Goal: Task Accomplishment & Management: Manage account settings

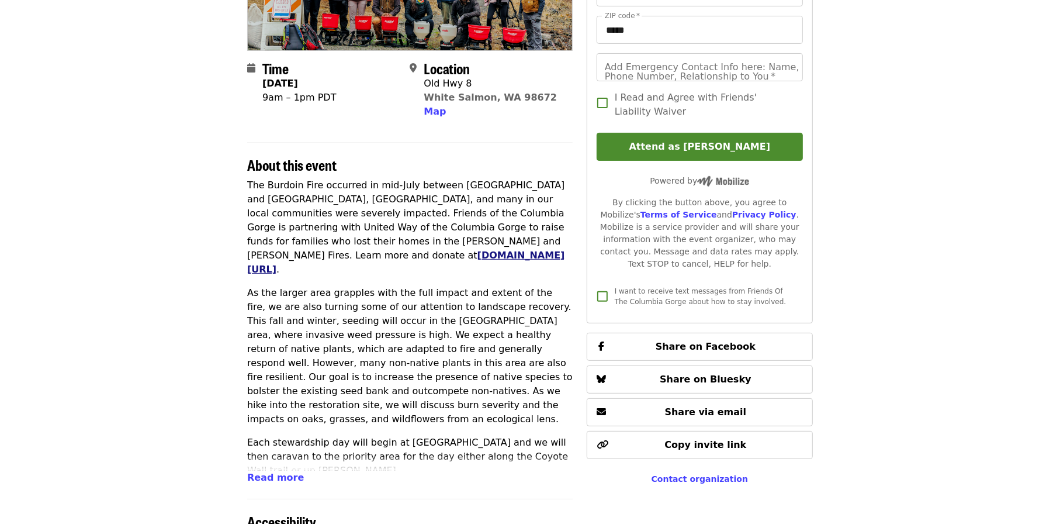
click at [369, 250] on link "[DOMAIN_NAME][URL]" at bounding box center [406, 262] width 318 height 25
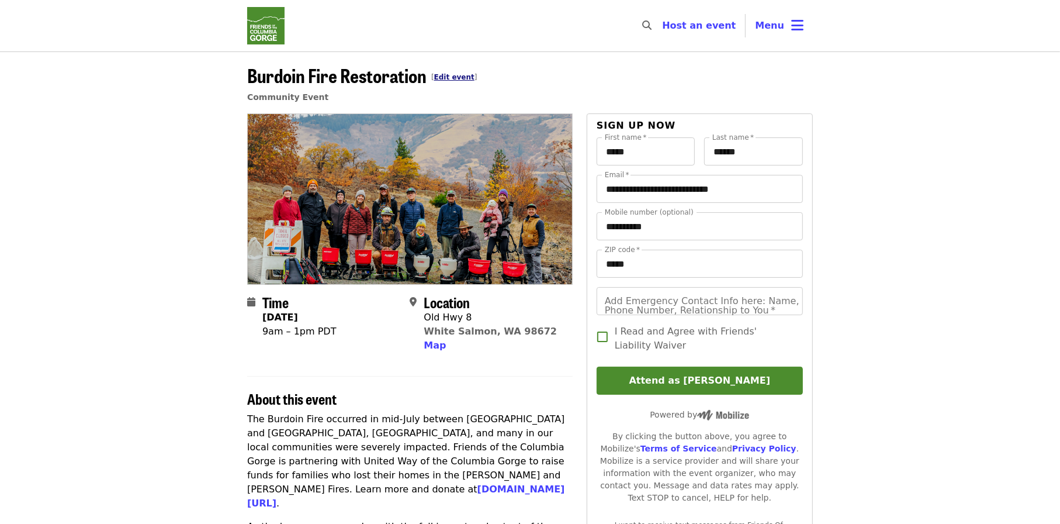
click at [458, 75] on link "Edit event" at bounding box center [454, 77] width 40 height 8
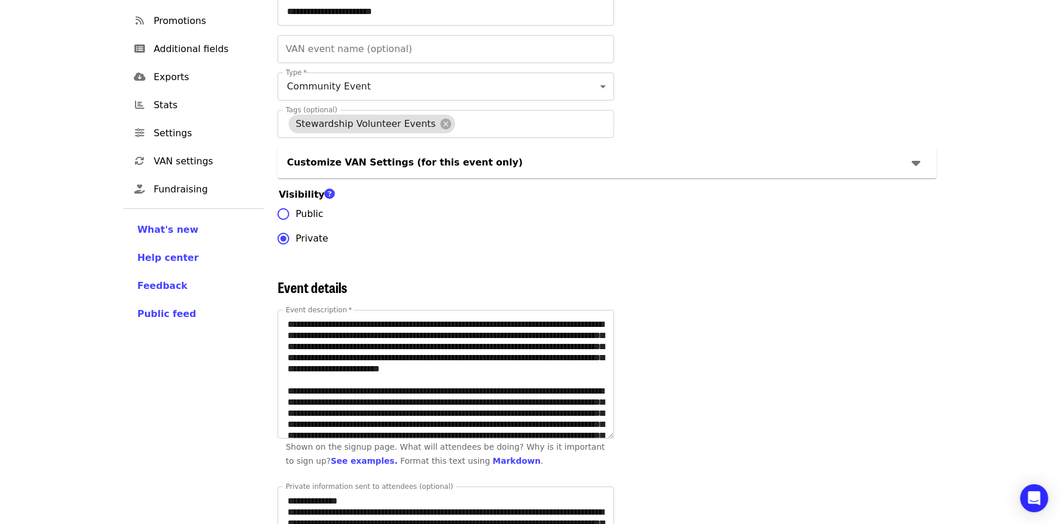
scroll to position [234, 0]
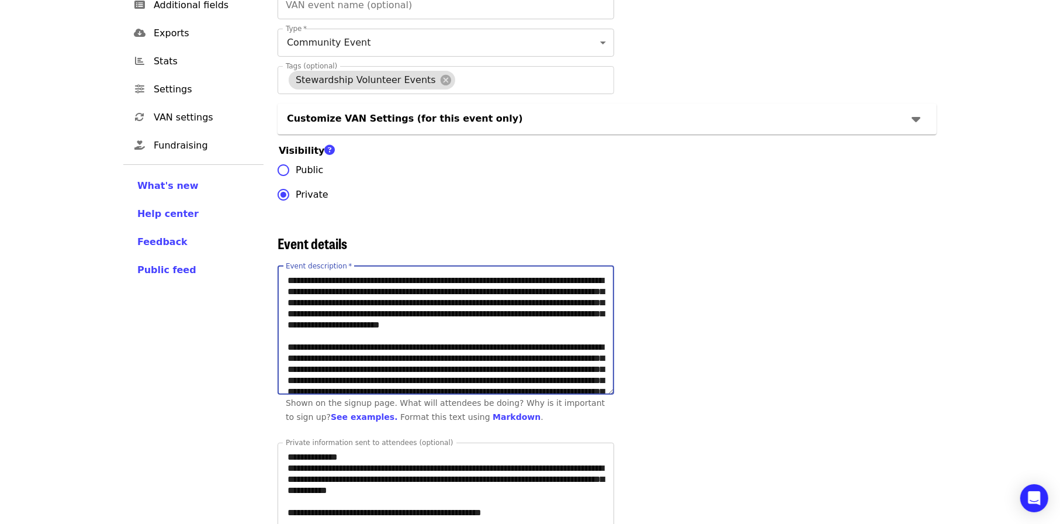
click at [432, 347] on textarea "Event description   *" at bounding box center [446, 331] width 336 height 128
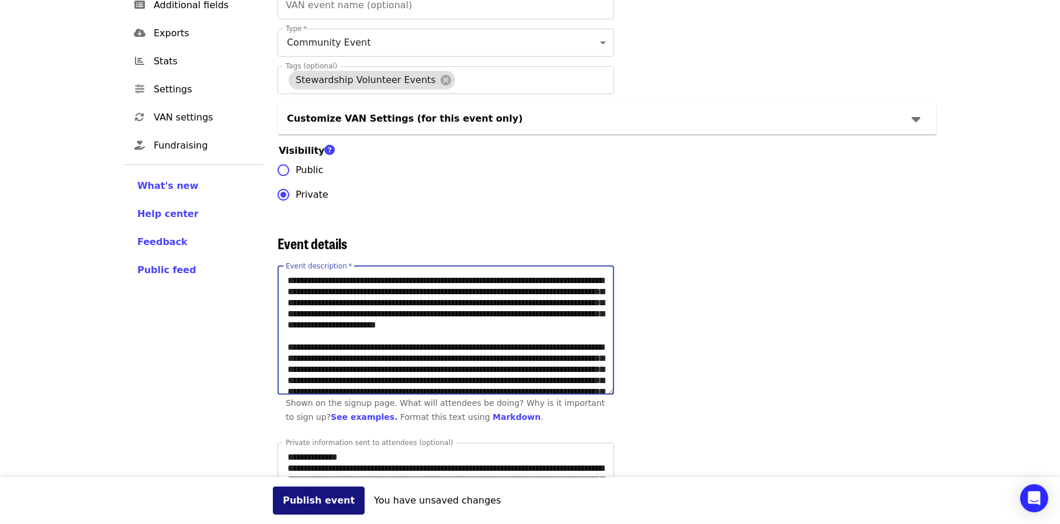
type textarea "**********"
click at [317, 502] on button "Publish event" at bounding box center [319, 500] width 92 height 28
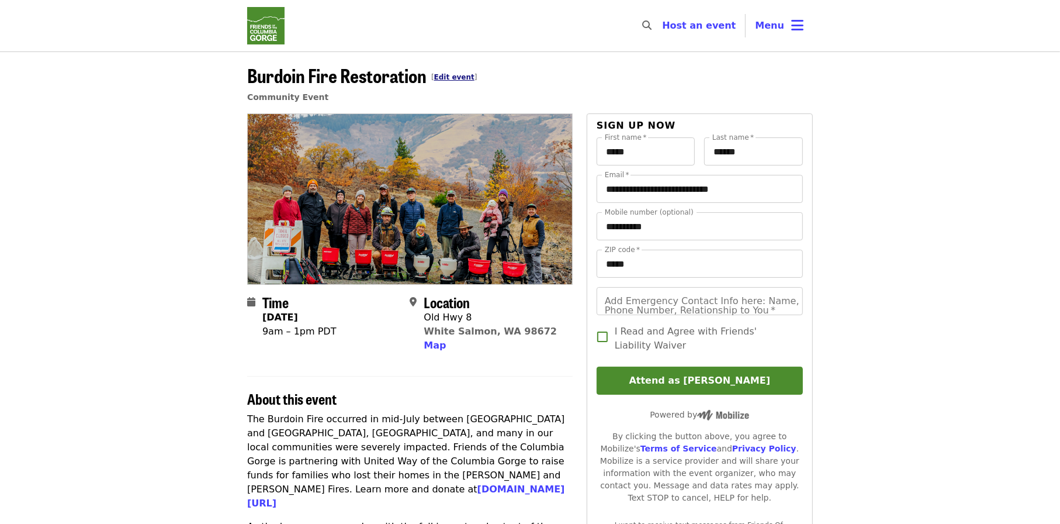
click at [447, 75] on link "Edit event" at bounding box center [454, 77] width 40 height 8
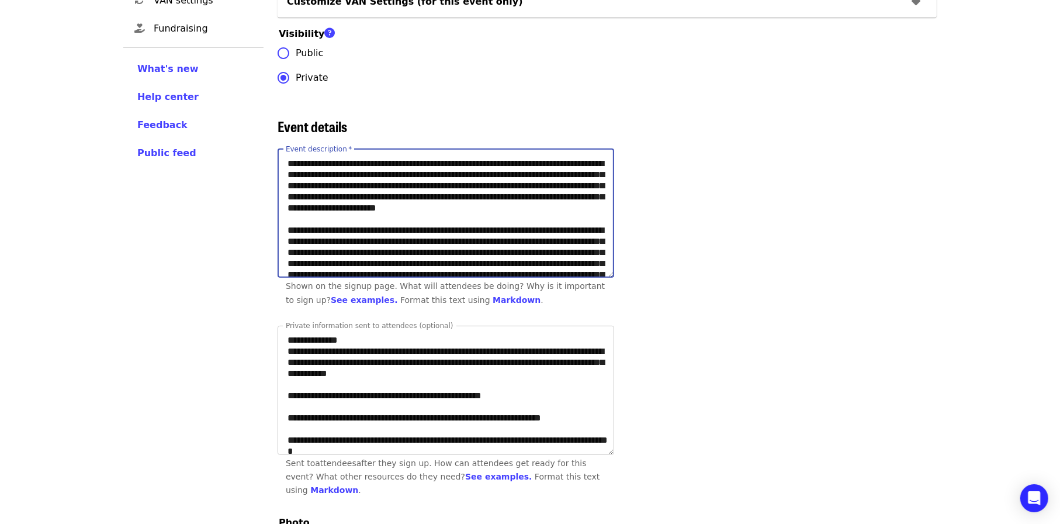
drag, startPoint x: 291, startPoint y: 228, endPoint x: 427, endPoint y: 229, distance: 135.6
click at [427, 229] on textarea "Event description   *" at bounding box center [446, 214] width 336 height 128
paste textarea "**********"
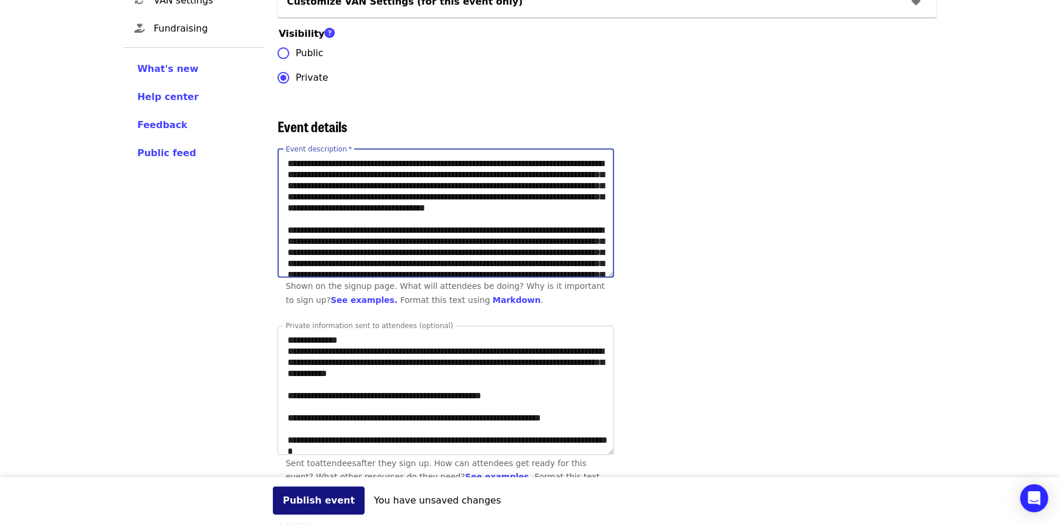
type textarea "**********"
click at [307, 499] on button "Publish event" at bounding box center [319, 500] width 92 height 28
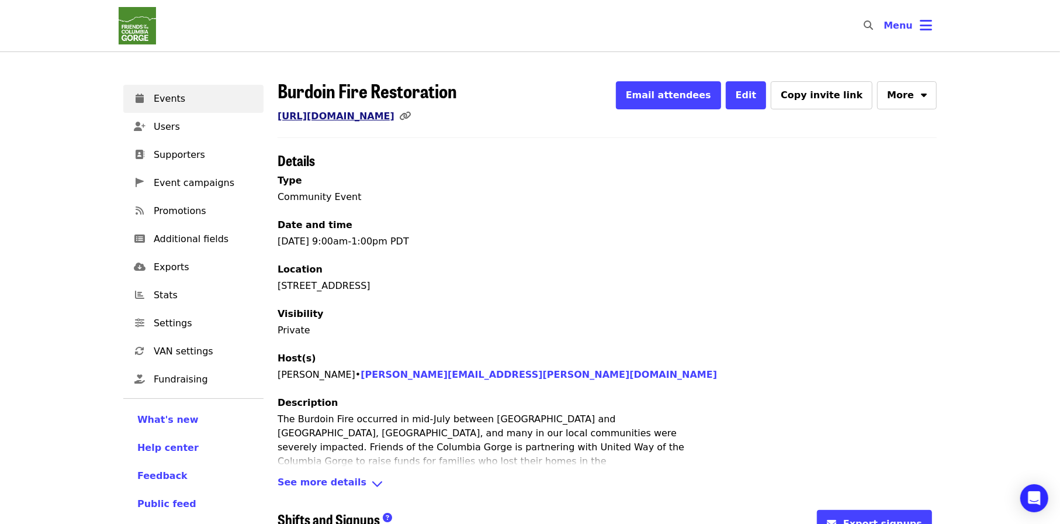
click at [395, 115] on link "[URL][DOMAIN_NAME]" at bounding box center [336, 115] width 117 height 11
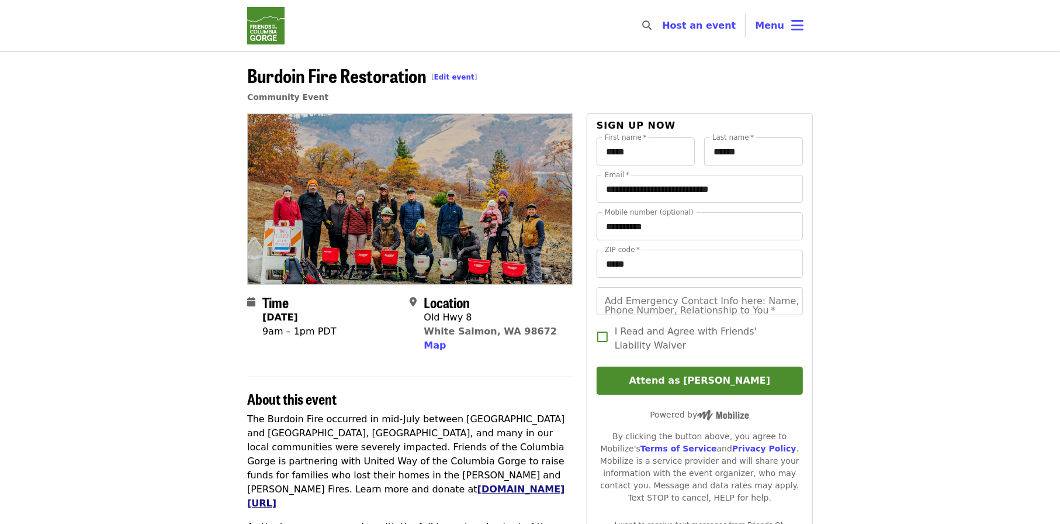
click at [376, 483] on link "[DOMAIN_NAME][URL]" at bounding box center [406, 495] width 318 height 25
click at [447, 74] on link "Edit event" at bounding box center [454, 77] width 40 height 8
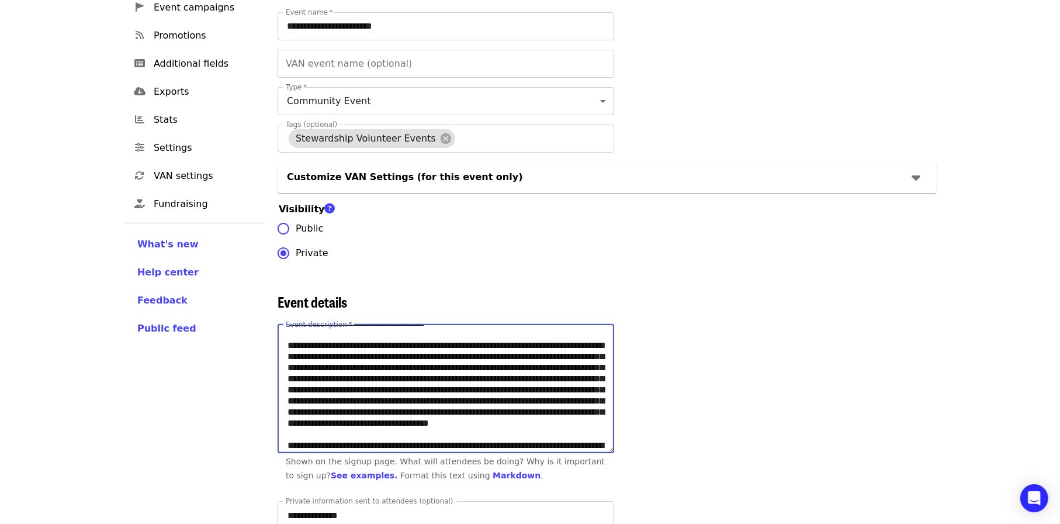
scroll to position [94, 0]
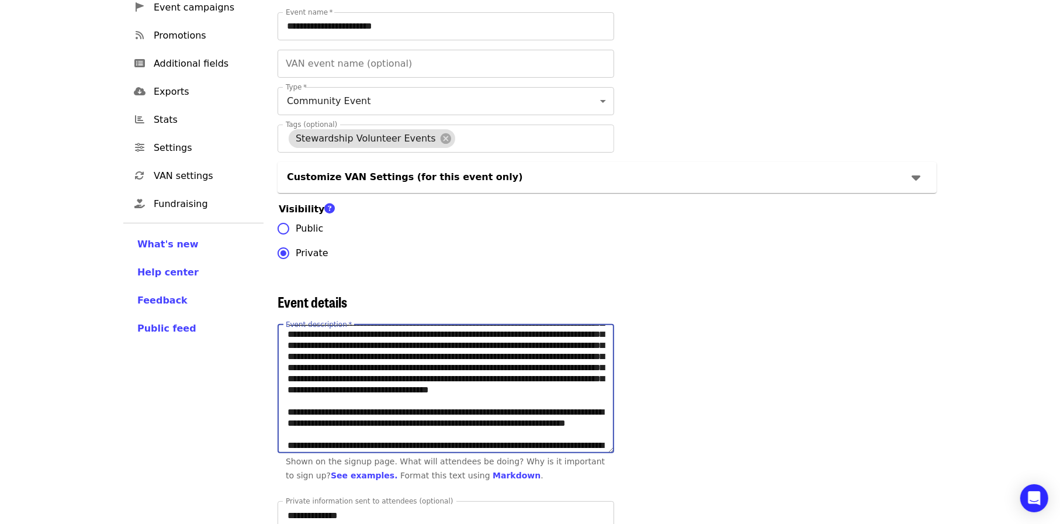
drag, startPoint x: 288, startPoint y: 347, endPoint x: 500, endPoint y: 433, distance: 228.9
click at [500, 433] on textarea "Event description   *" at bounding box center [446, 389] width 336 height 128
click at [498, 434] on textarea "Event description   *" at bounding box center [446, 389] width 336 height 128
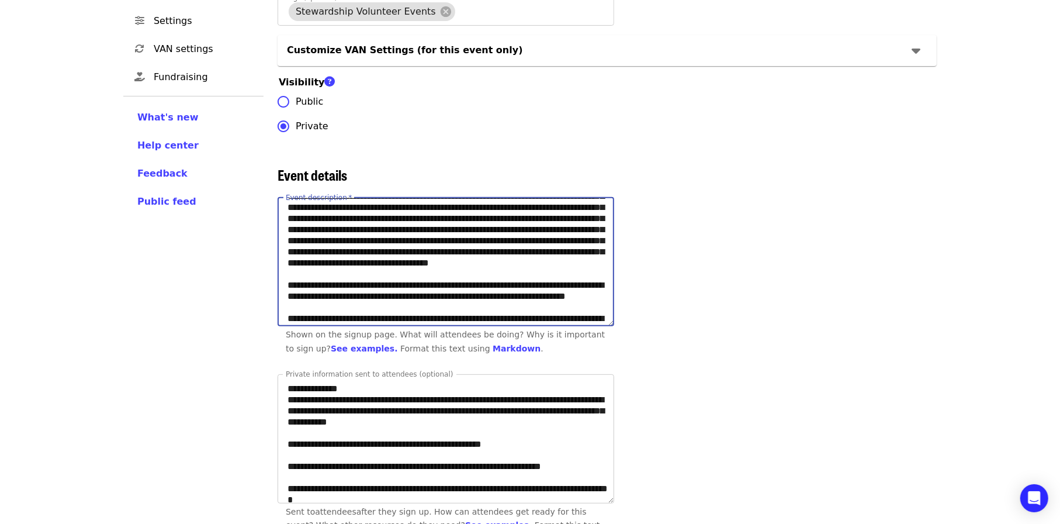
scroll to position [175, 0]
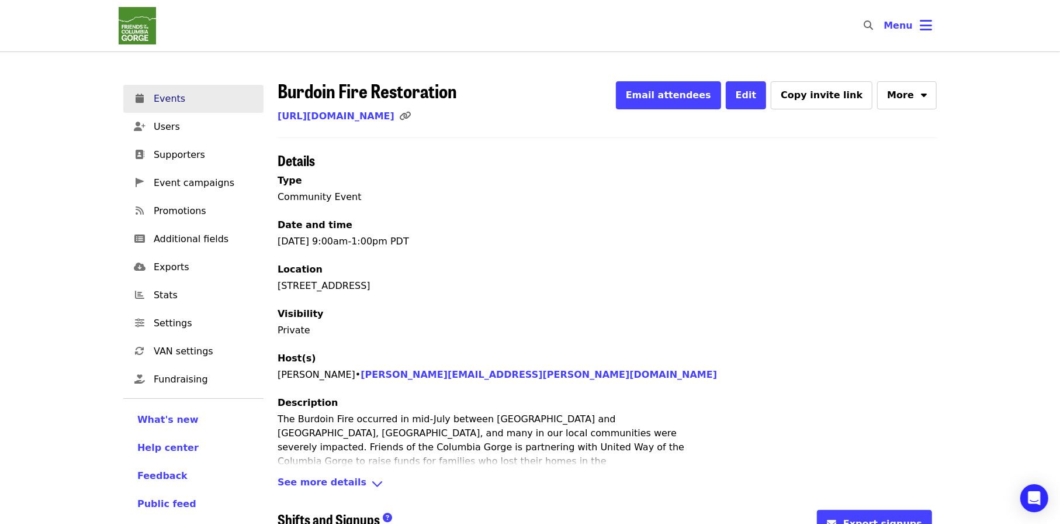
click at [164, 98] on span "Events" at bounding box center [204, 99] width 101 height 14
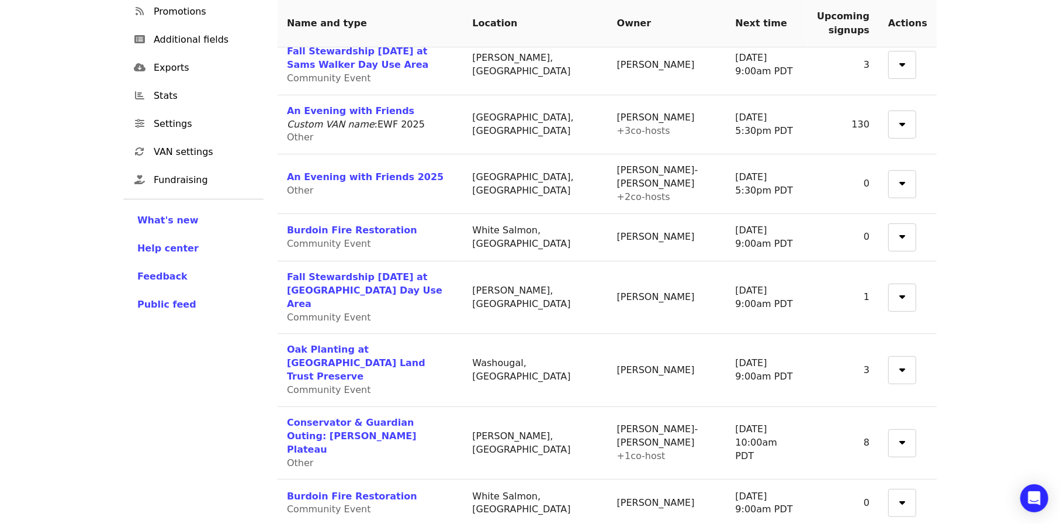
scroll to position [213, 0]
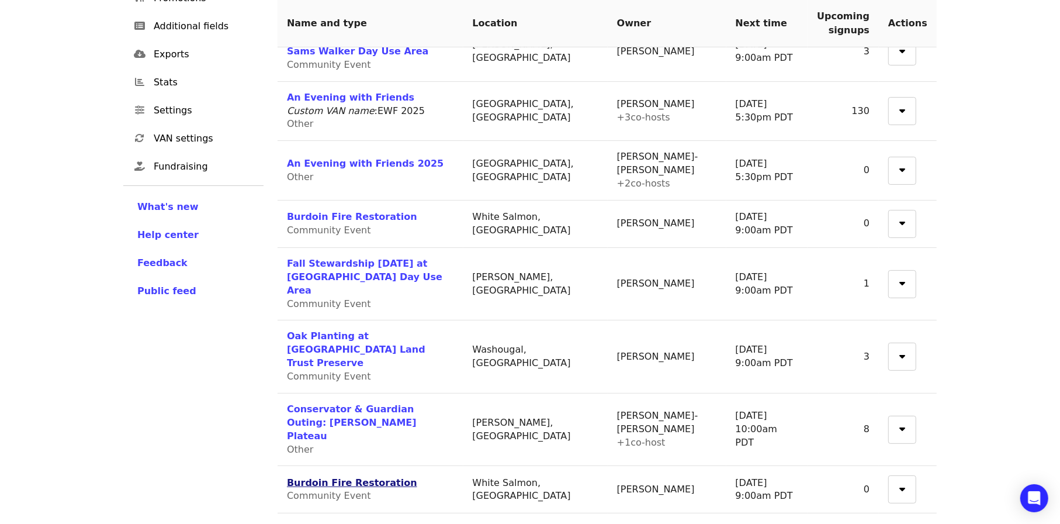
click at [383, 477] on link "Burdoin Fire Restoration" at bounding box center [352, 482] width 130 height 11
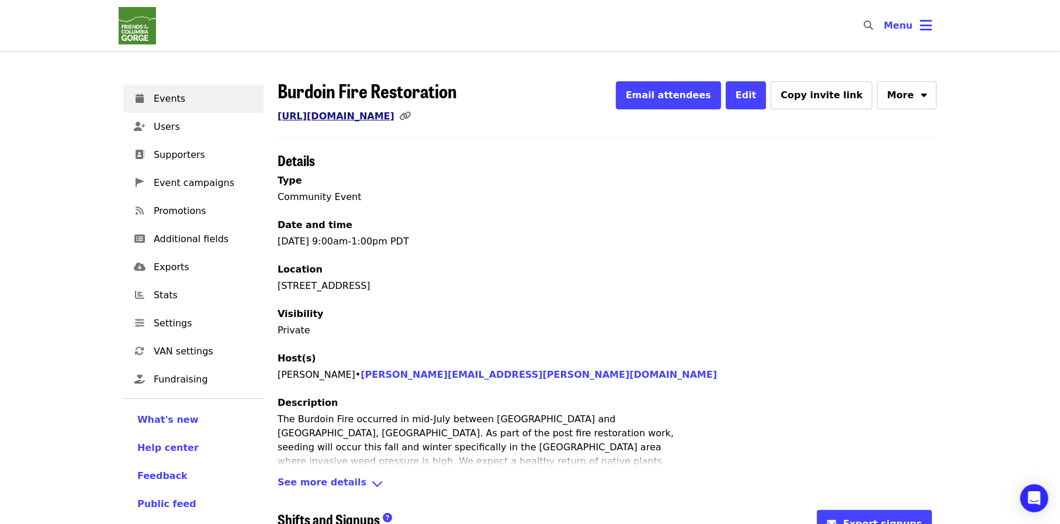
click at [395, 117] on link "https://www.mobilize.us/gorgefriends/event/847415/" at bounding box center [336, 115] width 117 height 11
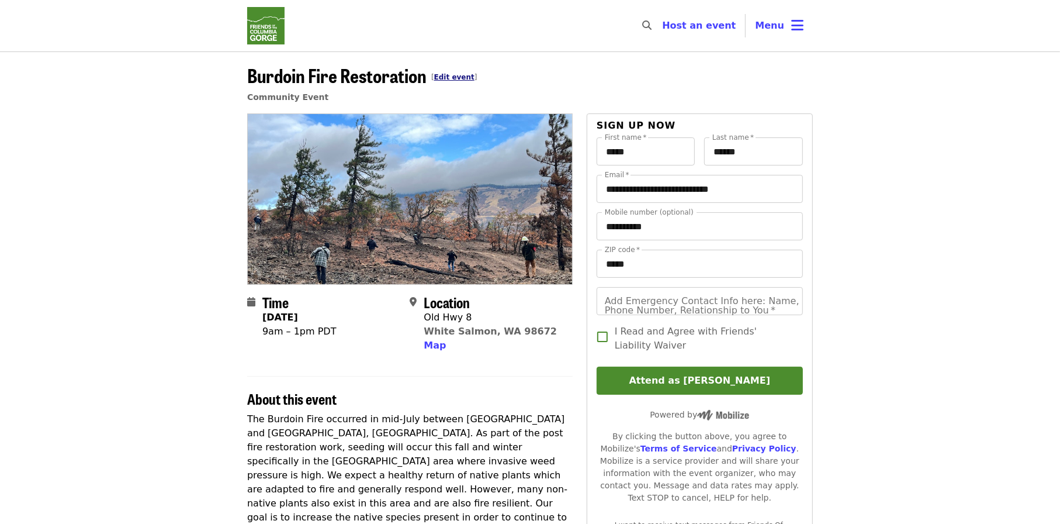
click at [458, 74] on link "Edit event" at bounding box center [454, 77] width 40 height 8
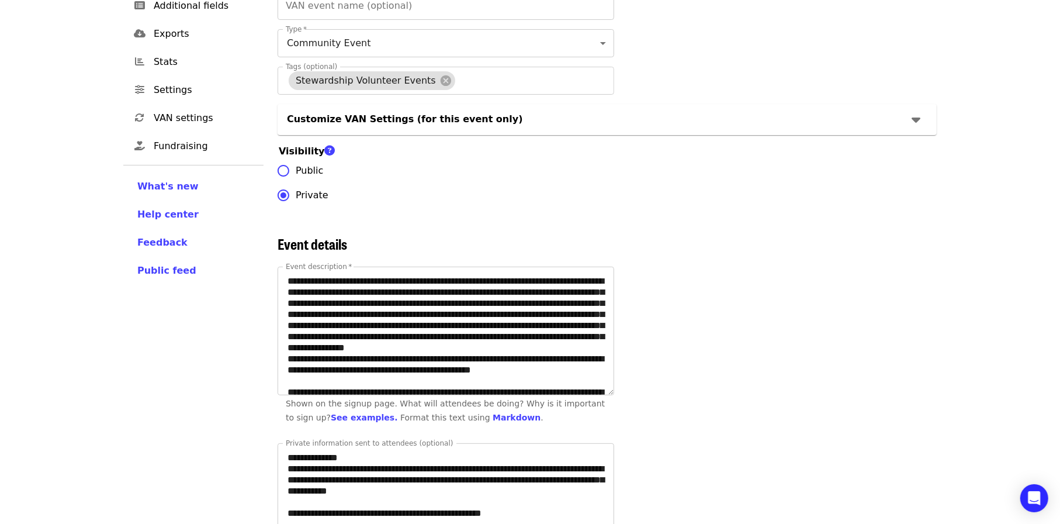
scroll to position [234, 0]
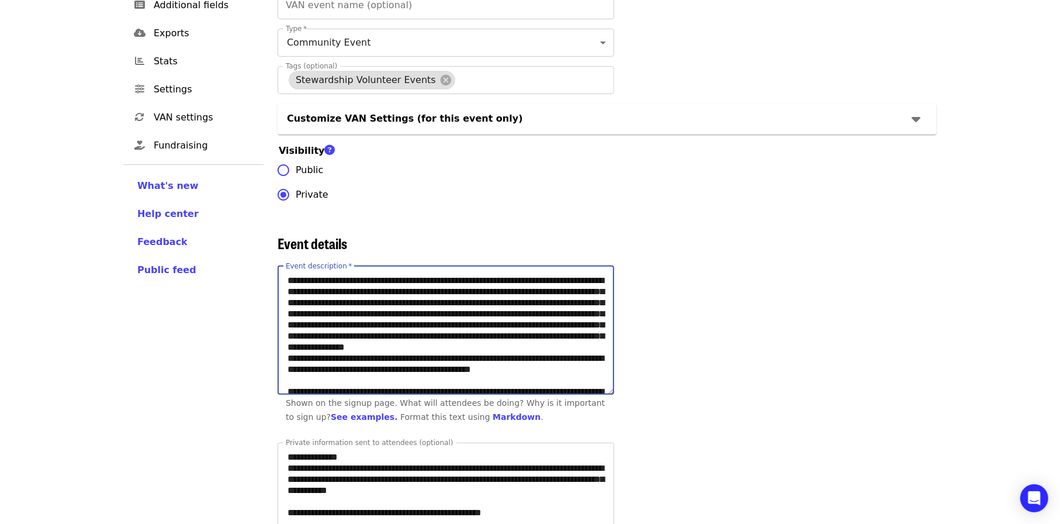
drag, startPoint x: 288, startPoint y: 282, endPoint x: 555, endPoint y: 387, distance: 286.9
click at [555, 387] on textarea "Event description   *" at bounding box center [446, 331] width 336 height 128
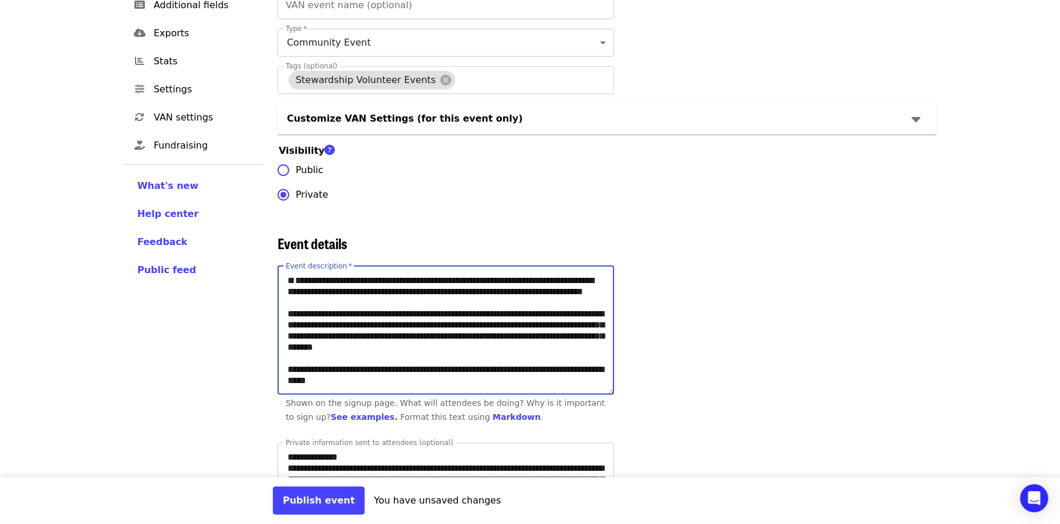
paste textarea "**********"
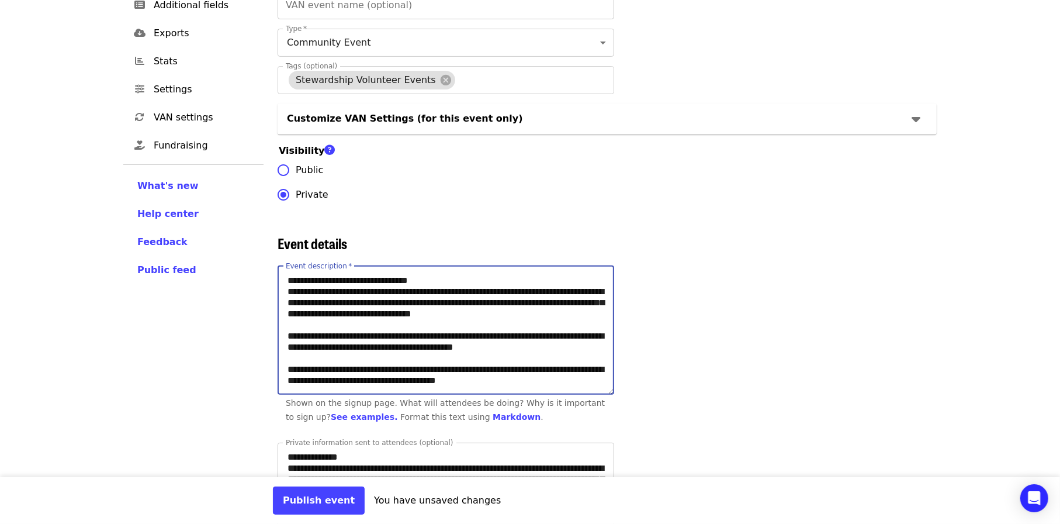
scroll to position [377, 0]
type textarea "**********"
click at [324, 501] on button "Publish event" at bounding box center [319, 500] width 92 height 28
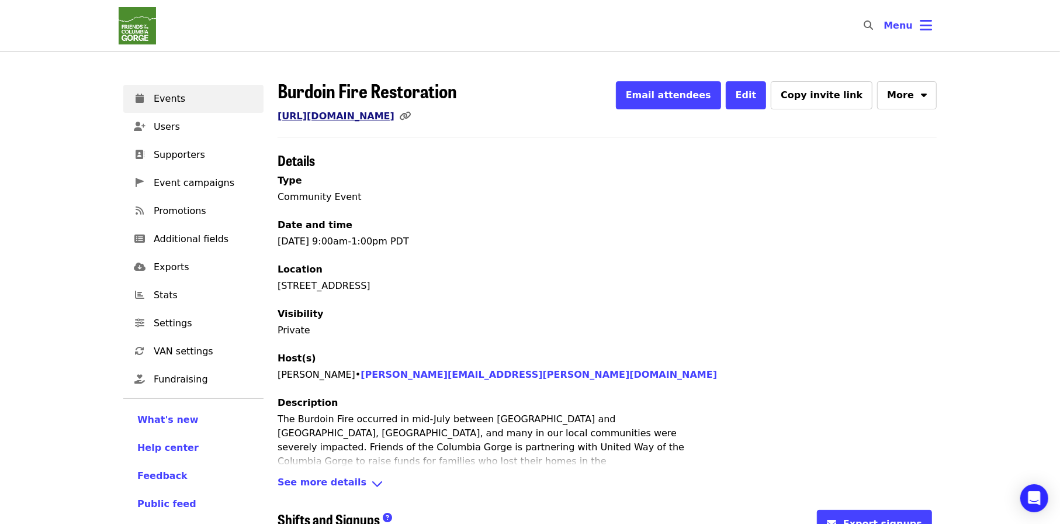
click at [395, 116] on link "https://www.mobilize.us/gorgefriends/event/847415/" at bounding box center [336, 115] width 117 height 11
click at [146, 101] on div at bounding box center [143, 98] width 21 height 11
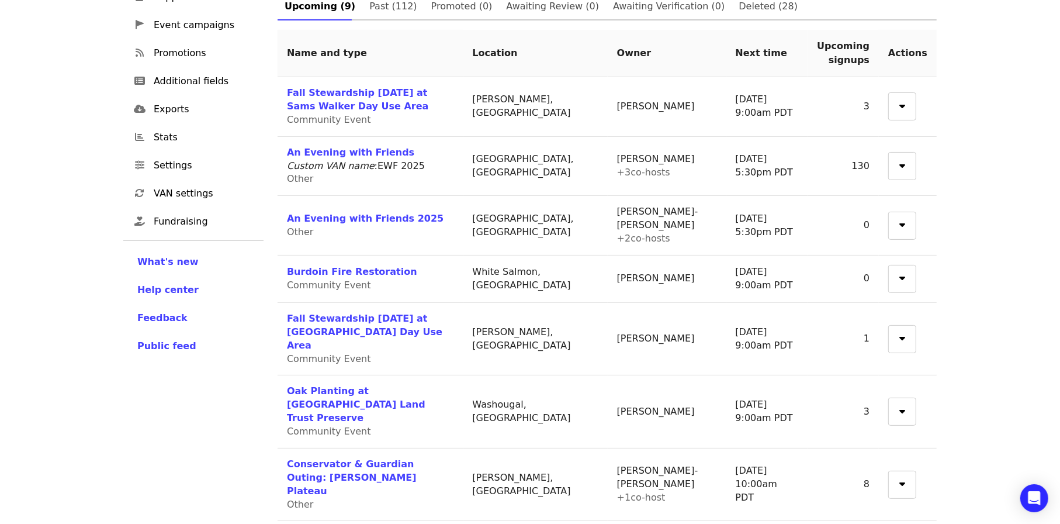
scroll to position [213, 0]
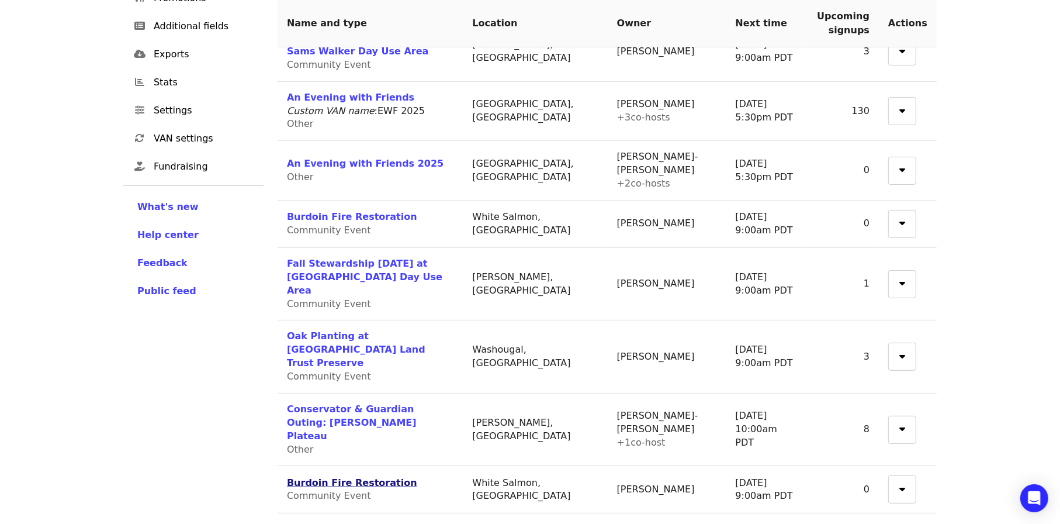
click at [362, 477] on link "Burdoin Fire Restoration" at bounding box center [352, 482] width 130 height 11
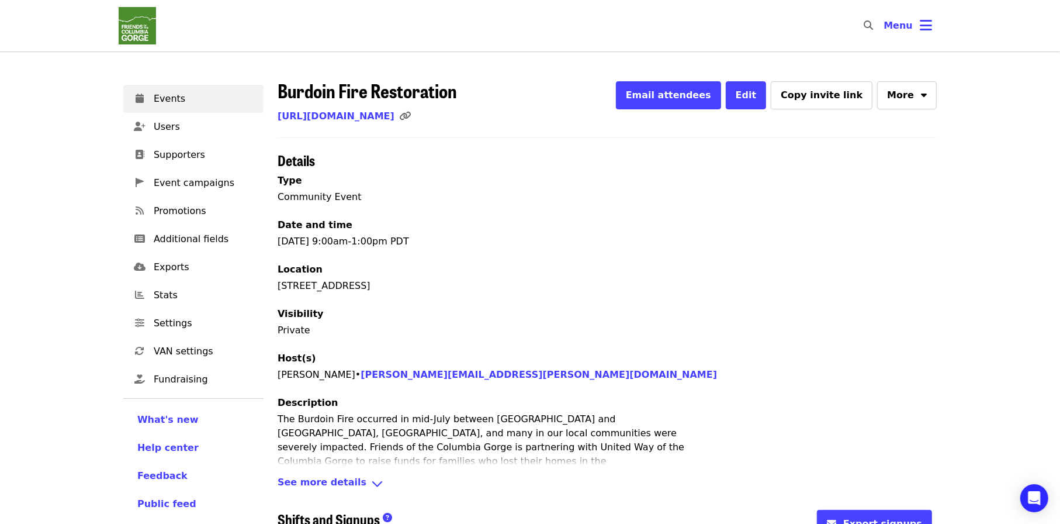
click at [321, 483] on span "See more details" at bounding box center [322, 483] width 89 height 17
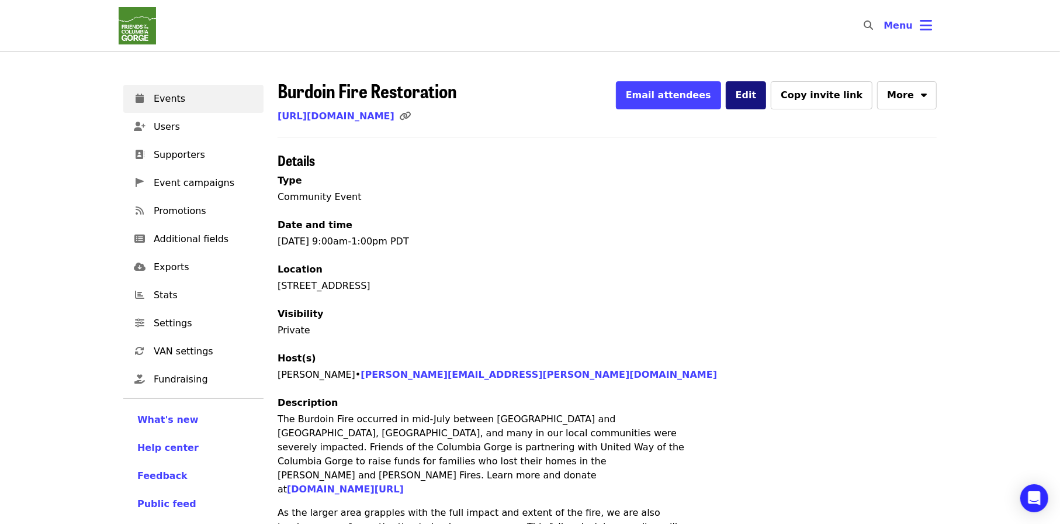
click at [759, 92] on button "Edit" at bounding box center [746, 95] width 41 height 28
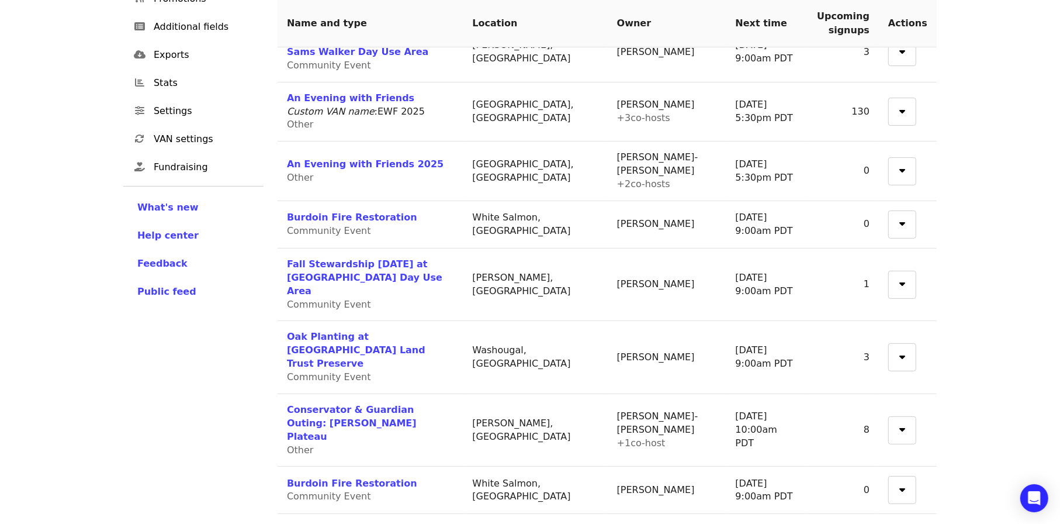
scroll to position [213, 0]
click at [347, 215] on link "Burdoin Fire Restoration" at bounding box center [352, 216] width 130 height 11
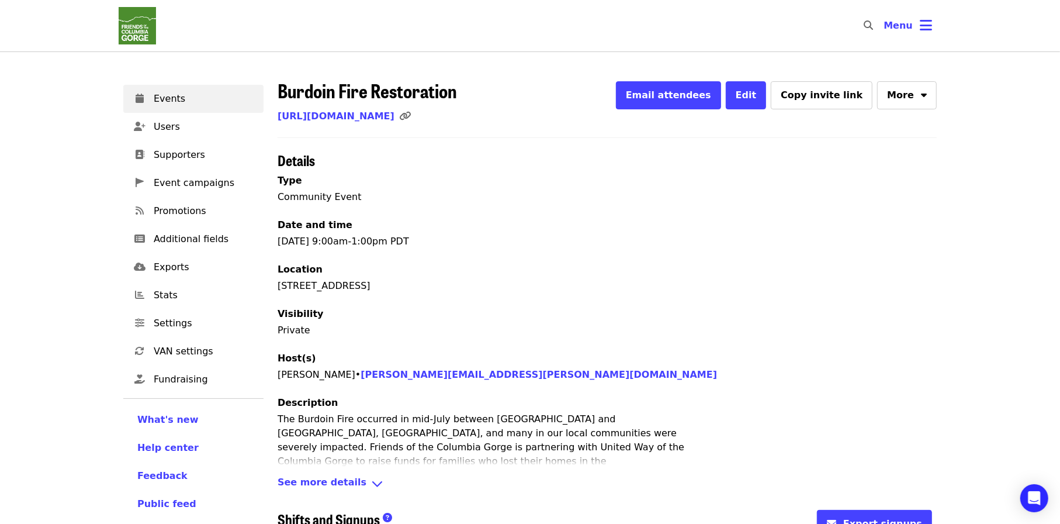
click at [350, 484] on span "See more details" at bounding box center [322, 483] width 89 height 17
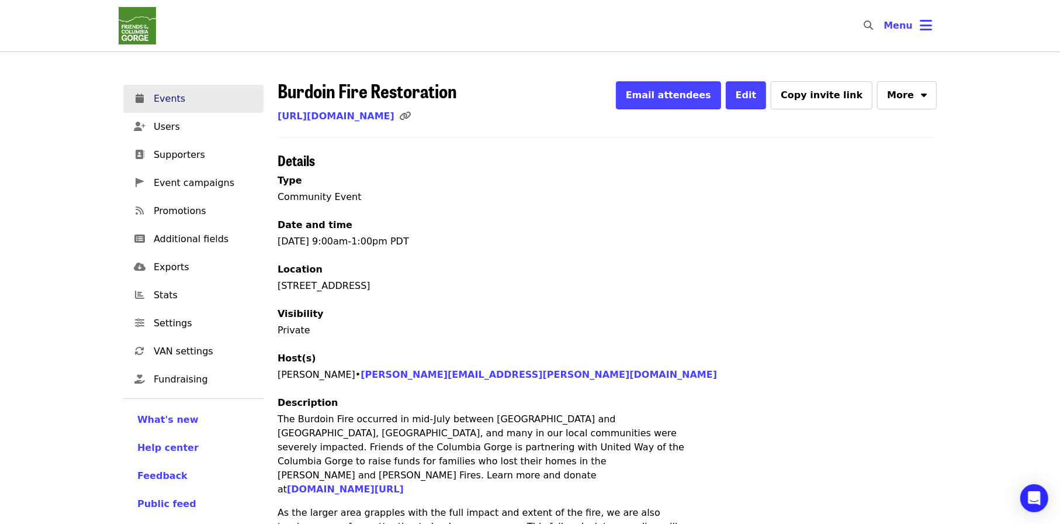
click at [182, 101] on span "Events" at bounding box center [204, 99] width 101 height 14
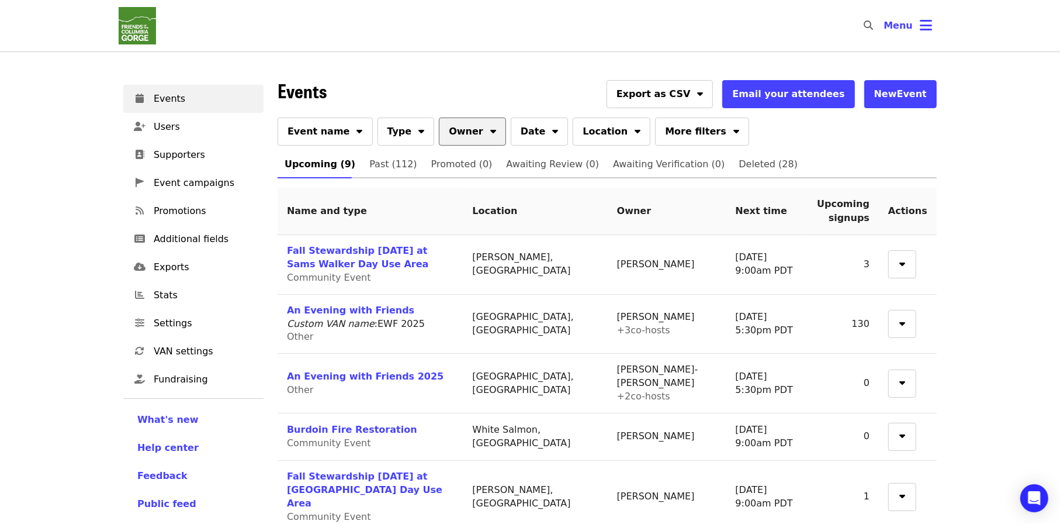
click at [462, 130] on button "Owner" at bounding box center [472, 131] width 67 height 28
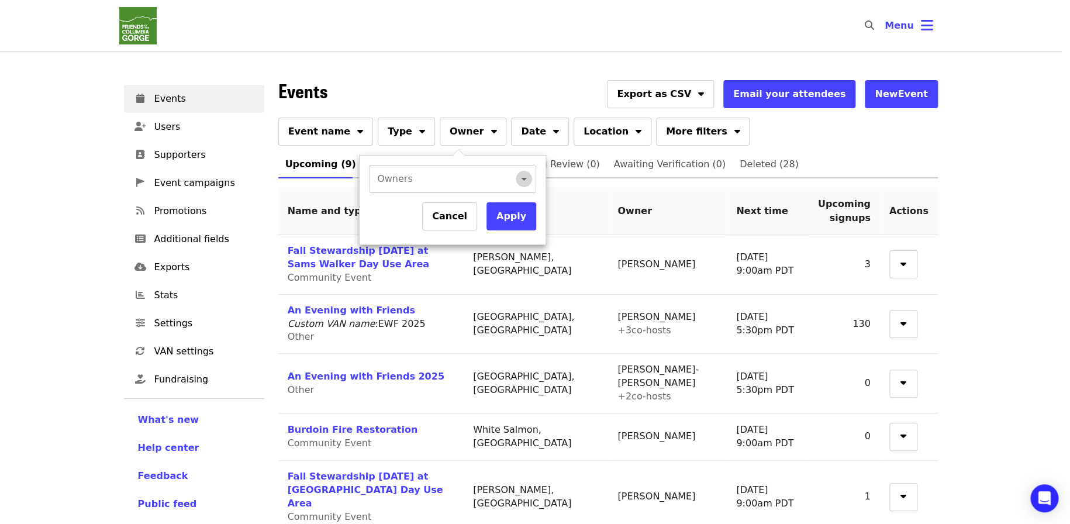
click at [518, 180] on icon "Open" at bounding box center [524, 179] width 14 height 14
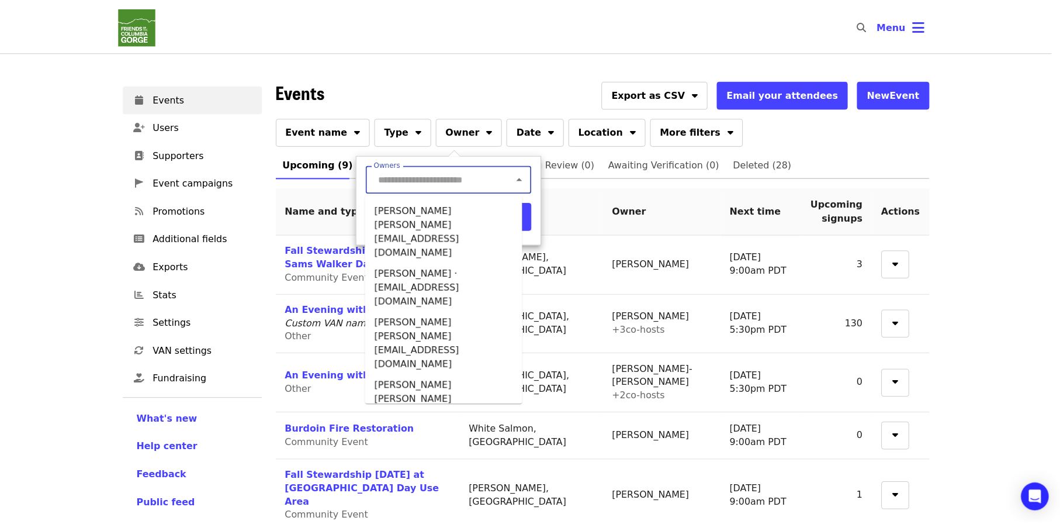
scroll to position [326, 0]
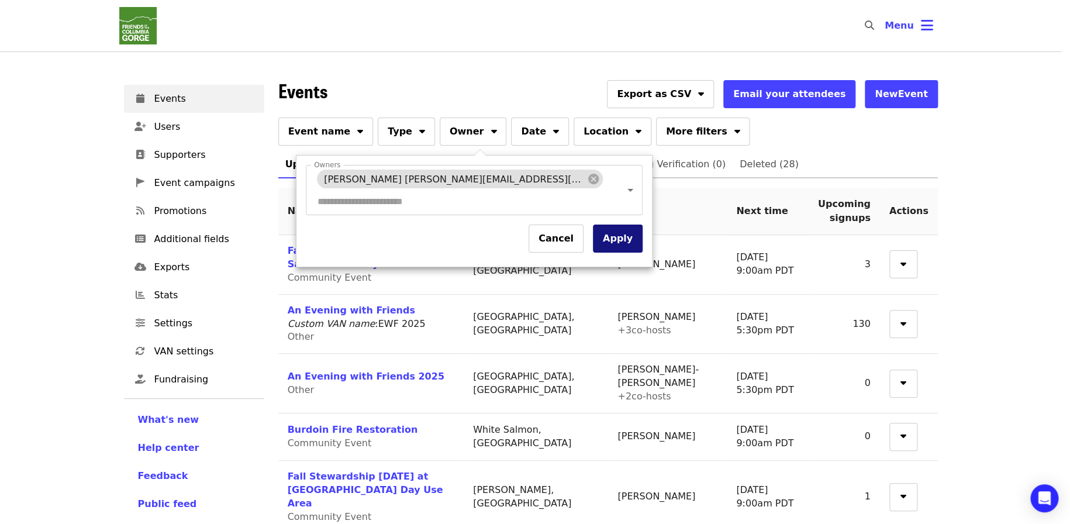
click at [593, 224] on button "Apply" at bounding box center [618, 238] width 50 height 28
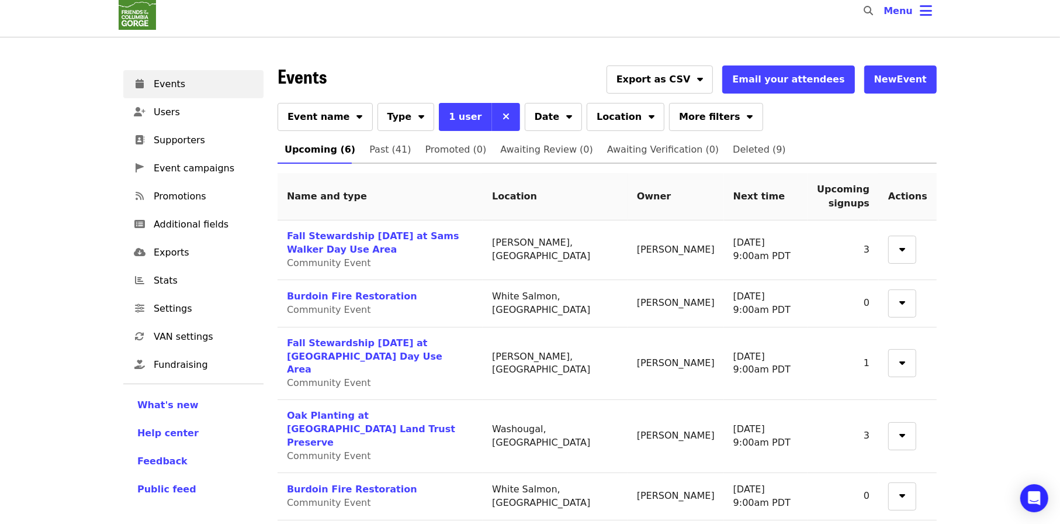
scroll to position [23, 0]
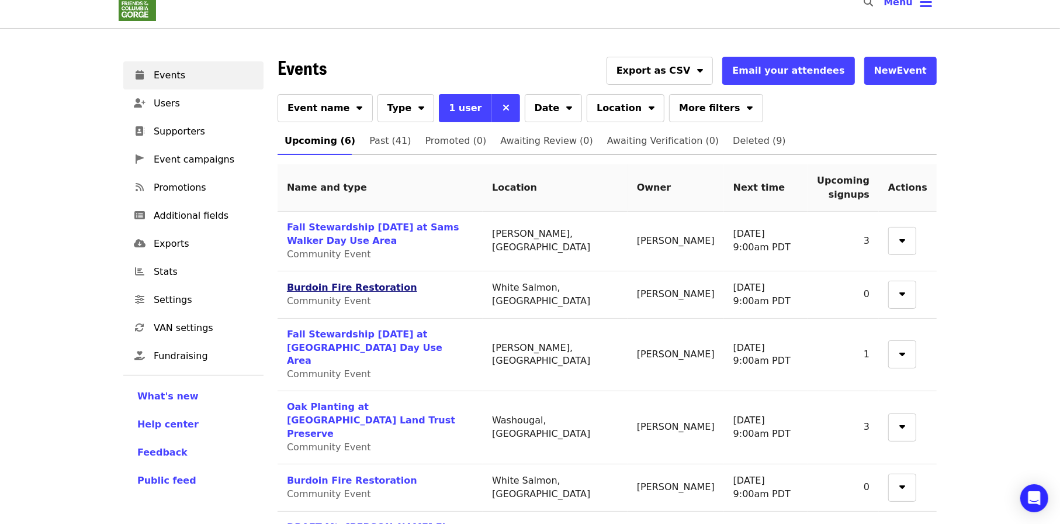
click at [374, 289] on link "Burdoin Fire Restoration" at bounding box center [352, 287] width 130 height 11
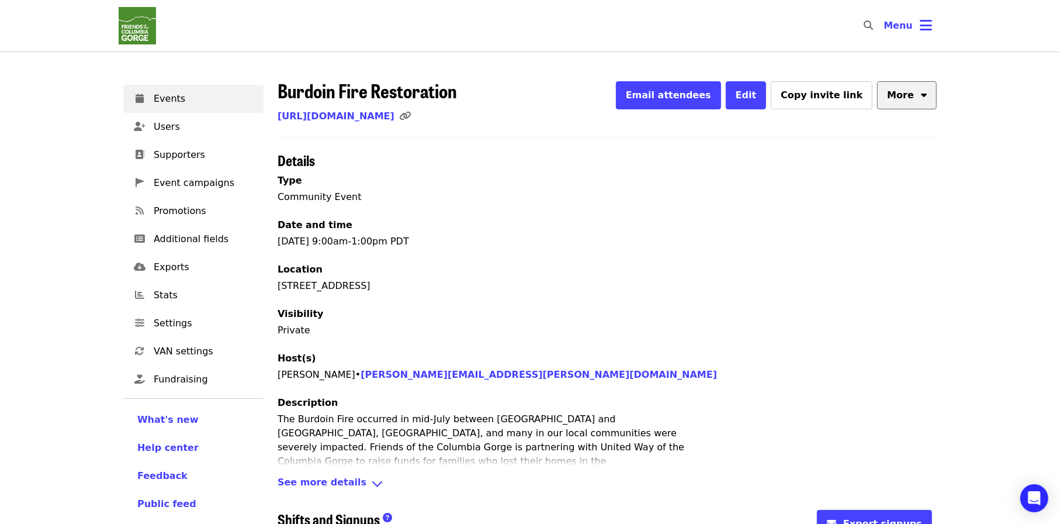
click at [925, 100] on button "More" at bounding box center [907, 95] width 60 height 28
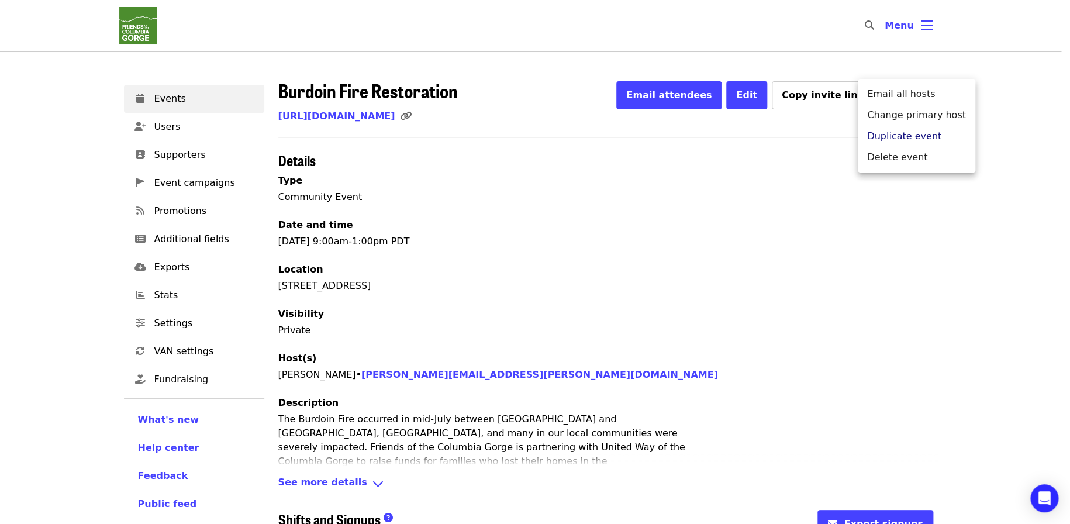
click at [903, 137] on span "Duplicate event" at bounding box center [904, 136] width 74 height 14
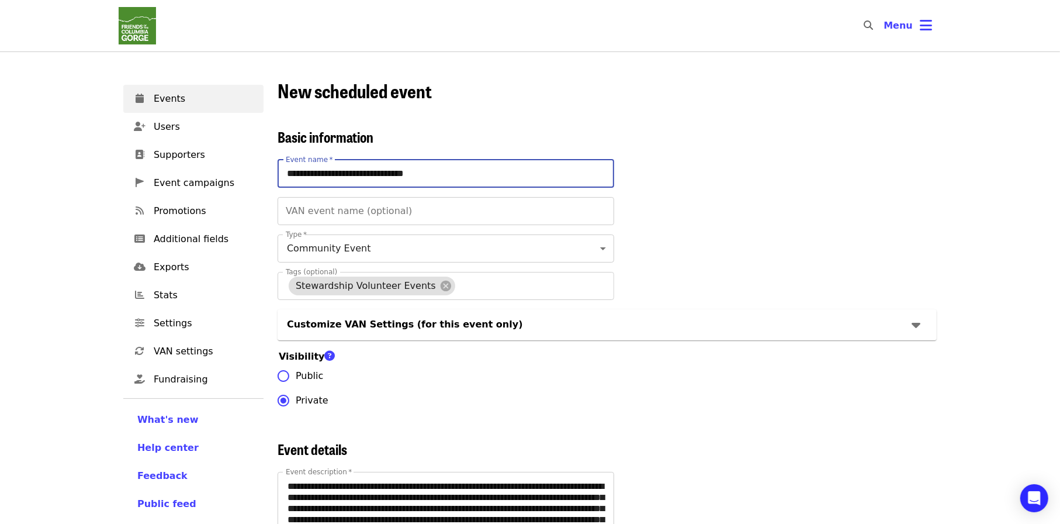
drag, startPoint x: 323, startPoint y: 172, endPoint x: 283, endPoint y: 179, distance: 41.0
click at [283, 179] on input "**********" at bounding box center [446, 174] width 337 height 28
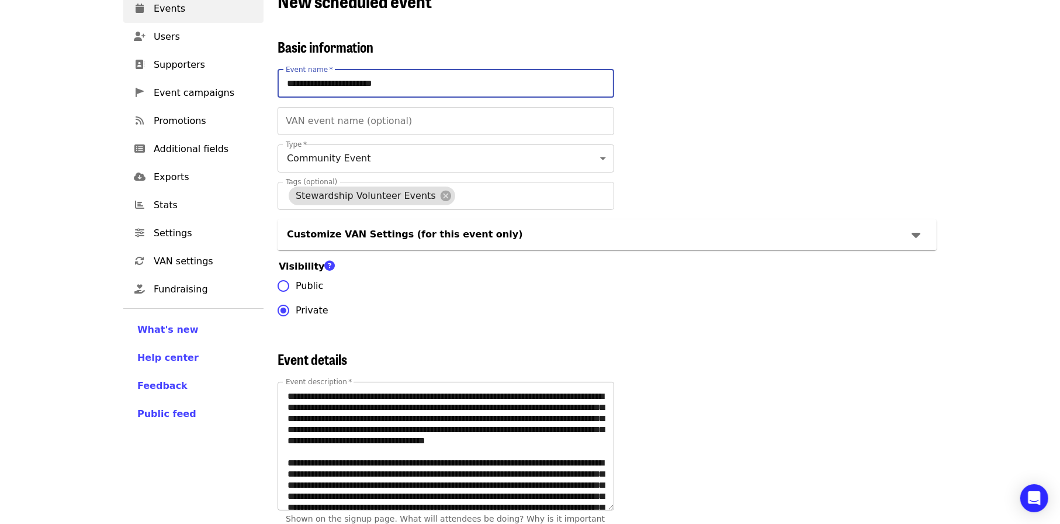
scroll to position [117, 0]
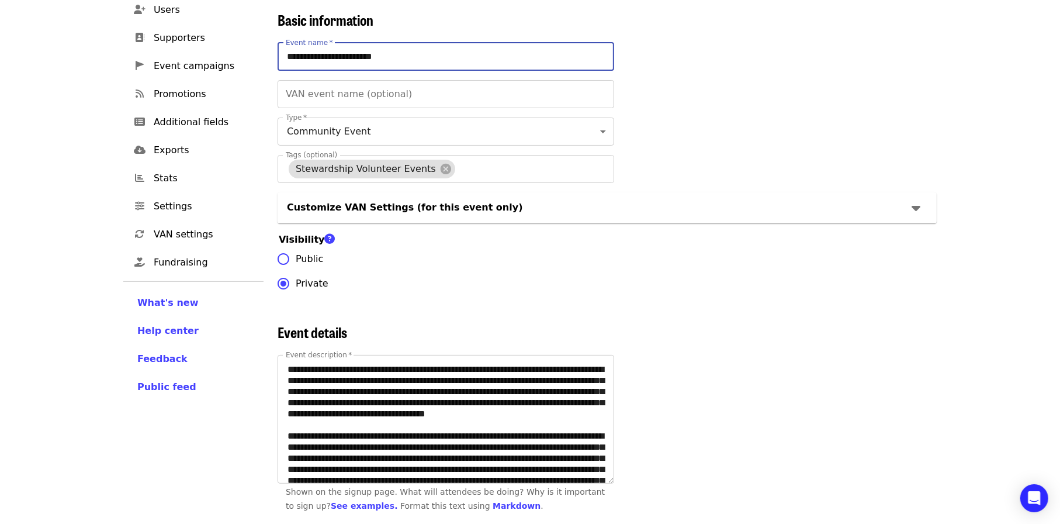
type input "**********"
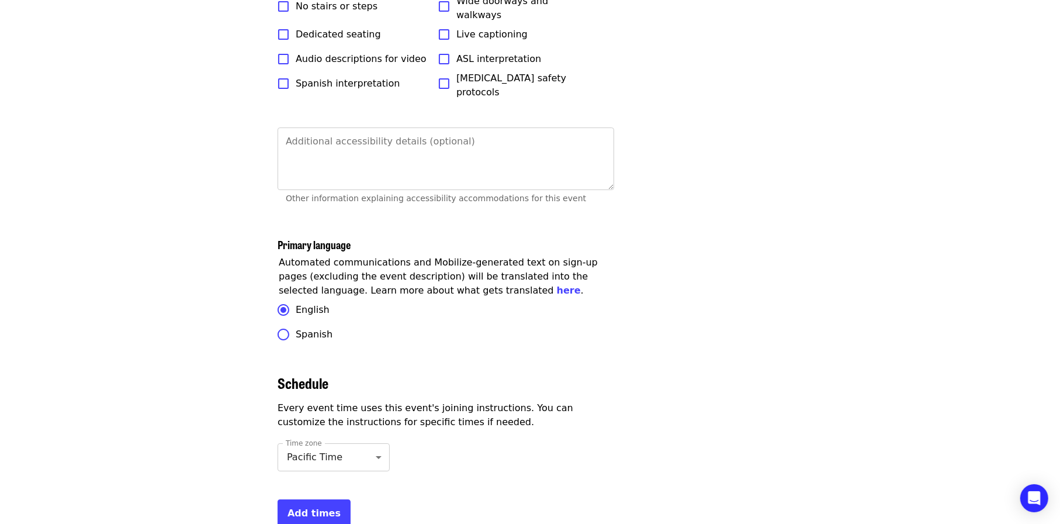
scroll to position [3507, 0]
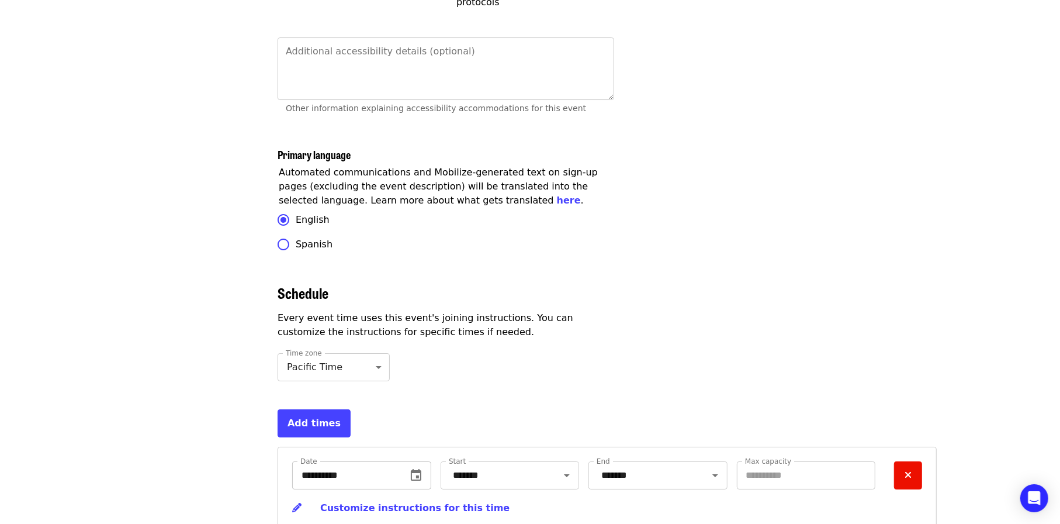
click at [416, 468] on icon "change date" at bounding box center [416, 475] width 14 height 14
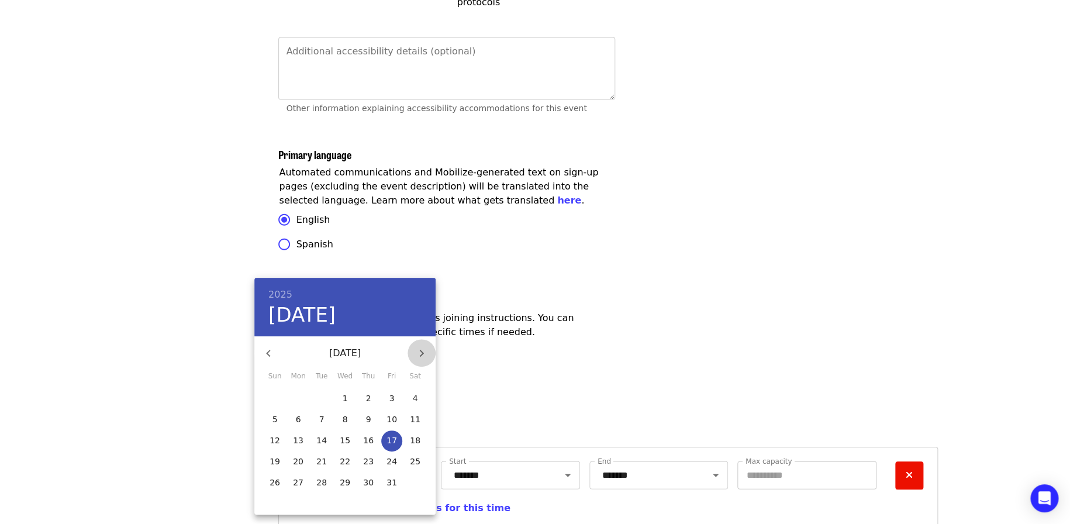
click at [420, 355] on icon "button" at bounding box center [422, 353] width 4 height 7
click at [389, 421] on p "7" at bounding box center [391, 419] width 5 height 12
type input "**********"
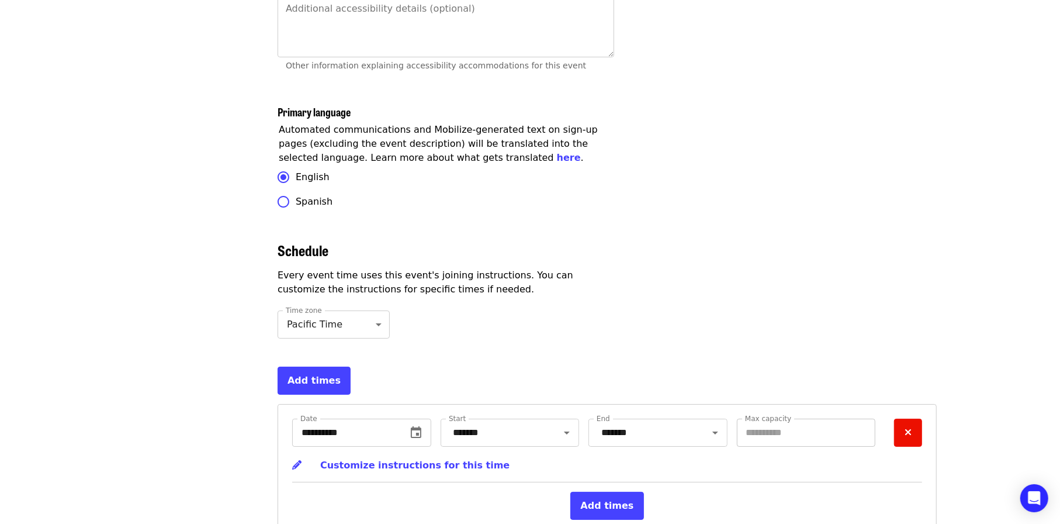
scroll to position [3568, 0]
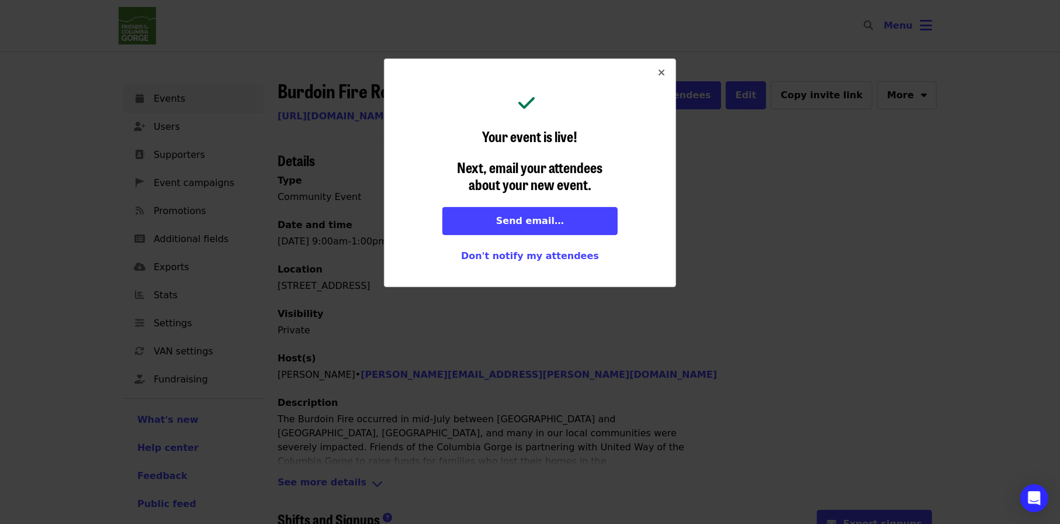
click at [662, 74] on icon "times icon" at bounding box center [661, 72] width 7 height 11
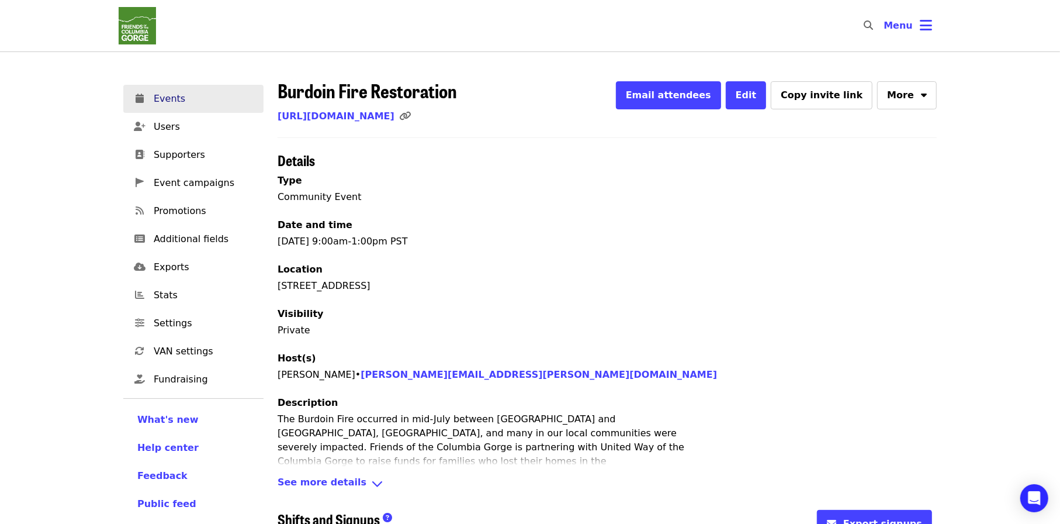
click at [185, 102] on span "Events" at bounding box center [204, 99] width 101 height 14
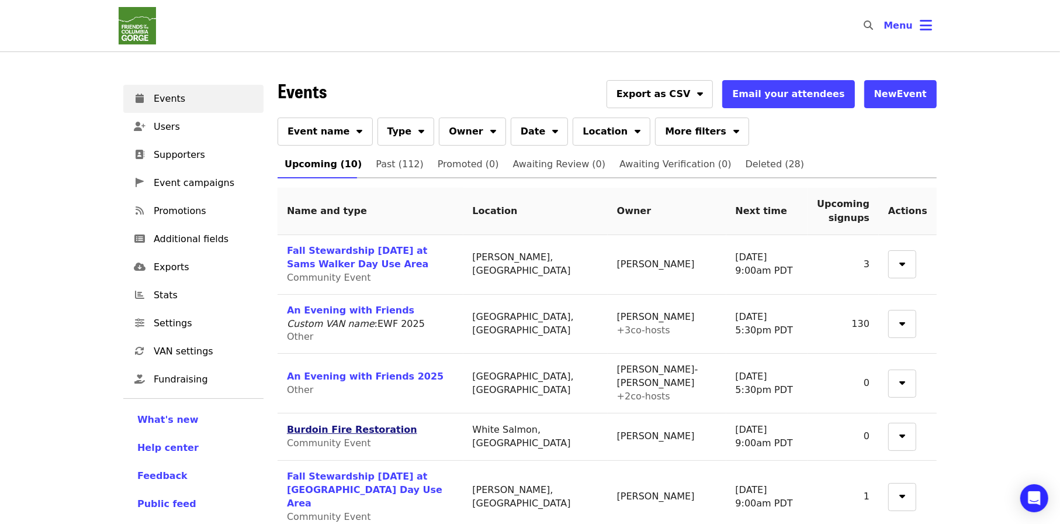
click at [362, 428] on link "Burdoin Fire Restoration" at bounding box center [352, 429] width 130 height 11
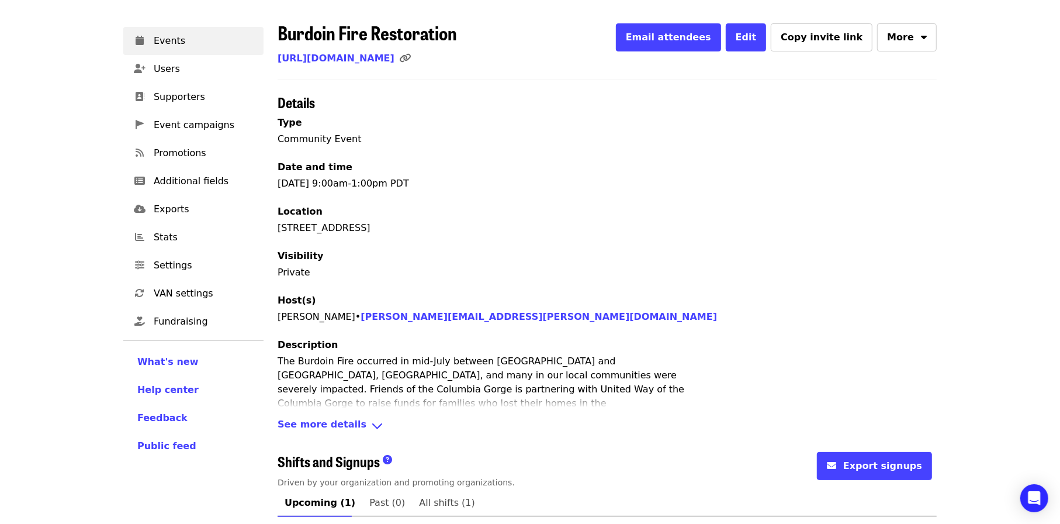
scroll to position [58, 0]
click at [340, 421] on span "See more details" at bounding box center [322, 425] width 89 height 17
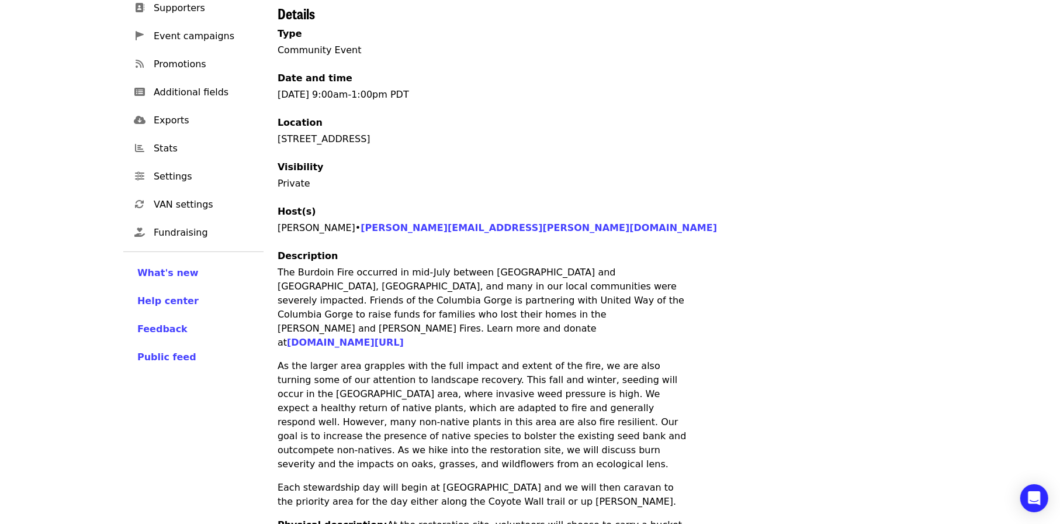
scroll to position [0, 0]
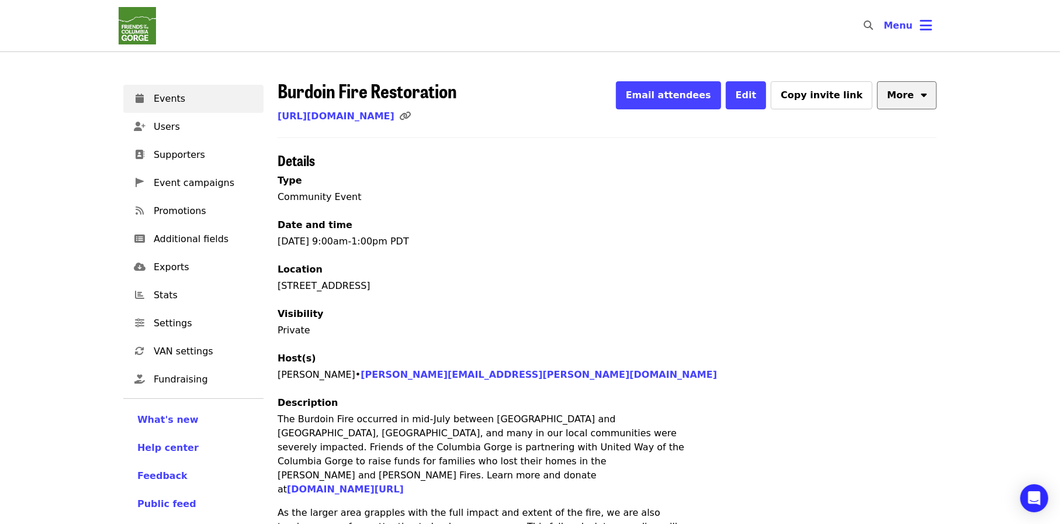
click at [926, 98] on icon "sort-down icon" at bounding box center [924, 93] width 6 height 11
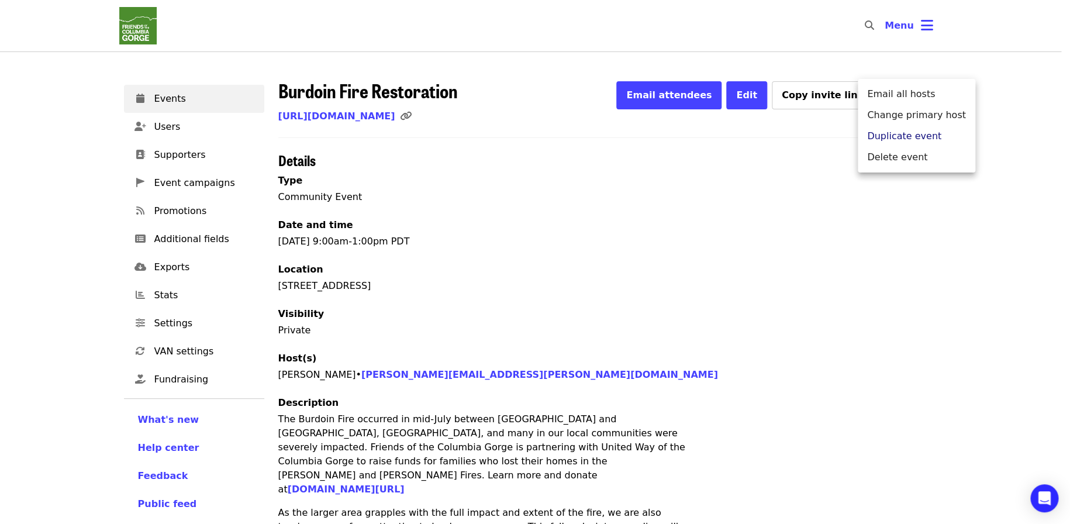
click at [919, 133] on span "Duplicate event" at bounding box center [904, 136] width 74 height 14
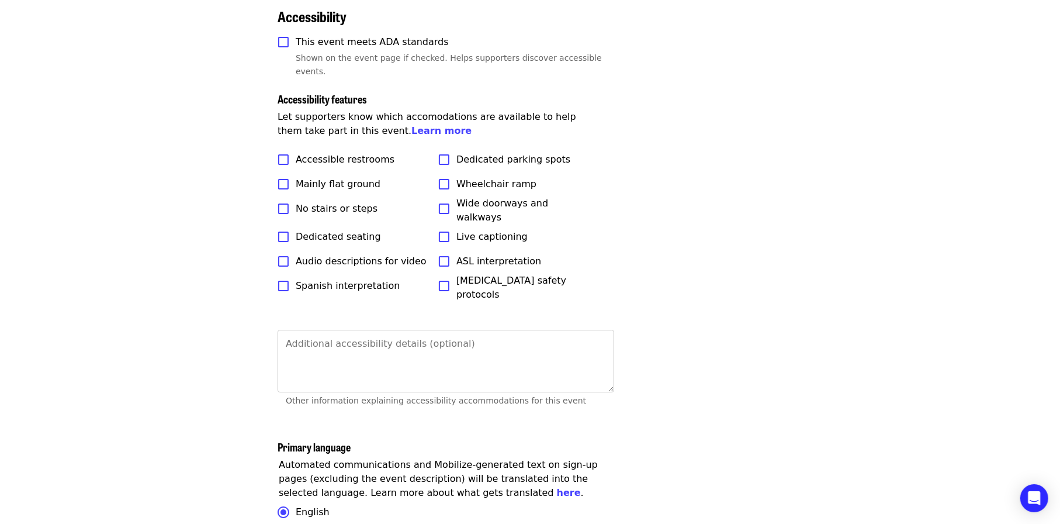
scroll to position [3507, 0]
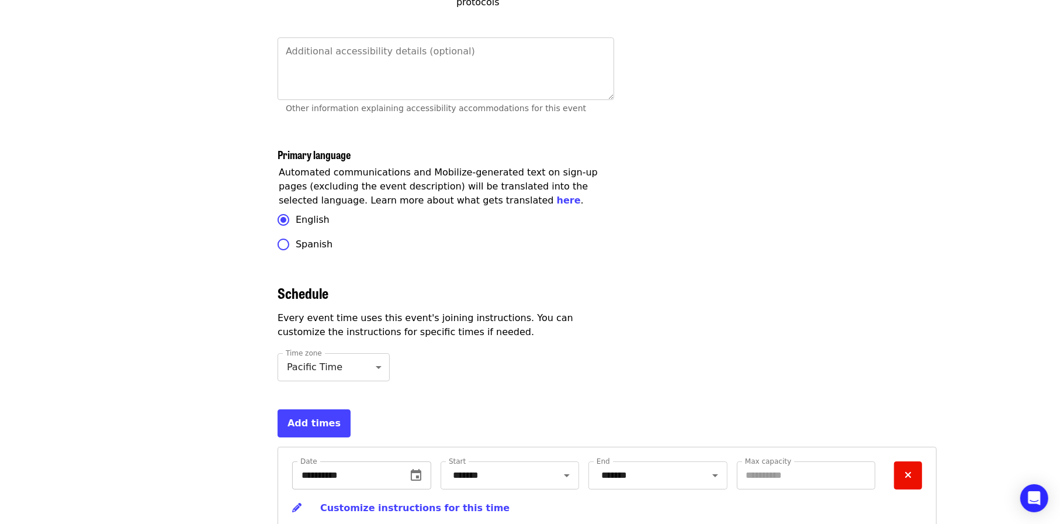
click at [412, 468] on icon "change date" at bounding box center [416, 475] width 14 height 14
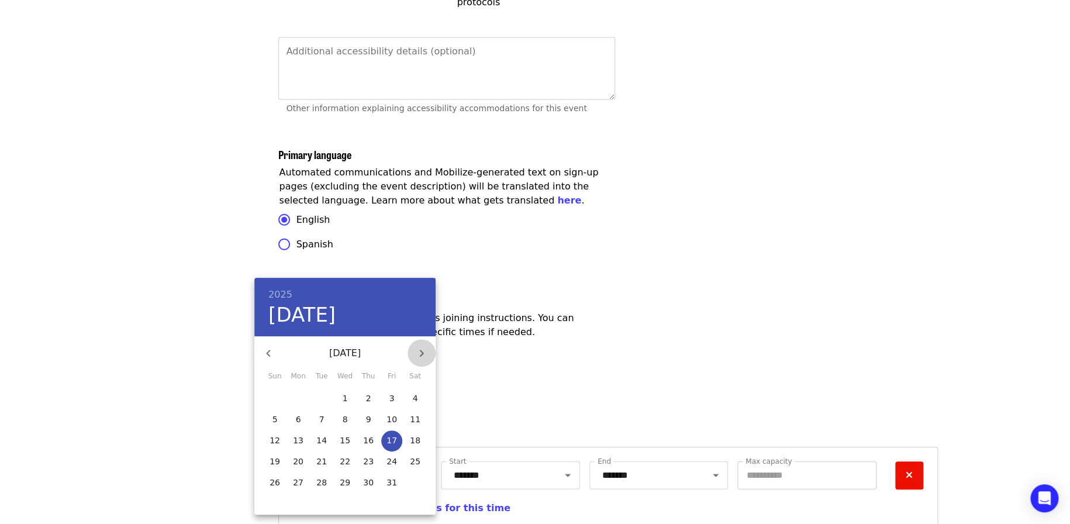
click at [420, 359] on icon "button" at bounding box center [421, 353] width 14 height 14
click at [393, 438] on p "14" at bounding box center [391, 440] width 11 height 12
type input "**********"
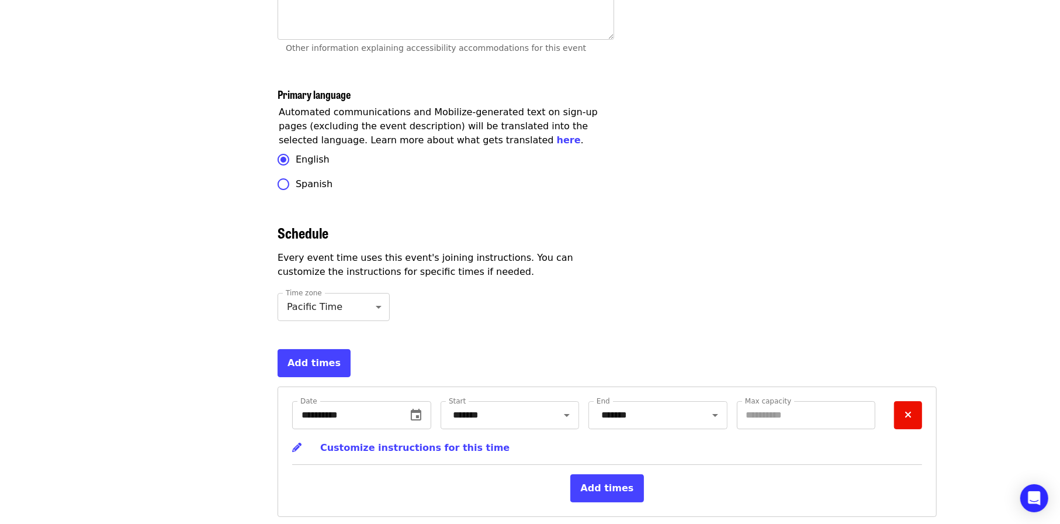
scroll to position [3568, 0]
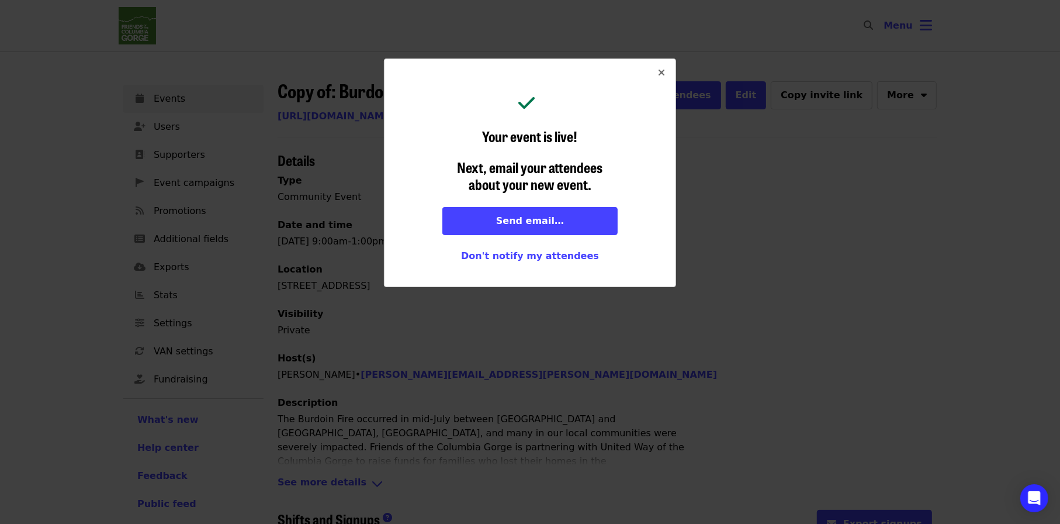
click at [664, 75] on icon "times icon" at bounding box center [661, 72] width 7 height 11
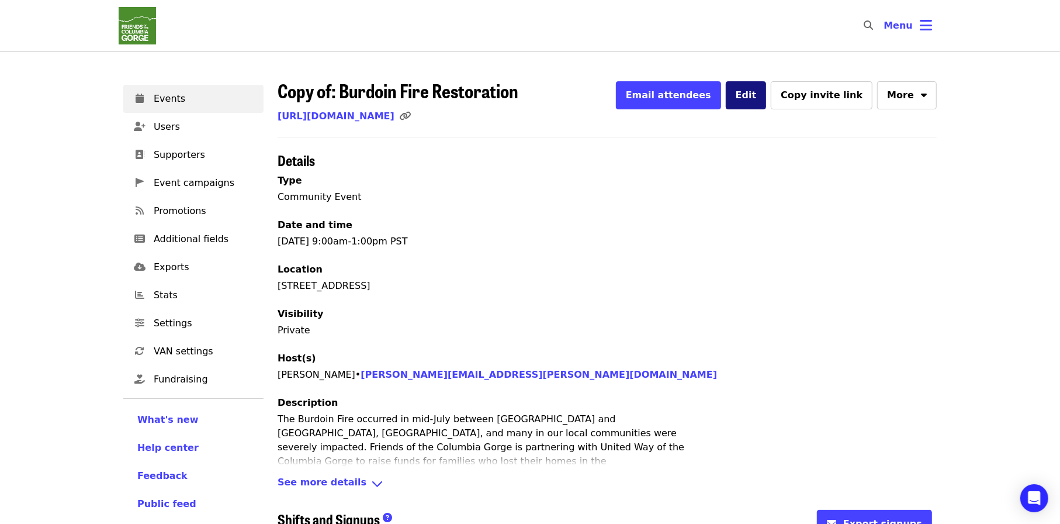
click at [757, 89] on span "Edit" at bounding box center [746, 94] width 21 height 11
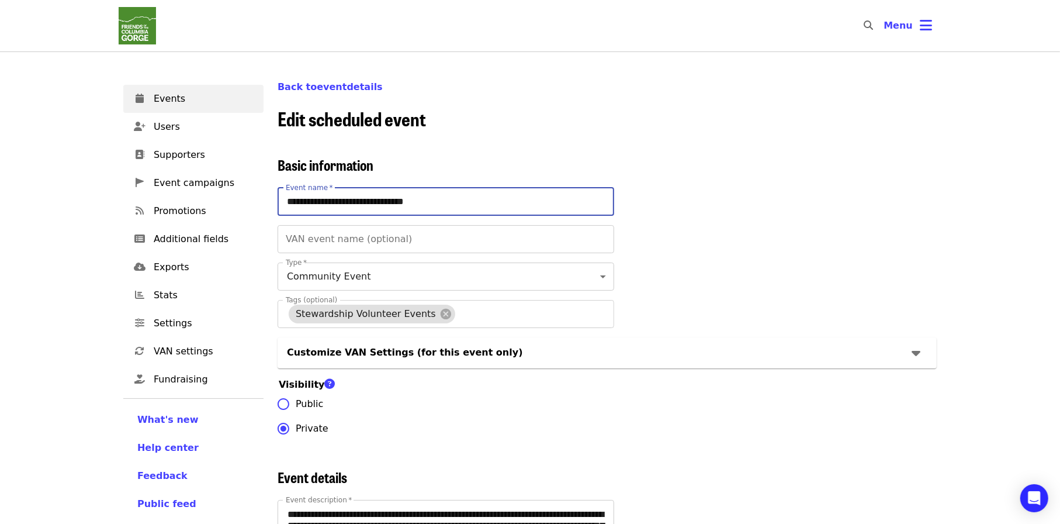
drag, startPoint x: 325, startPoint y: 202, endPoint x: 276, endPoint y: 195, distance: 49.0
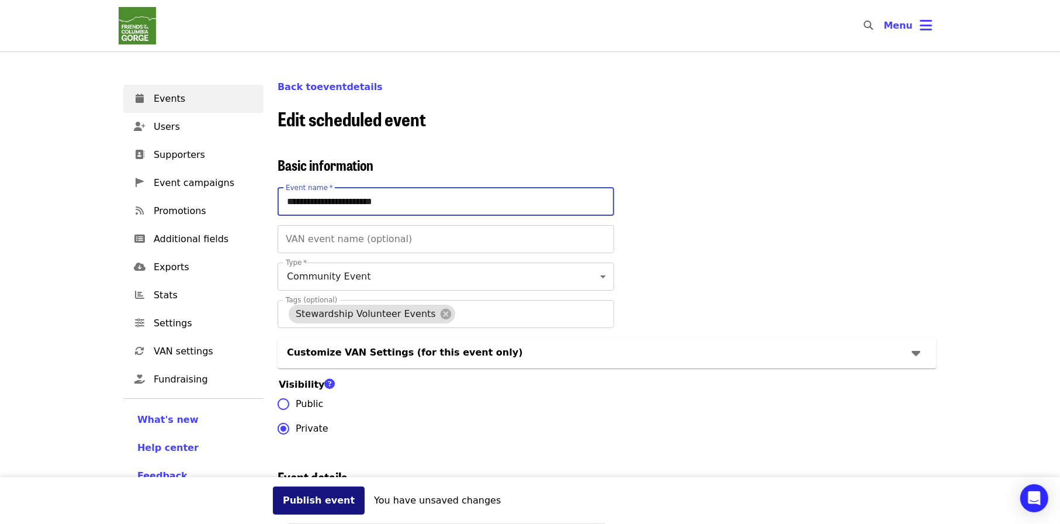
type input "**********"
click at [320, 499] on button "Publish event" at bounding box center [319, 500] width 92 height 28
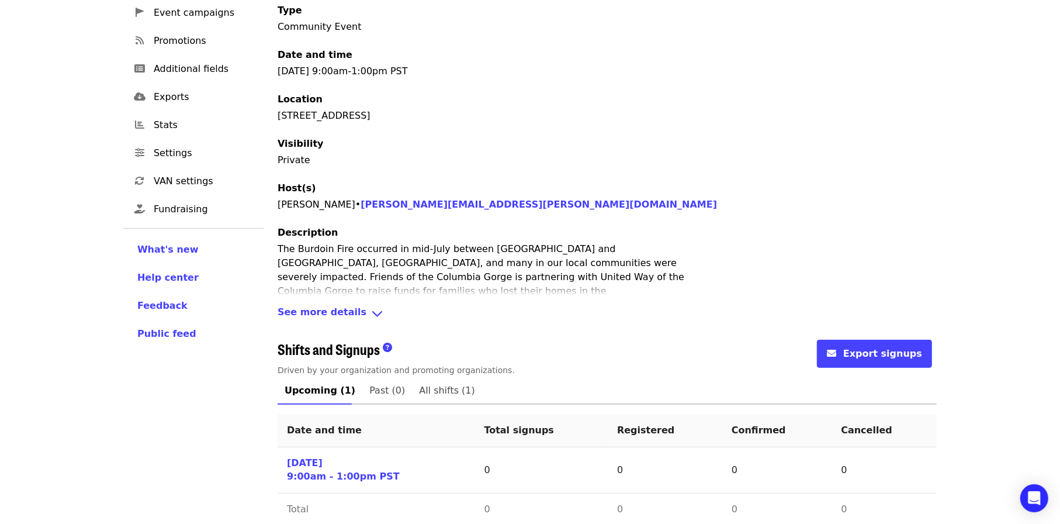
scroll to position [175, 0]
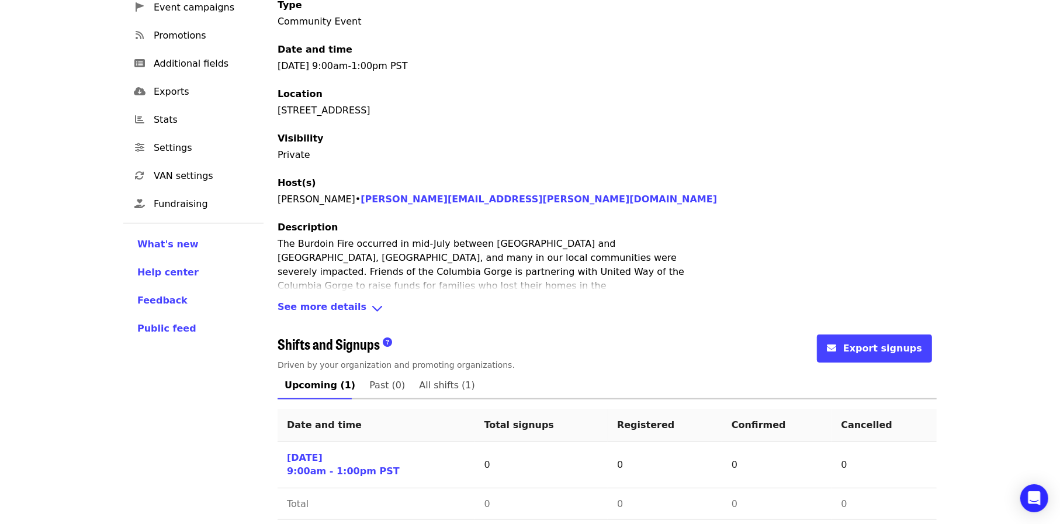
click at [351, 303] on div "See more details" at bounding box center [607, 308] width 659 height 17
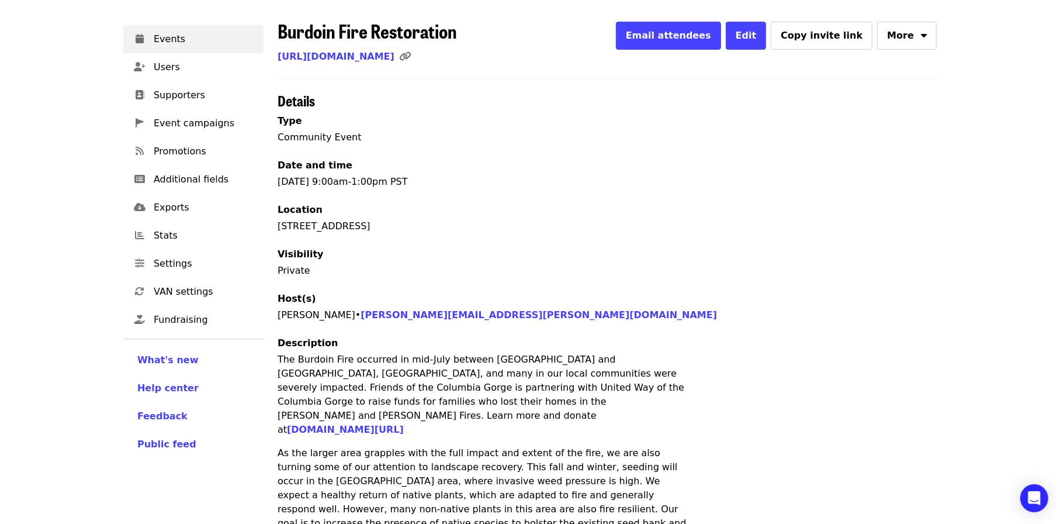
scroll to position [0, 0]
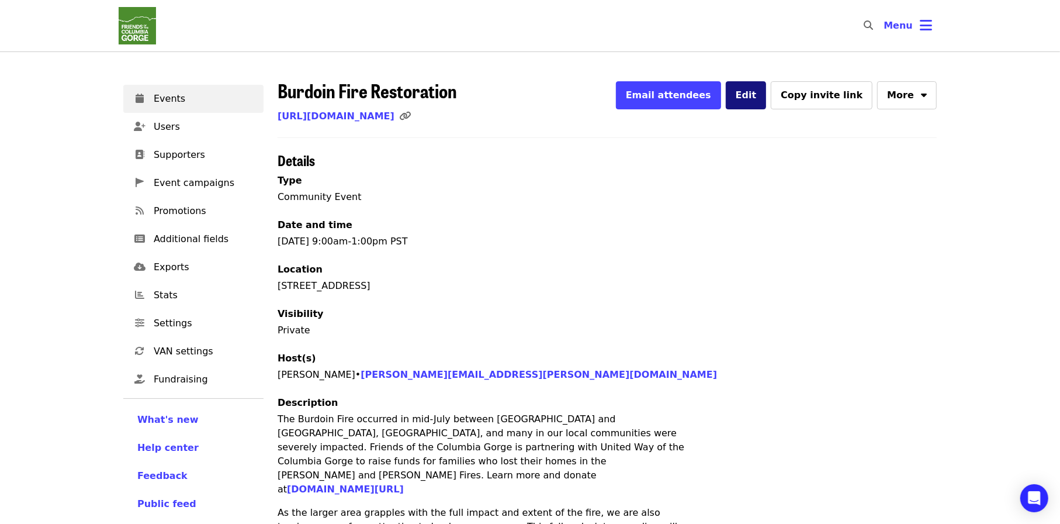
click at [757, 95] on span "Edit" at bounding box center [746, 94] width 21 height 11
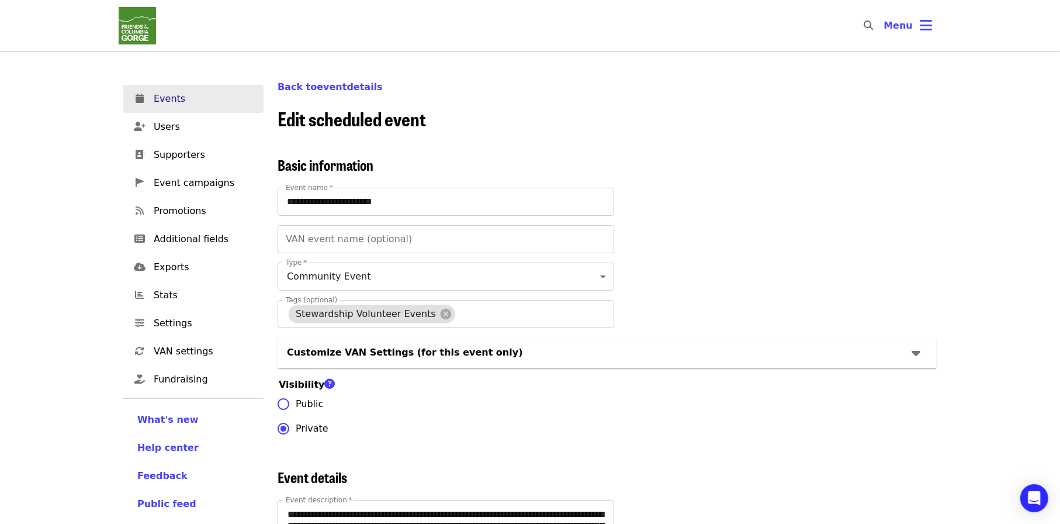
click at [188, 94] on span "Events" at bounding box center [204, 99] width 101 height 14
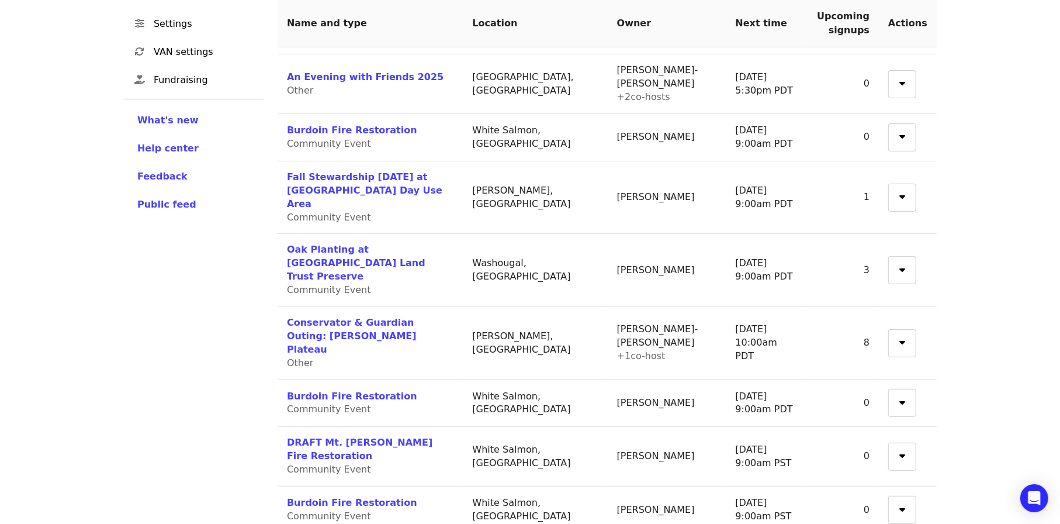
scroll to position [307, 0]
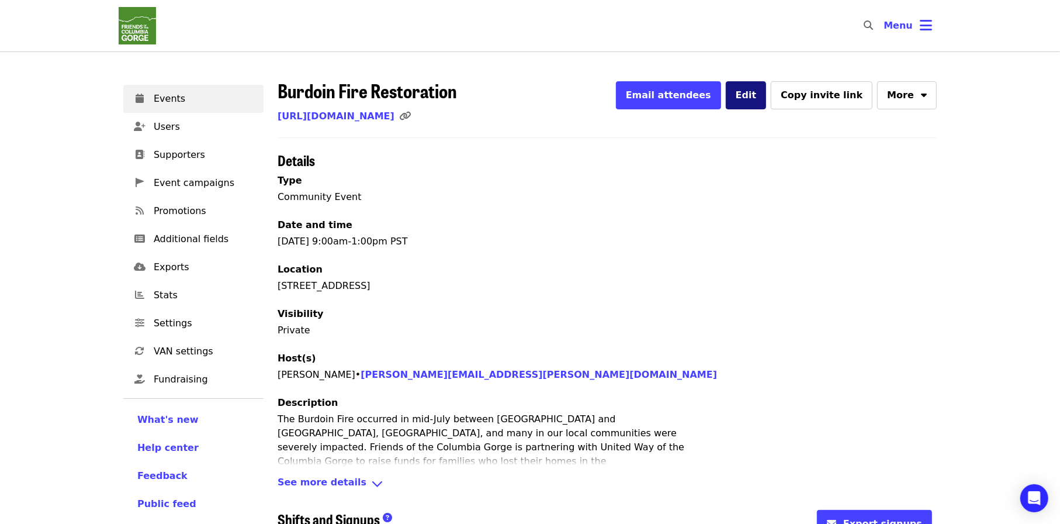
click at [757, 98] on span "Edit" at bounding box center [746, 94] width 21 height 11
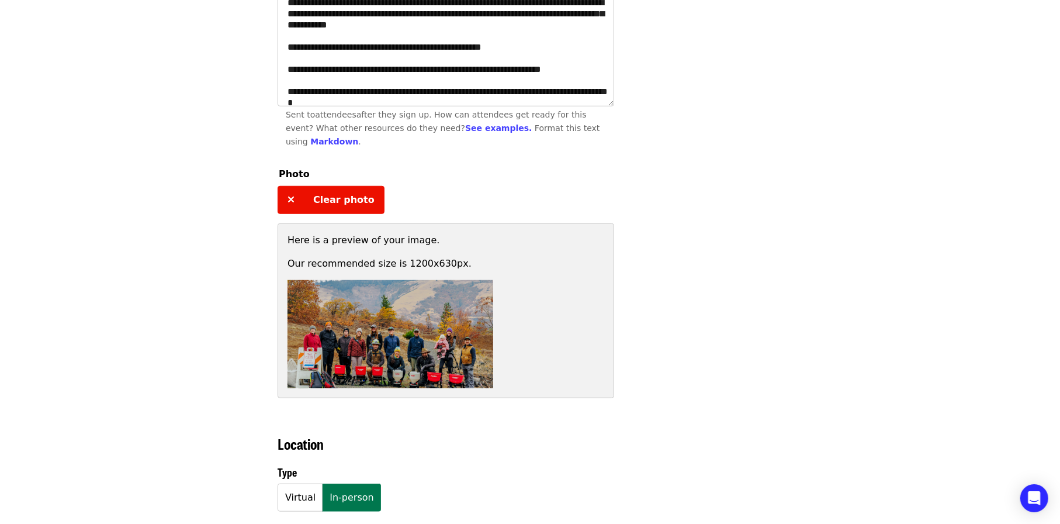
scroll to position [701, 0]
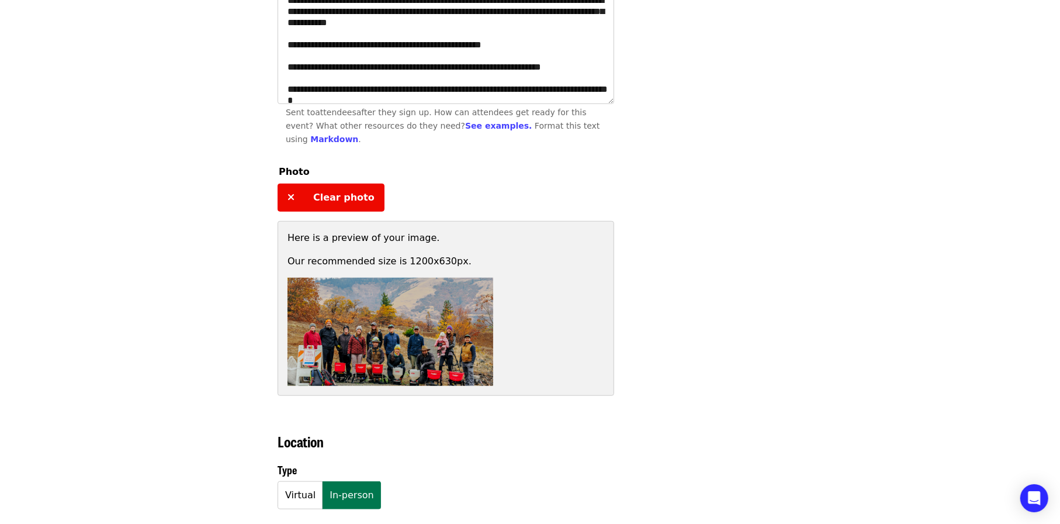
click at [325, 193] on span "Clear photo" at bounding box center [343, 197] width 61 height 11
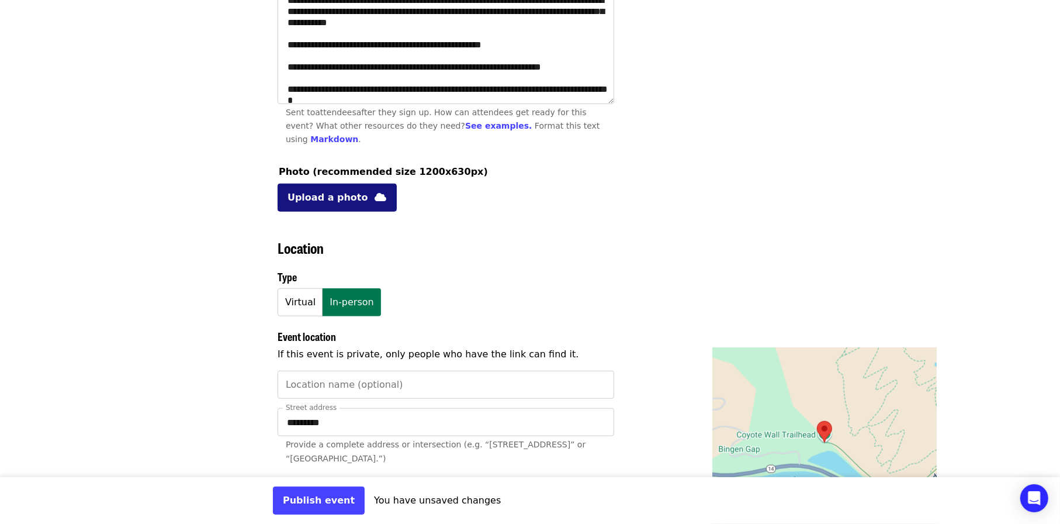
click at [327, 193] on span "Upload a photo" at bounding box center [328, 198] width 81 height 14
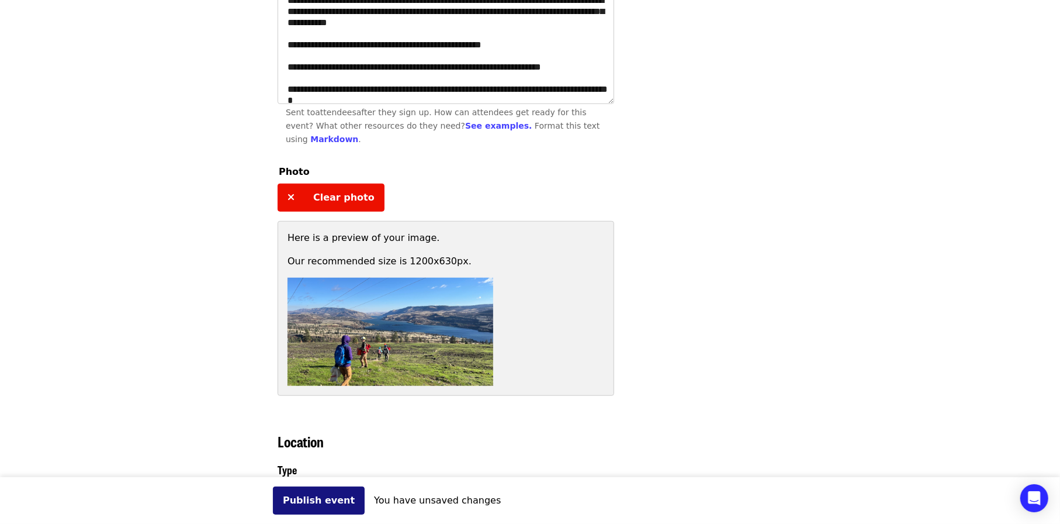
click at [302, 496] on button "Publish event" at bounding box center [319, 500] width 92 height 28
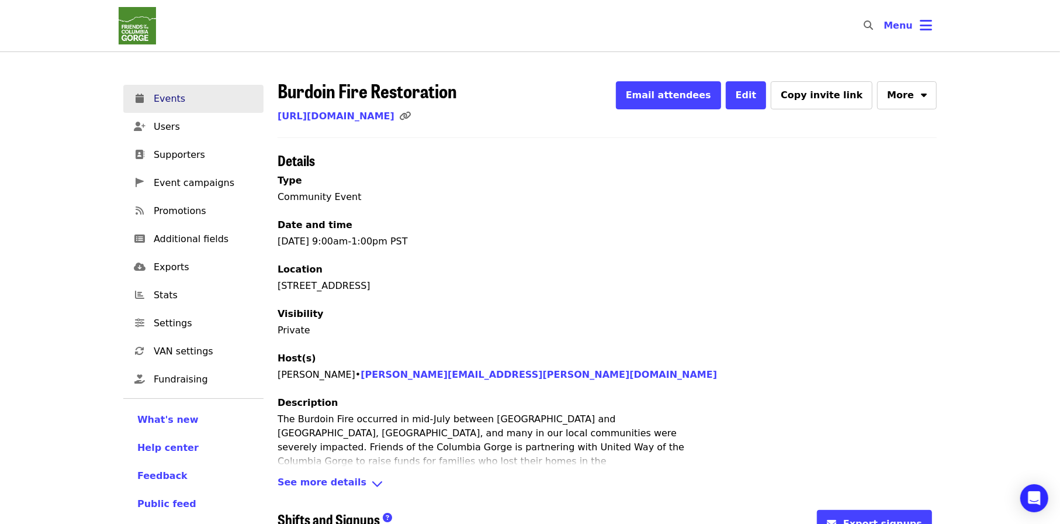
click at [173, 100] on span "Events" at bounding box center [204, 99] width 101 height 14
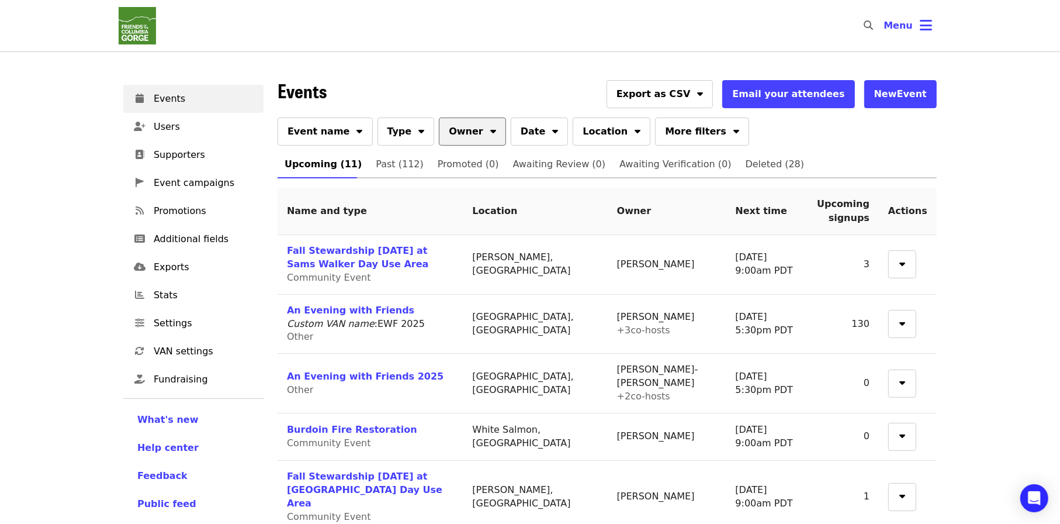
click at [464, 125] on button "Owner" at bounding box center [472, 131] width 67 height 28
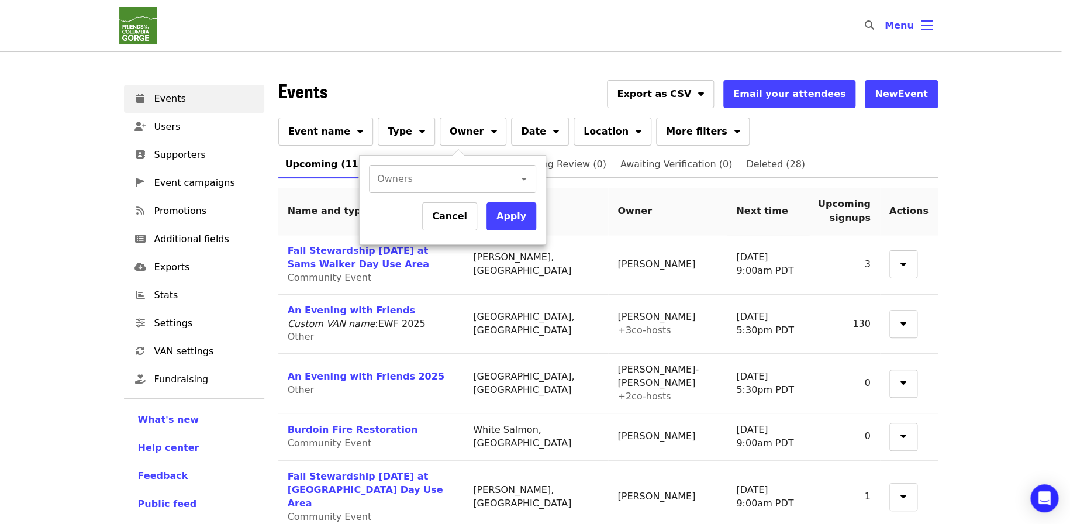
click at [517, 184] on icon "Open" at bounding box center [524, 179] width 14 height 14
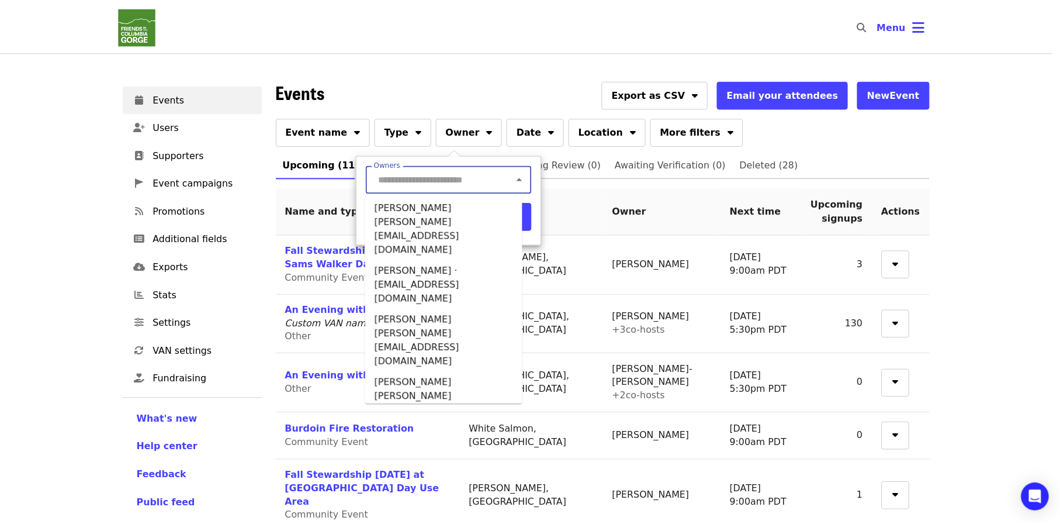
scroll to position [326, 0]
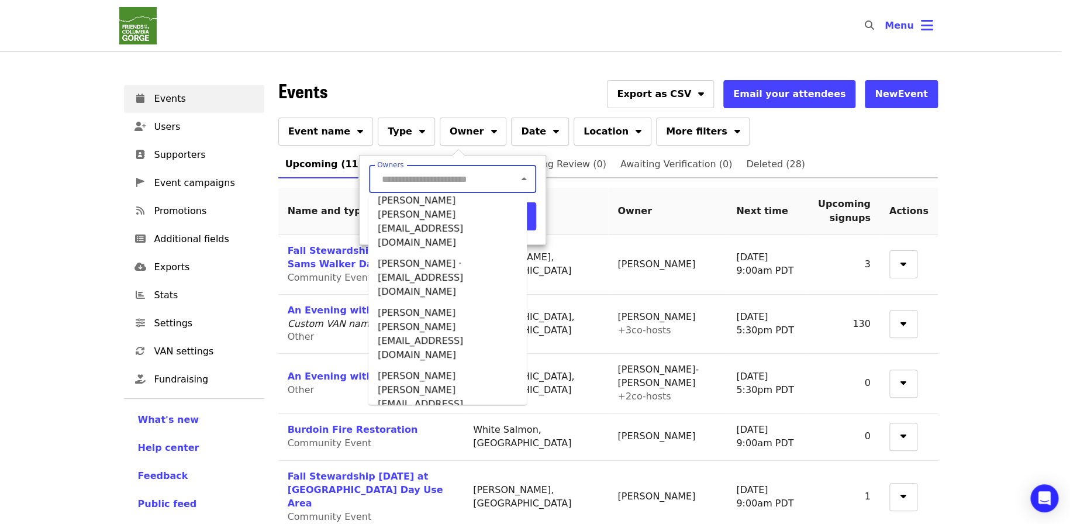
drag, startPoint x: 418, startPoint y: 385, endPoint x: 430, endPoint y: 352, distance: 35.0
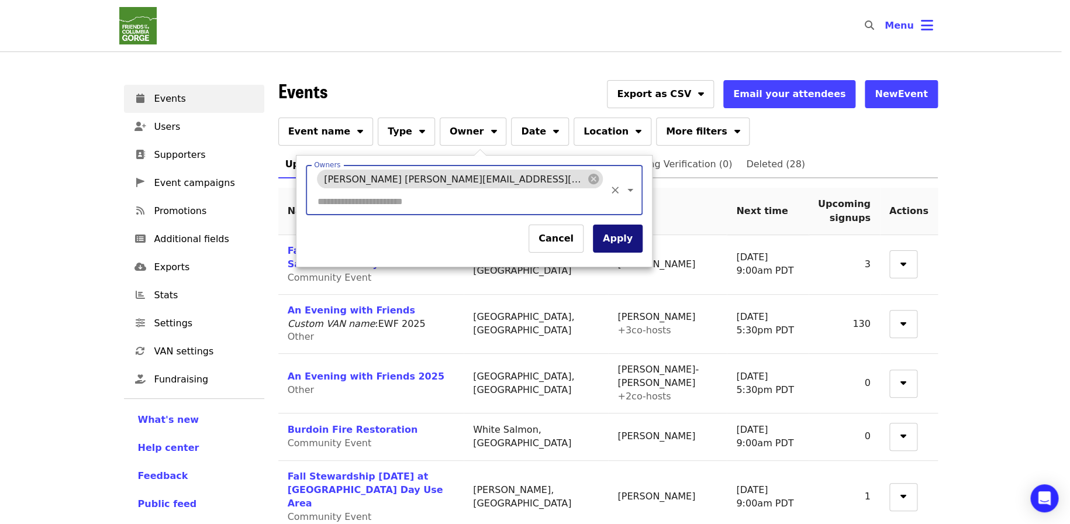
click at [593, 224] on button "Apply" at bounding box center [618, 238] width 50 height 28
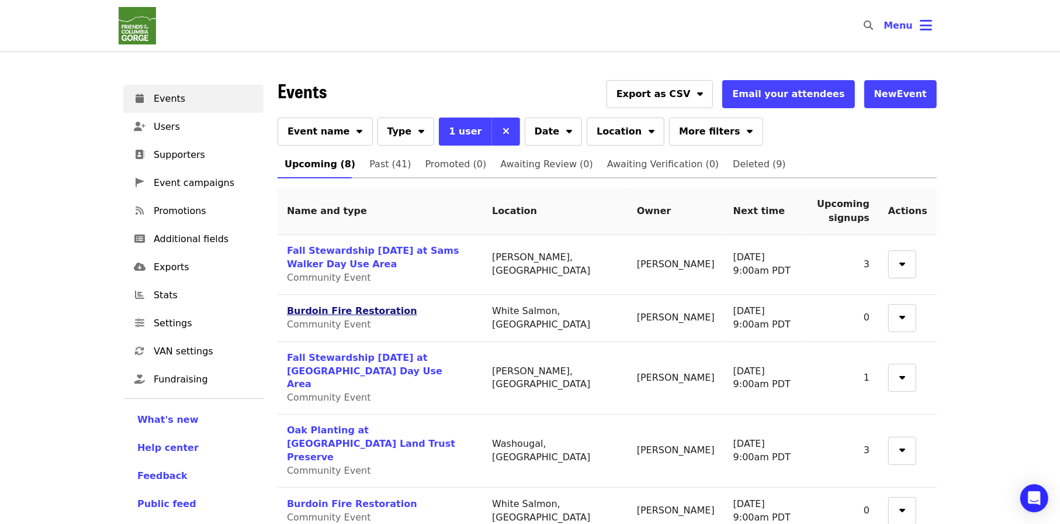
click at [373, 311] on link "Burdoin Fire Restoration" at bounding box center [352, 310] width 130 height 11
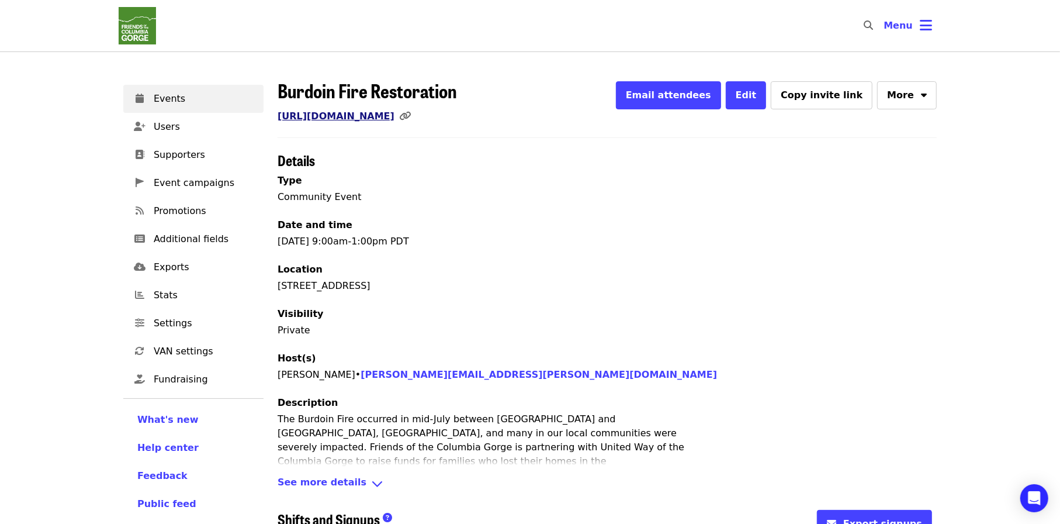
click at [395, 113] on link "https://www.mobilize.us/gorgefriends/event/847408/" at bounding box center [336, 115] width 117 height 11
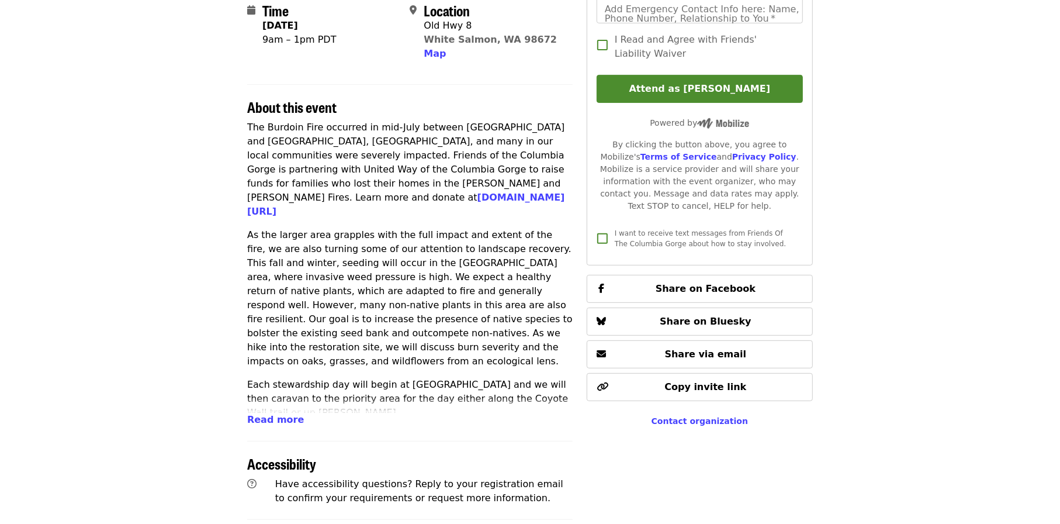
scroll to position [292, 0]
click at [265, 419] on span "Read more" at bounding box center [275, 418] width 57 height 11
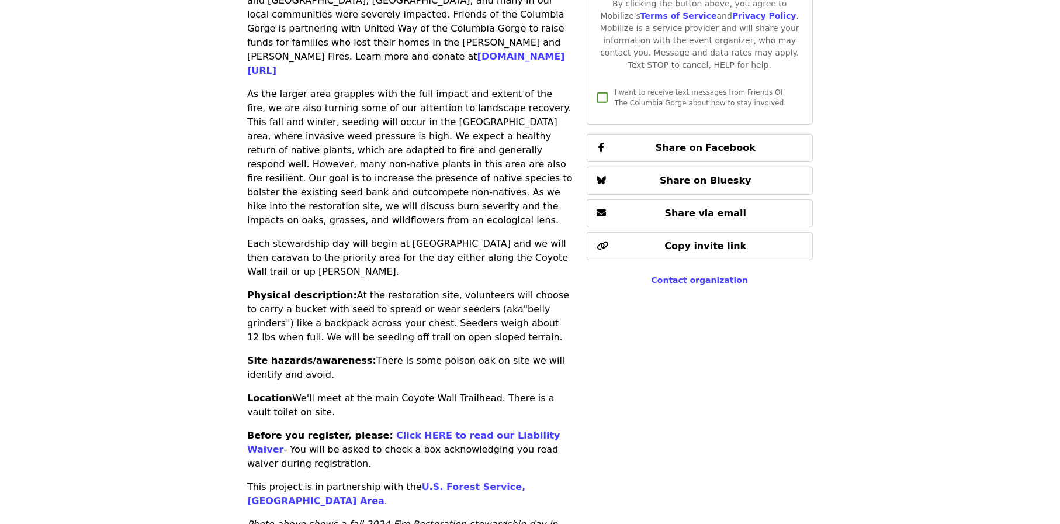
scroll to position [468, 0]
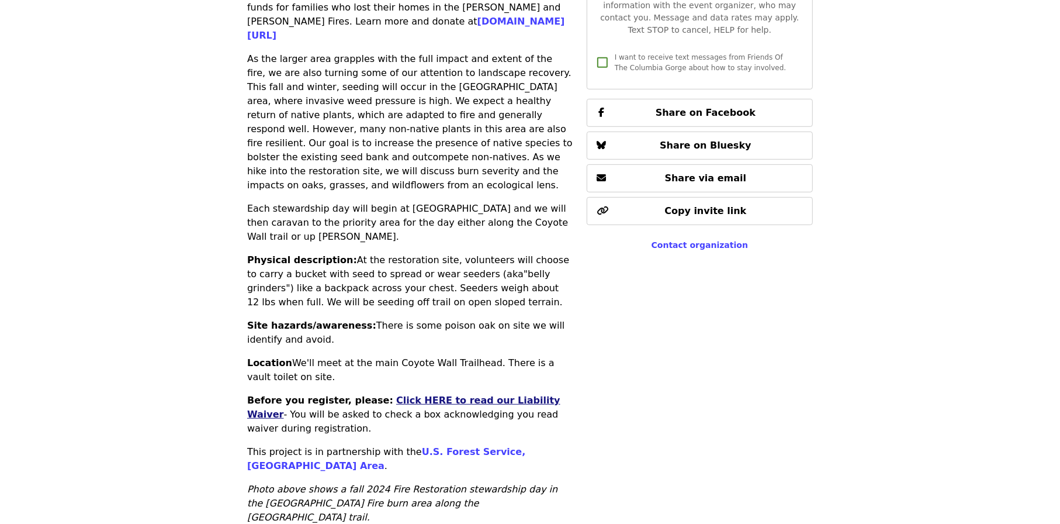
click at [413, 395] on link "Click HERE to read our Liability Waiver" at bounding box center [403, 407] width 313 height 25
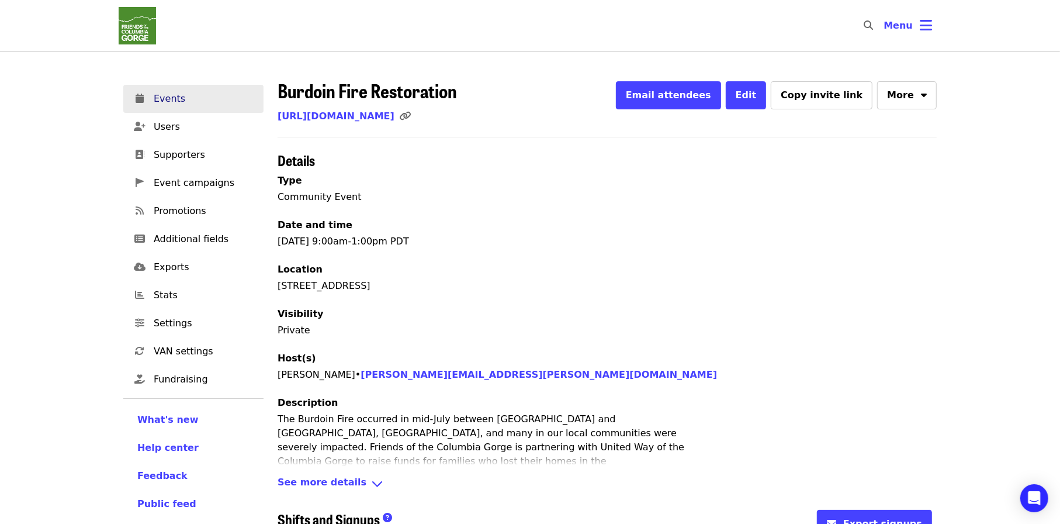
click at [191, 105] on span "Events" at bounding box center [204, 99] width 101 height 14
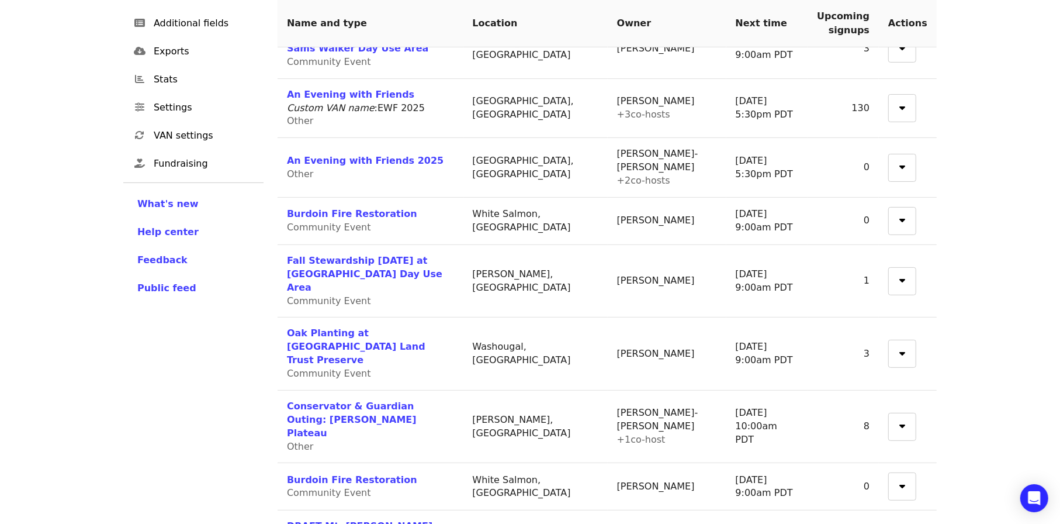
scroll to position [234, 0]
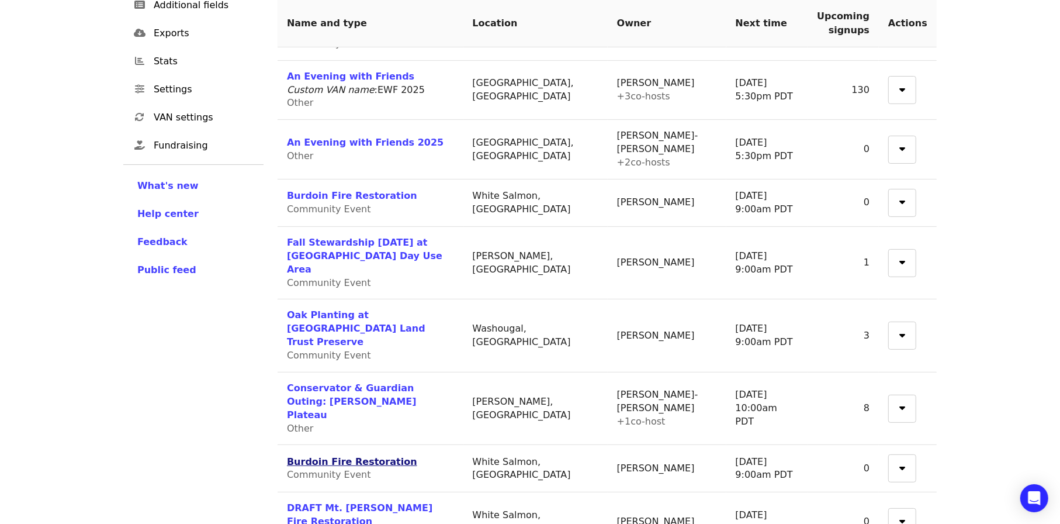
click at [386, 456] on link "Burdoin Fire Restoration" at bounding box center [352, 461] width 130 height 11
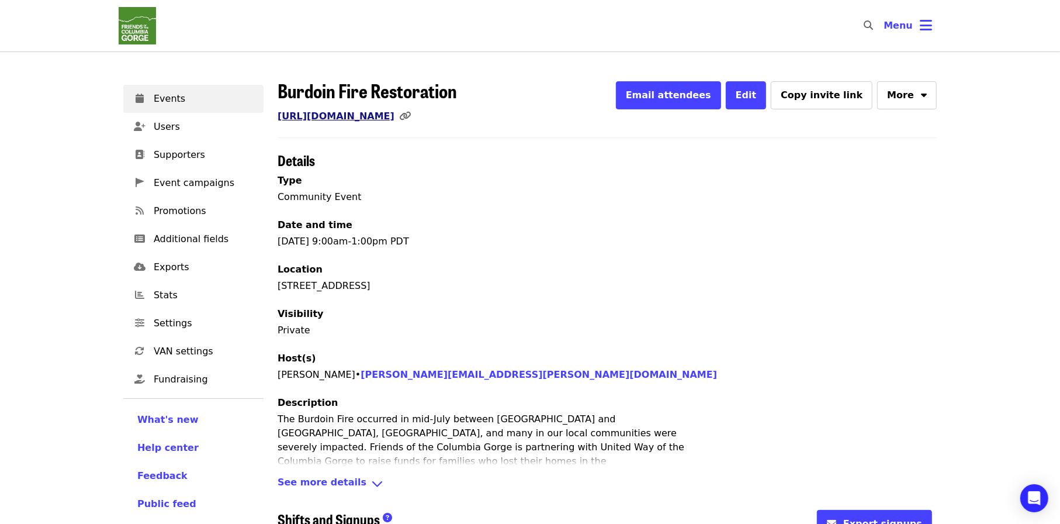
click at [395, 119] on link "[URL][DOMAIN_NAME]" at bounding box center [336, 115] width 117 height 11
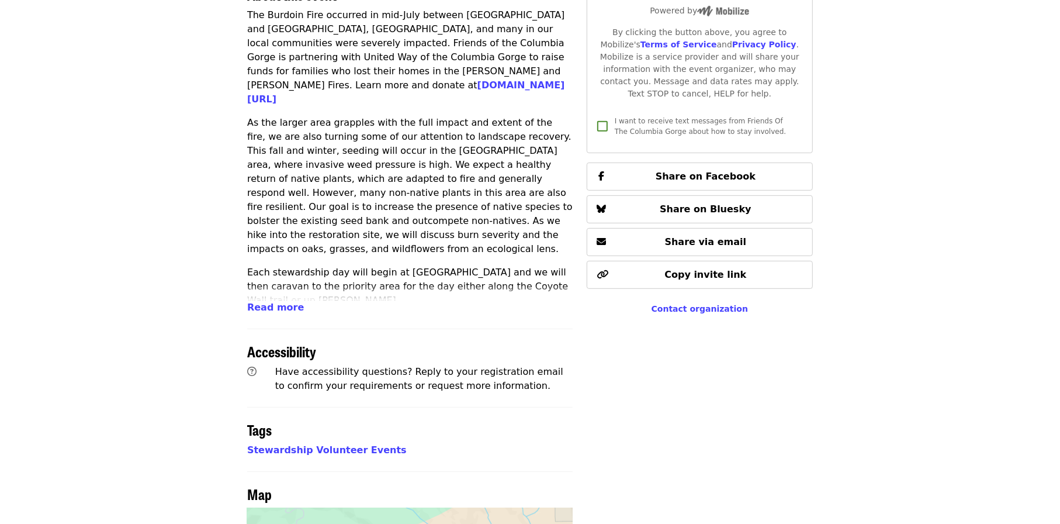
scroll to position [409, 0]
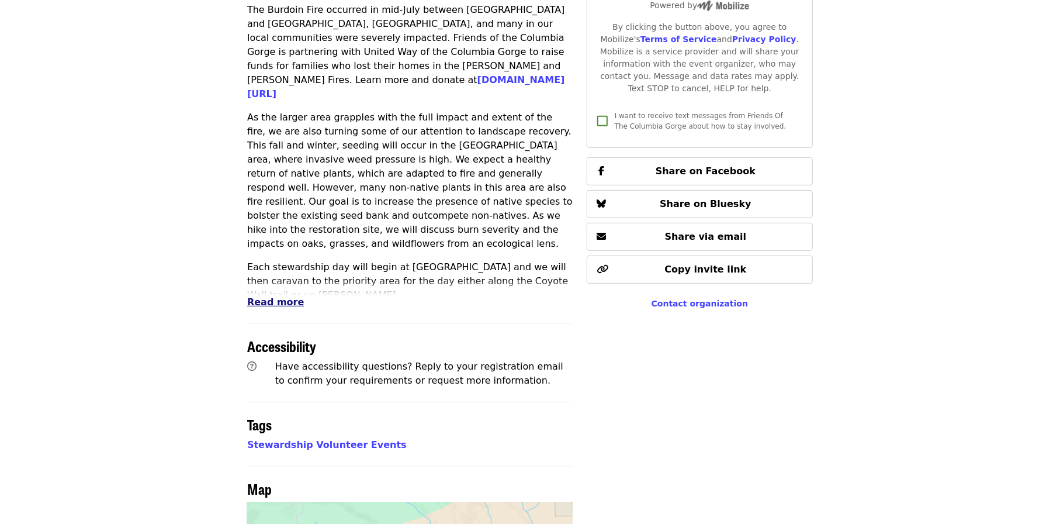
click at [258, 305] on span "Read more" at bounding box center [275, 301] width 57 height 11
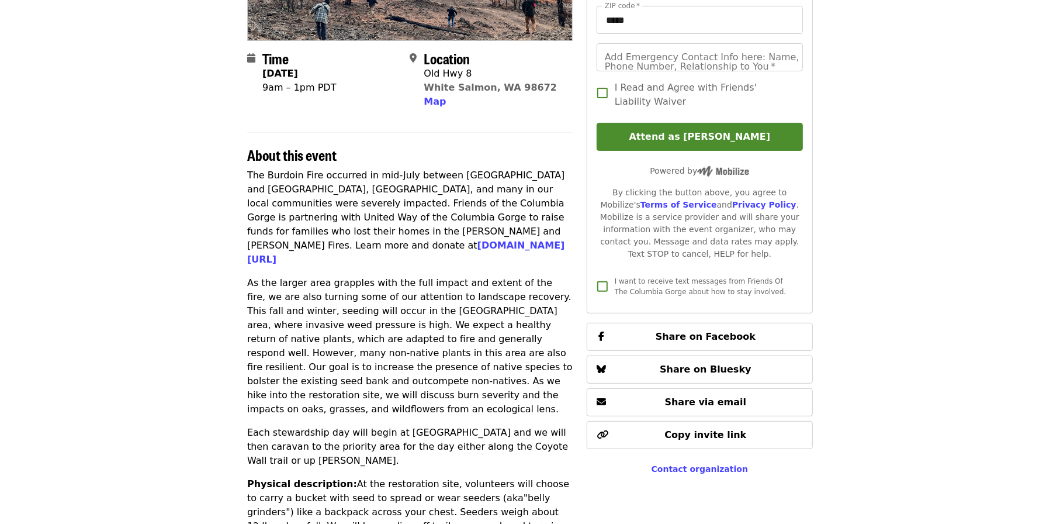
scroll to position [234, 0]
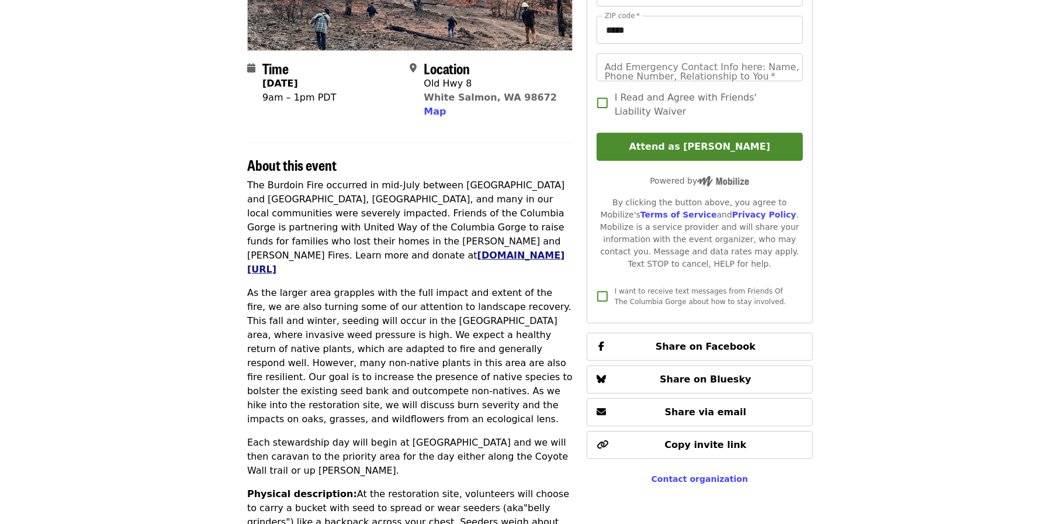
click at [330, 250] on link "gorgefriends.org/wildfirerecovery" at bounding box center [406, 262] width 318 height 25
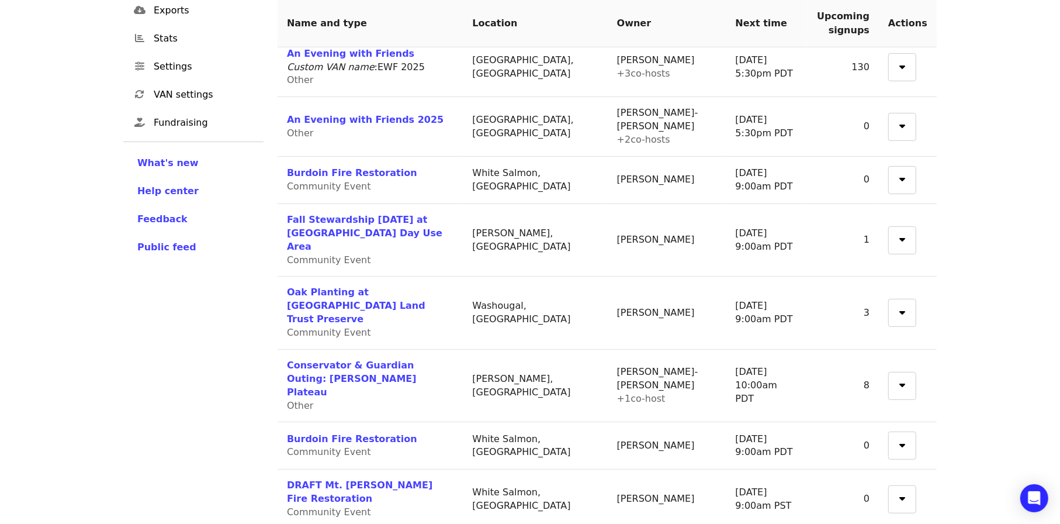
scroll to position [276, 0]
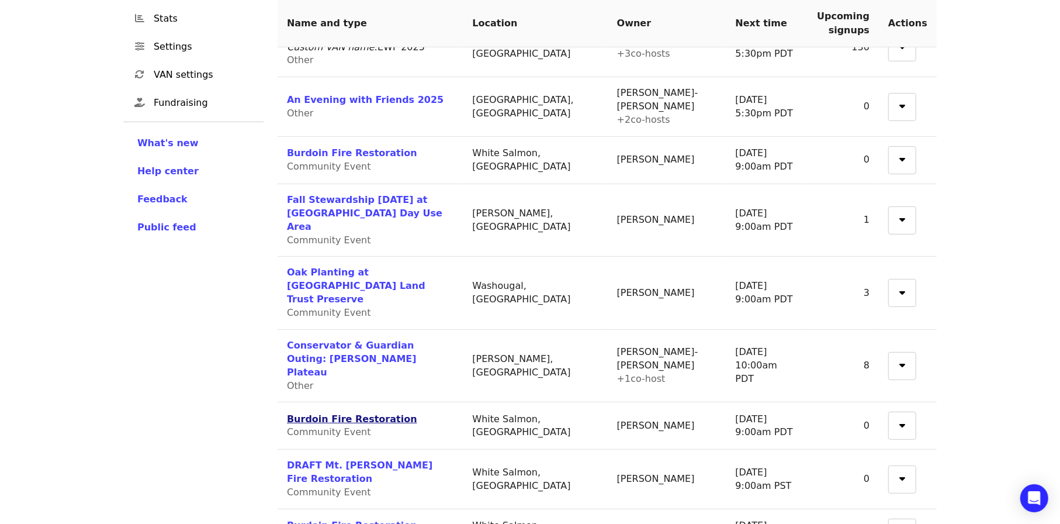
click at [326, 413] on link "Burdoin Fire Restoration" at bounding box center [352, 418] width 130 height 11
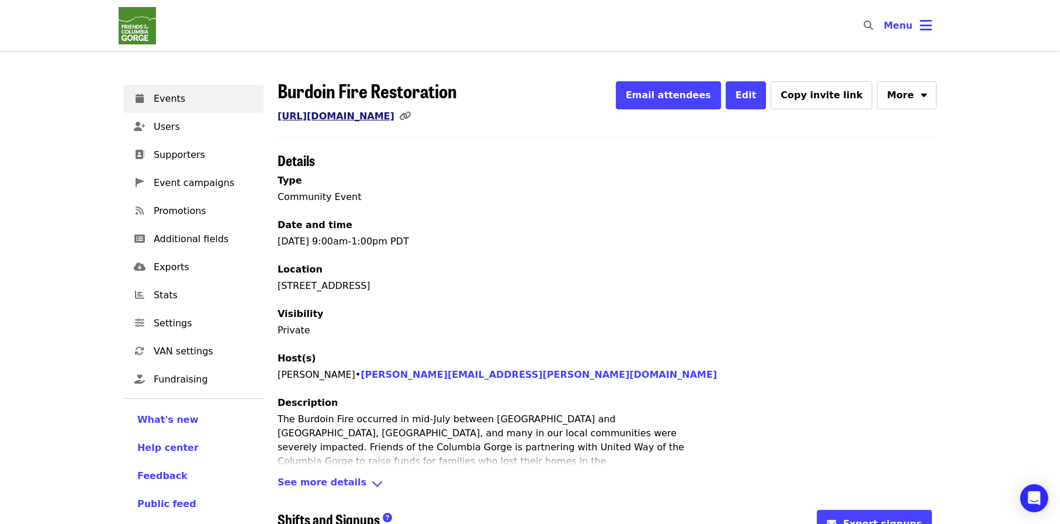
click at [395, 117] on link "https://www.mobilize.us/gorgefriends/event/847415/" at bounding box center [336, 115] width 117 height 11
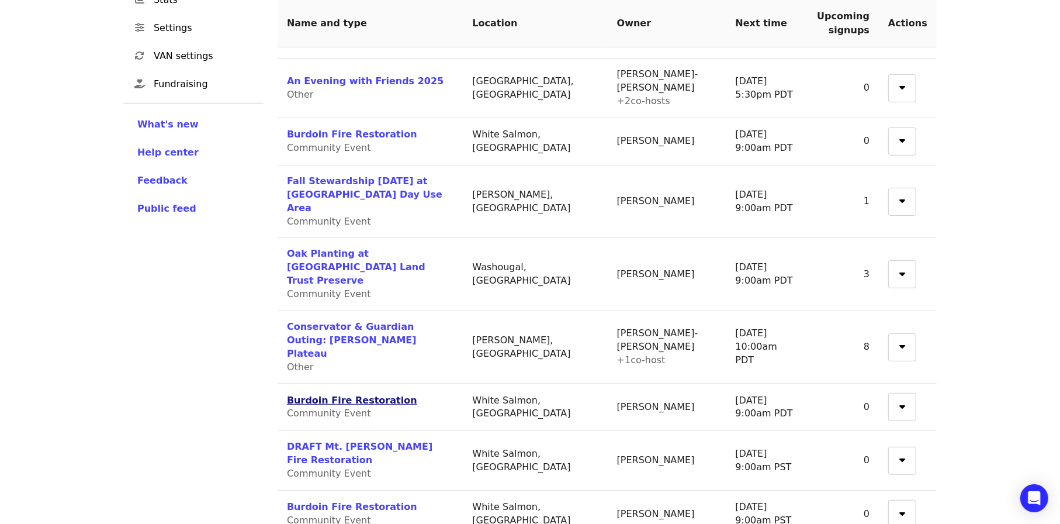
scroll to position [307, 0]
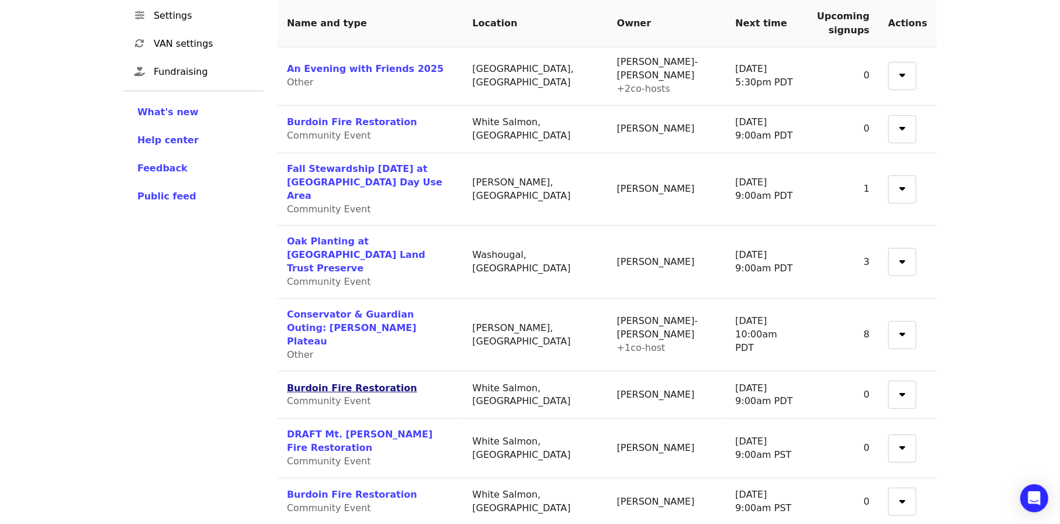
click at [360, 489] on link "Burdoin Fire Restoration" at bounding box center [352, 494] width 130 height 11
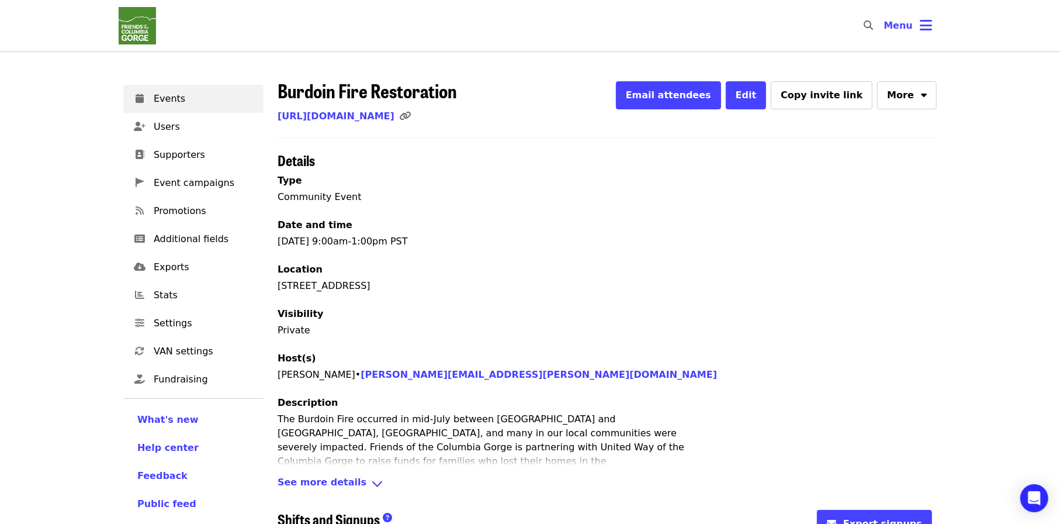
click at [318, 480] on span "See more details" at bounding box center [322, 483] width 89 height 17
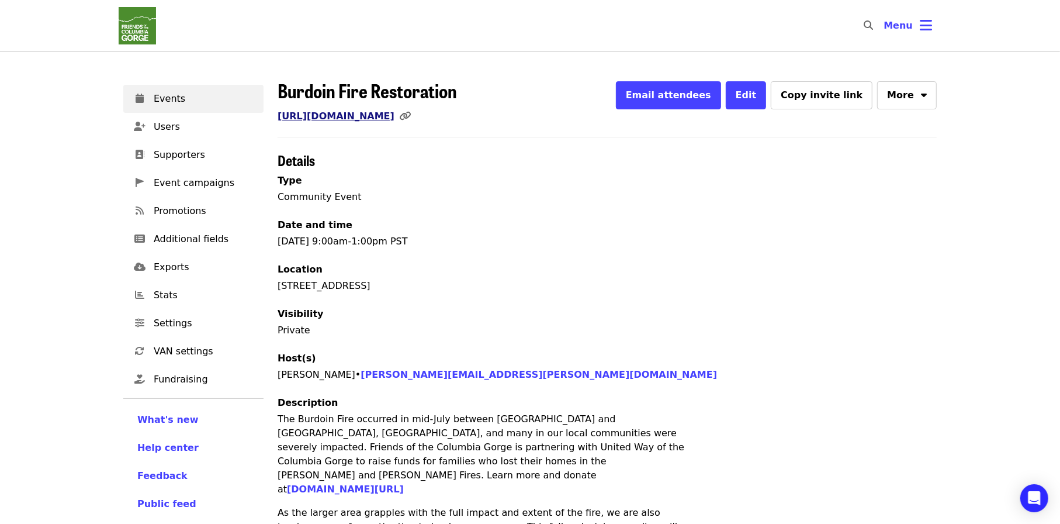
click at [395, 113] on link "https://www.mobilize.us/gorgefriends/event/852256/" at bounding box center [336, 115] width 117 height 11
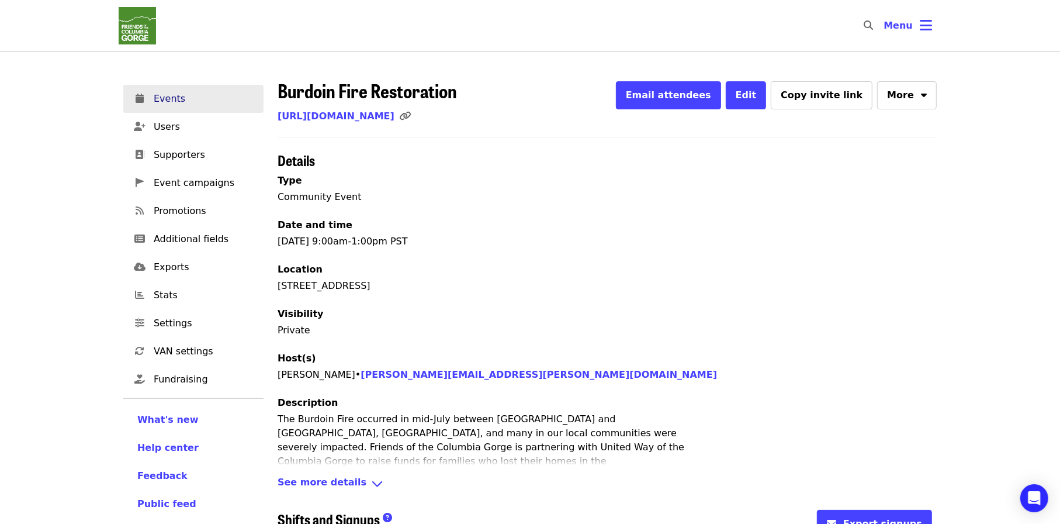
click at [171, 94] on span "Events" at bounding box center [204, 99] width 101 height 14
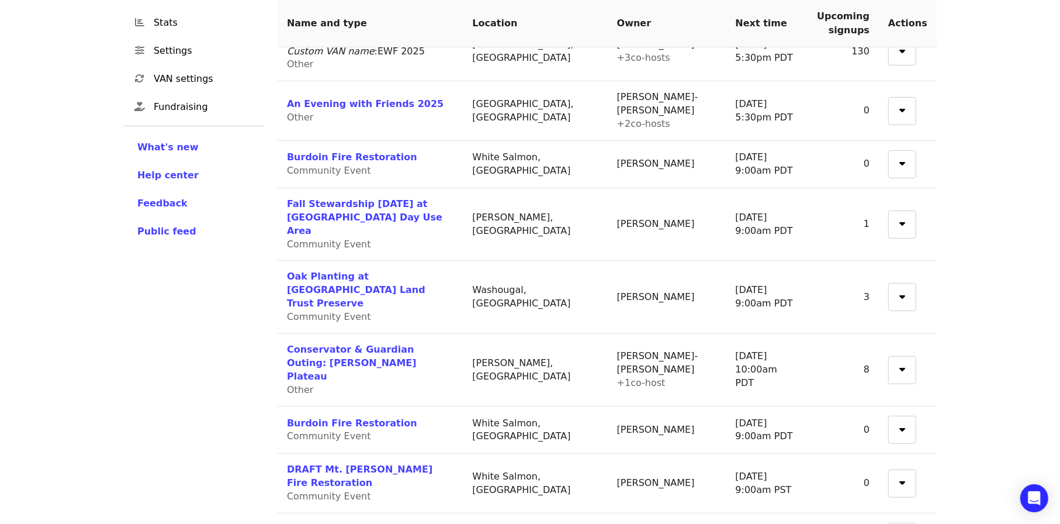
scroll to position [307, 0]
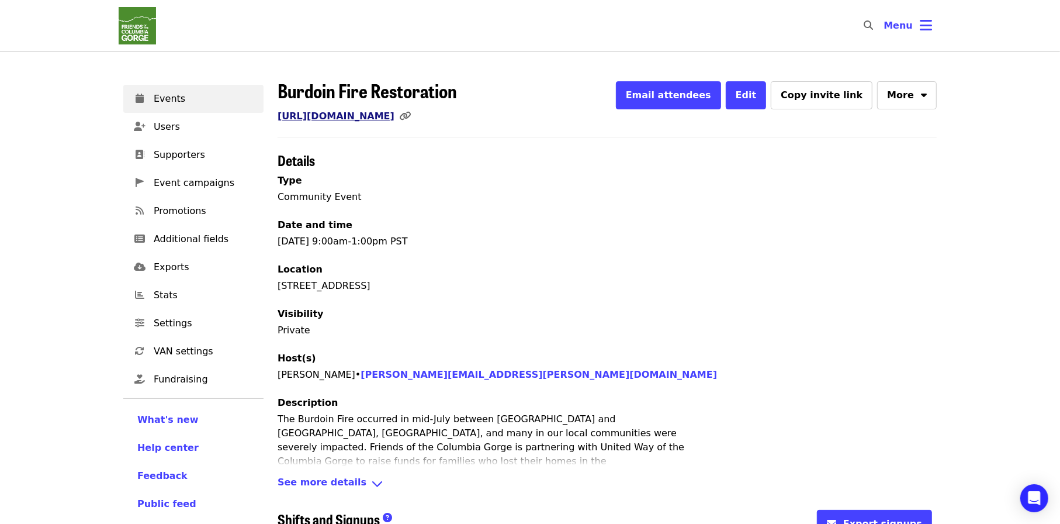
click at [395, 113] on link "https://www.mobilize.us/gorgefriends/event/852258/" at bounding box center [336, 115] width 117 height 11
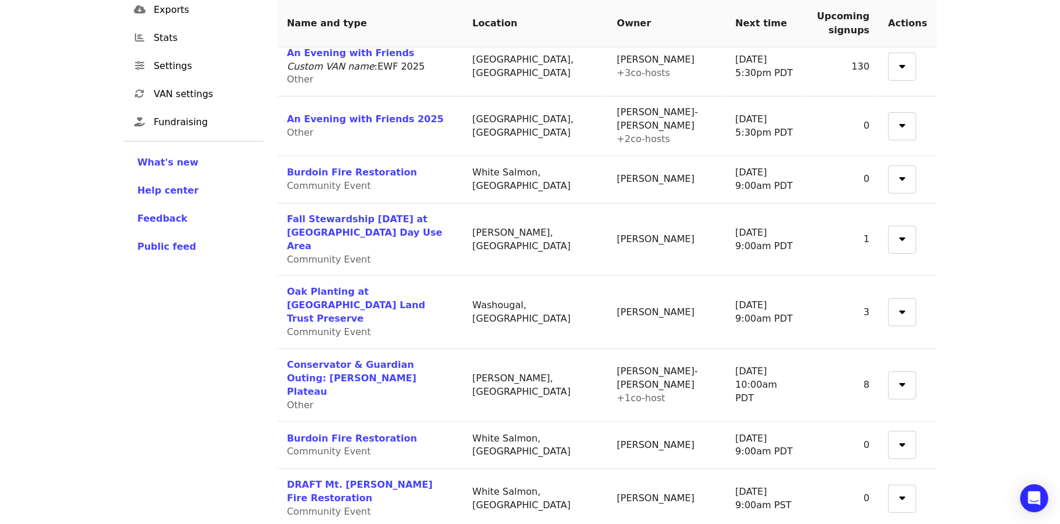
scroll to position [307, 0]
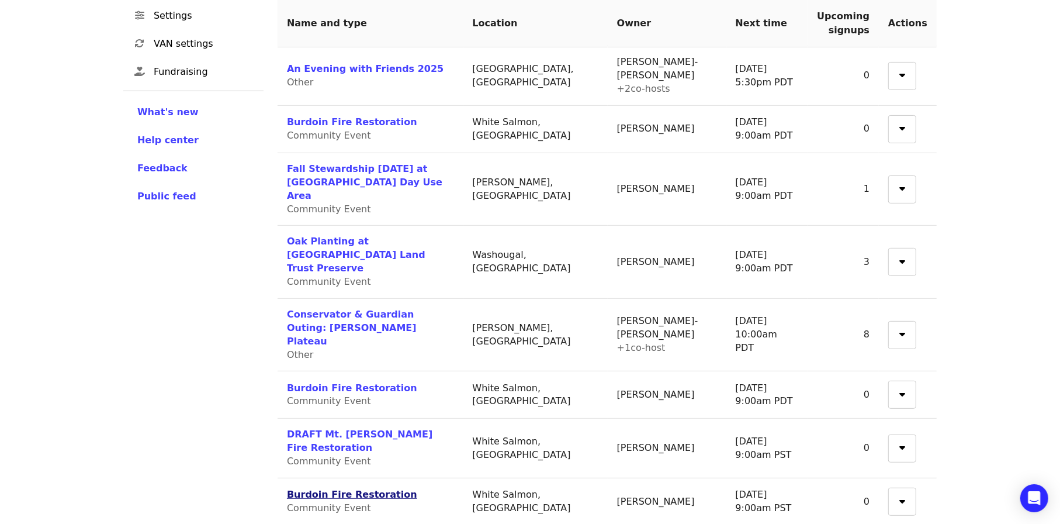
click at [362, 489] on link "Burdoin Fire Restoration" at bounding box center [352, 494] width 130 height 11
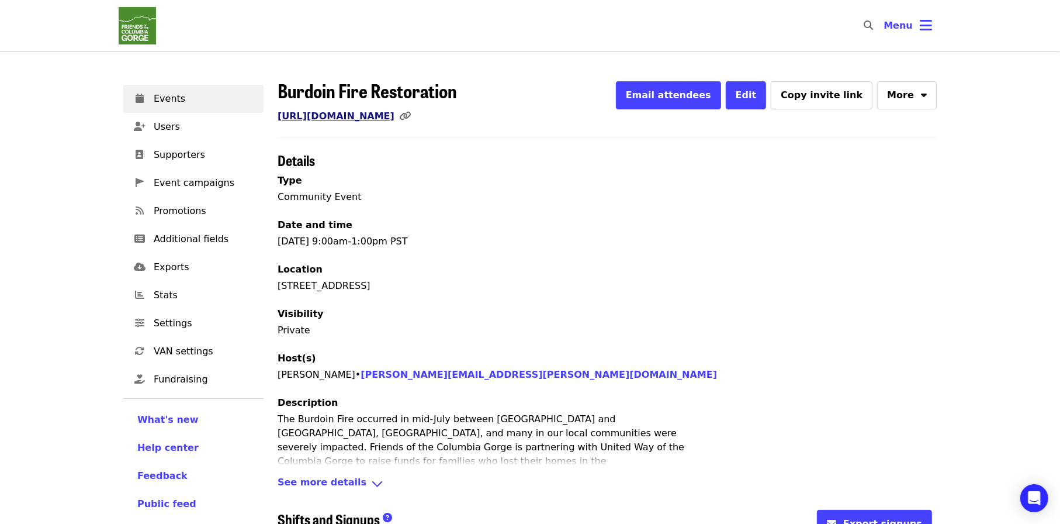
click at [395, 119] on link "https://www.mobilize.us/gorgefriends/event/852256/" at bounding box center [336, 115] width 117 height 11
click at [173, 98] on span "Events" at bounding box center [204, 99] width 101 height 14
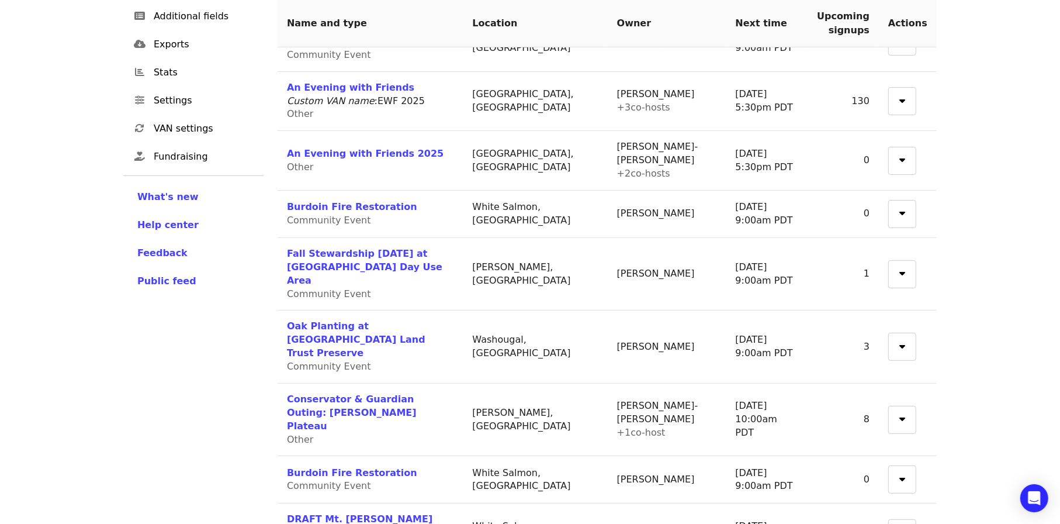
scroll to position [234, 0]
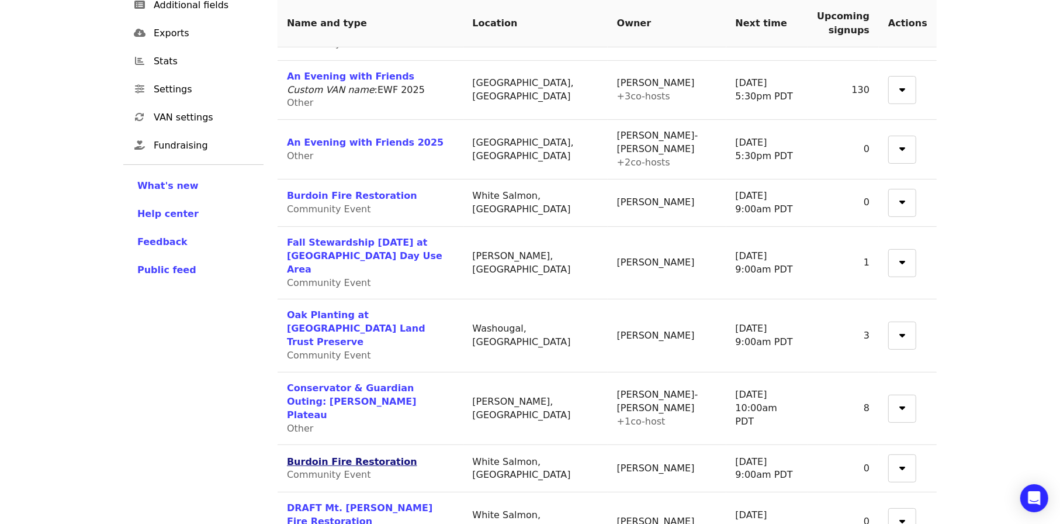
click at [378, 456] on link "Burdoin Fire Restoration" at bounding box center [352, 461] width 130 height 11
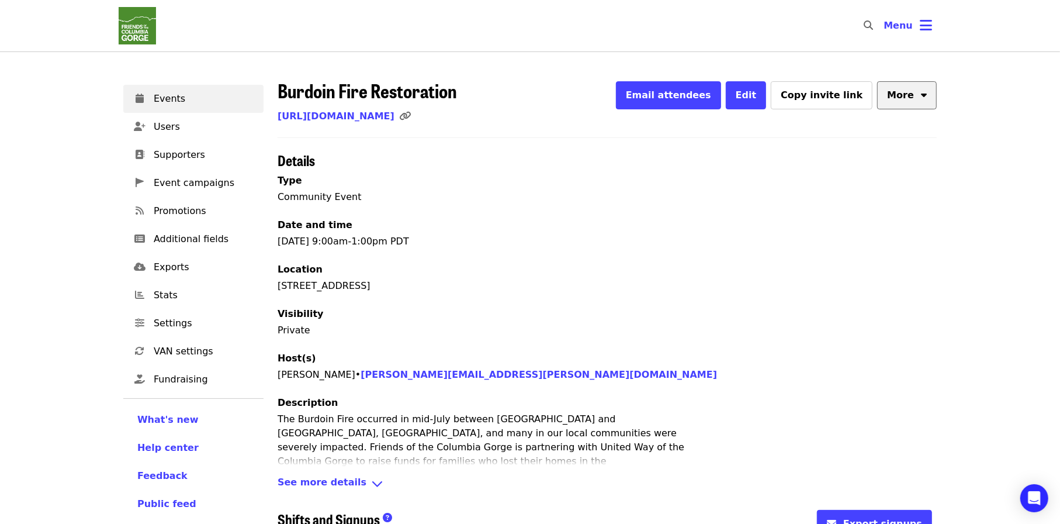
click at [921, 98] on icon "sort-down icon" at bounding box center [924, 93] width 6 height 11
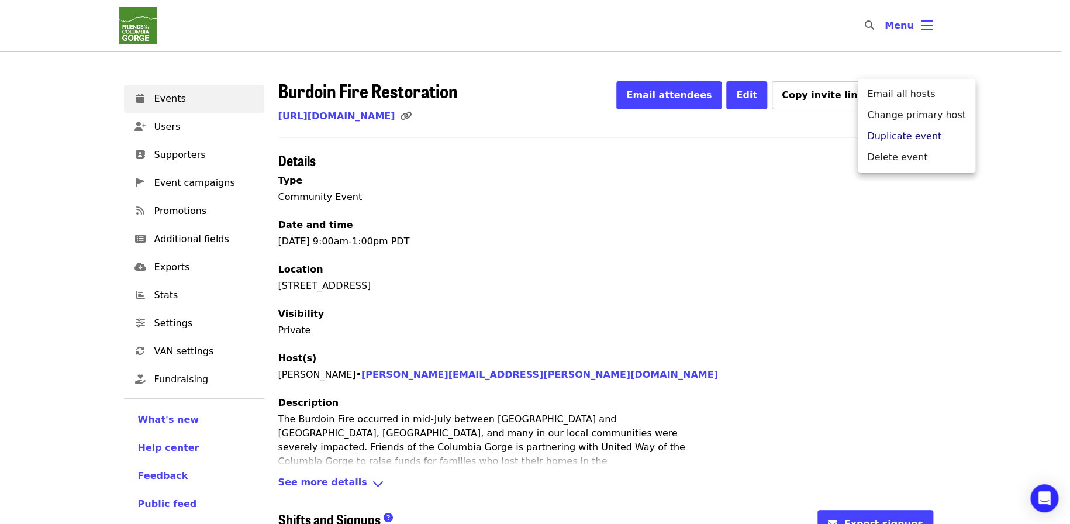
click at [897, 132] on span "Duplicate event" at bounding box center [904, 136] width 74 height 14
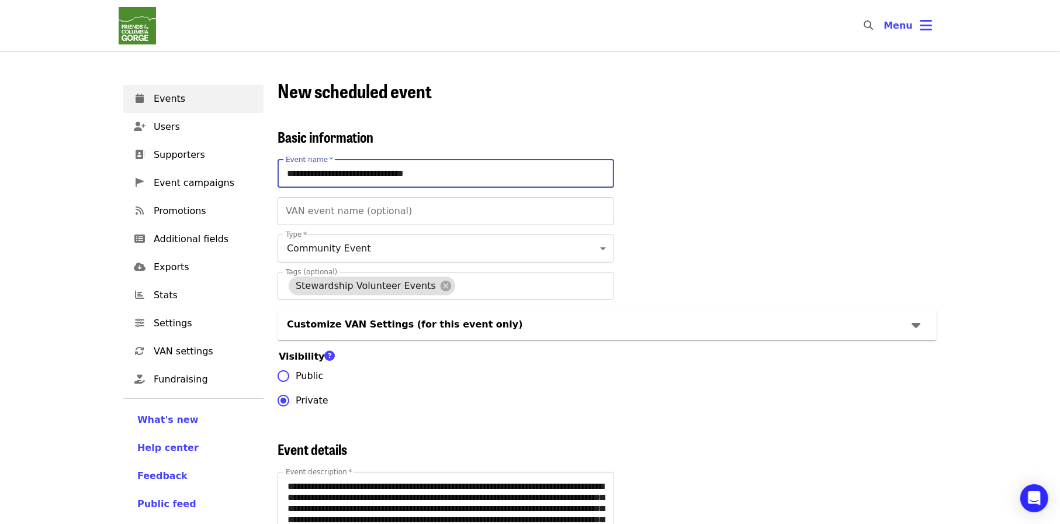
drag, startPoint x: 324, startPoint y: 173, endPoint x: 285, endPoint y: 171, distance: 38.6
click at [285, 171] on input "**********" at bounding box center [446, 174] width 337 height 28
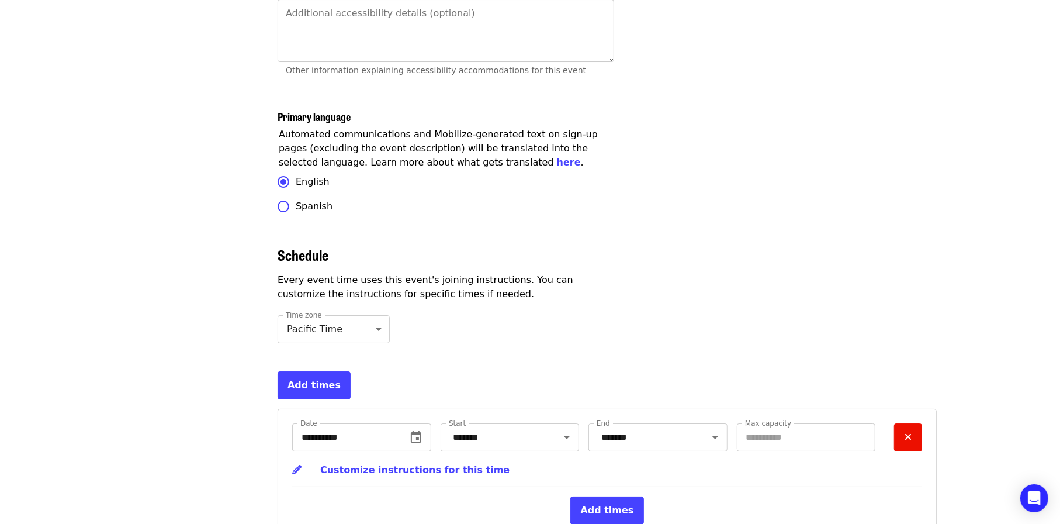
scroll to position [3566, 0]
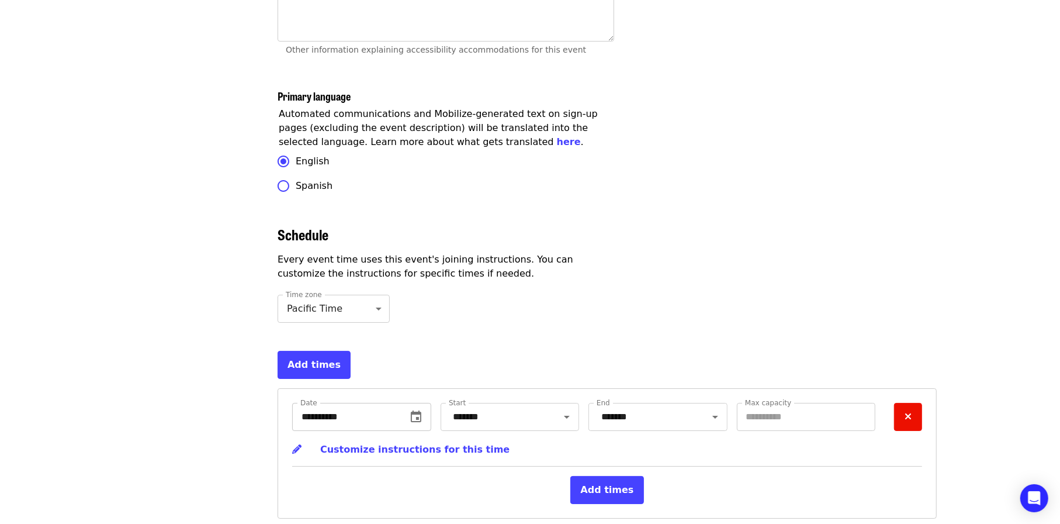
type input "**********"
click at [422, 410] on icon "change date" at bounding box center [416, 417] width 14 height 14
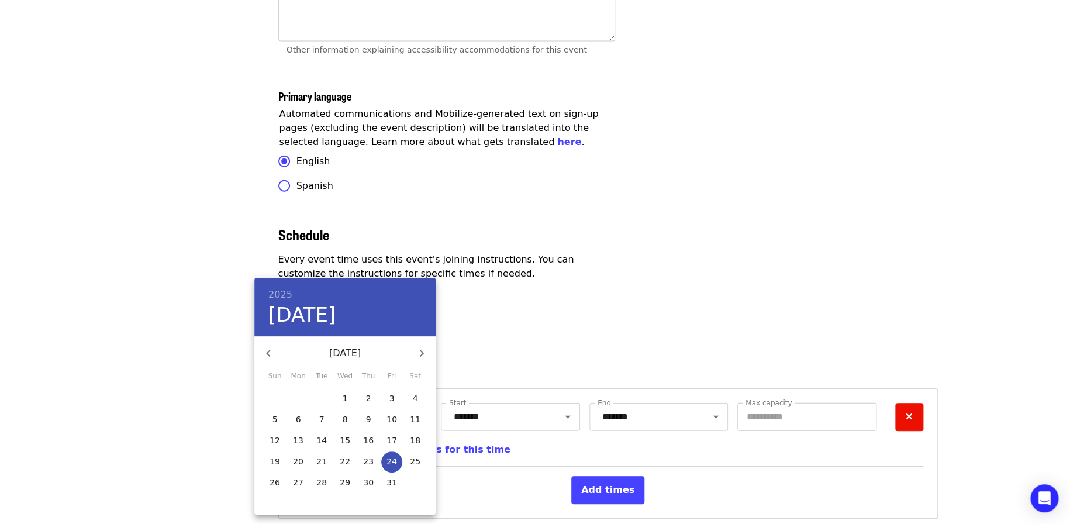
click at [420, 355] on icon "button" at bounding box center [422, 353] width 4 height 7
click at [392, 465] on p "21" at bounding box center [391, 461] width 11 height 12
type input "**********"
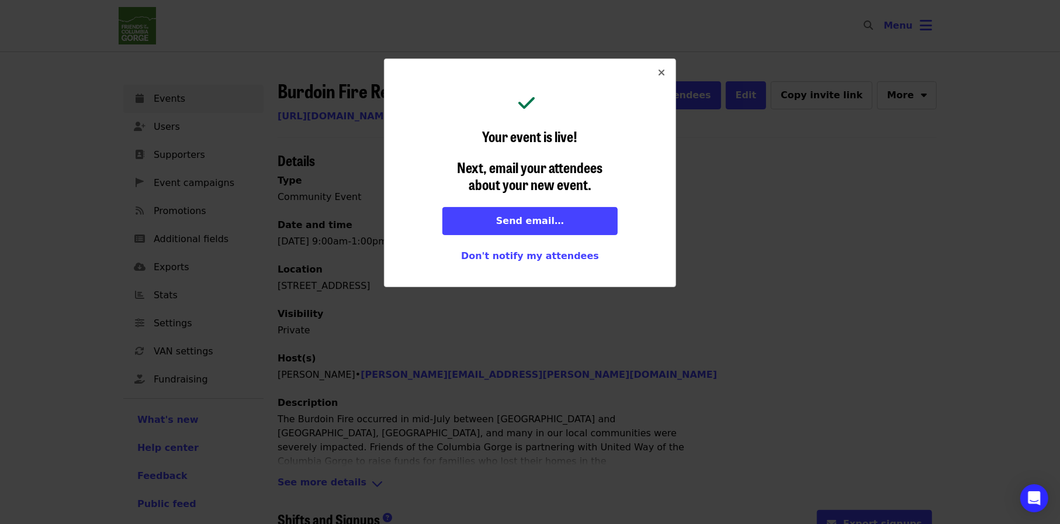
click at [666, 69] on button "Close" at bounding box center [662, 73] width 28 height 28
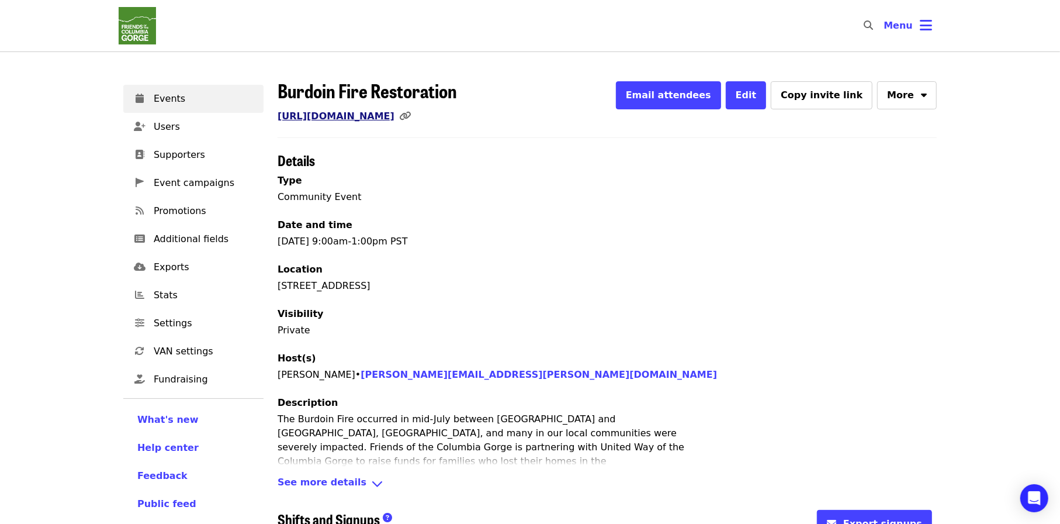
click at [344, 113] on link "https://www.mobilize.us/gorgefriends/event/852269/" at bounding box center [336, 115] width 117 height 11
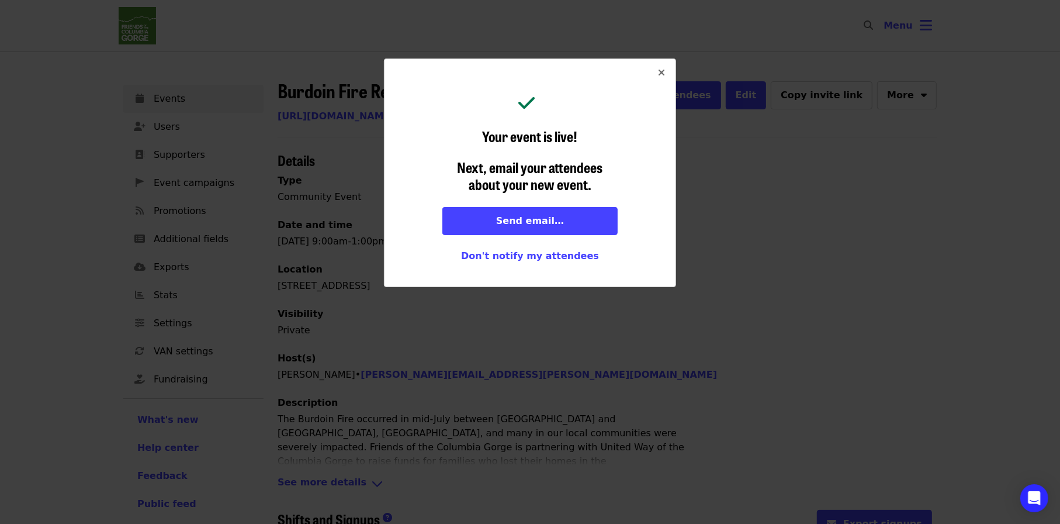
click at [666, 71] on button "Close" at bounding box center [662, 73] width 28 height 28
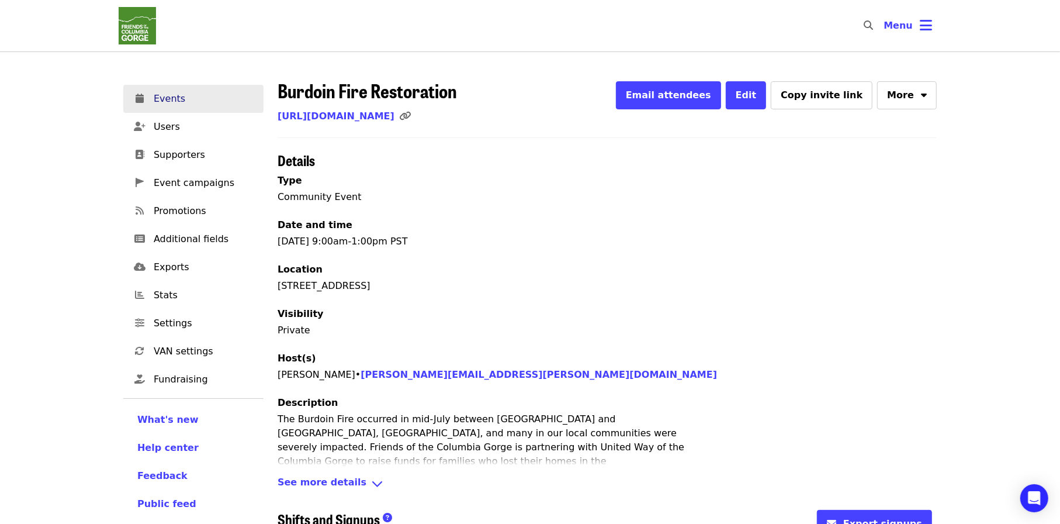
click at [193, 99] on span "Events" at bounding box center [204, 99] width 101 height 14
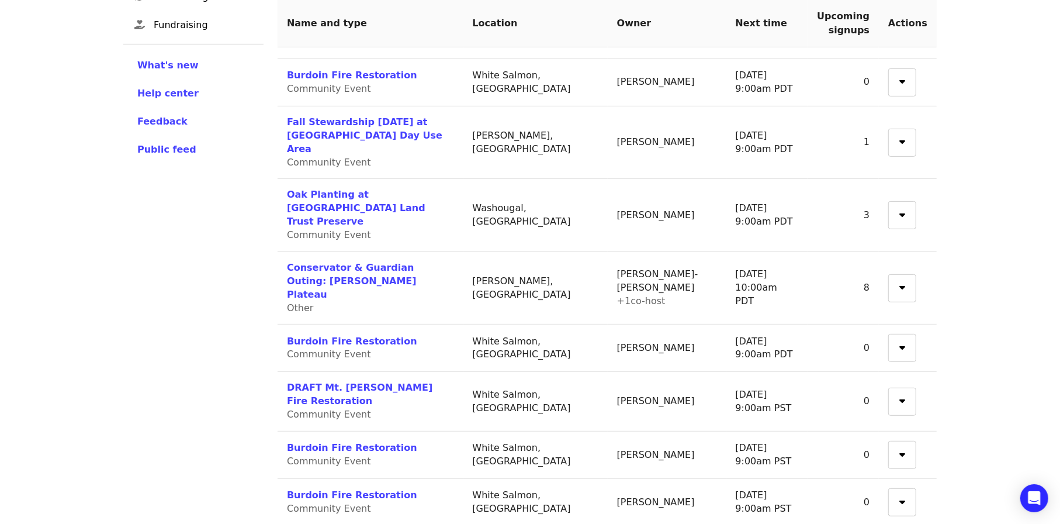
scroll to position [355, 0]
click at [381, 381] on link "DRAFT Mt. Ulka Fire Restoration" at bounding box center [360, 393] width 146 height 25
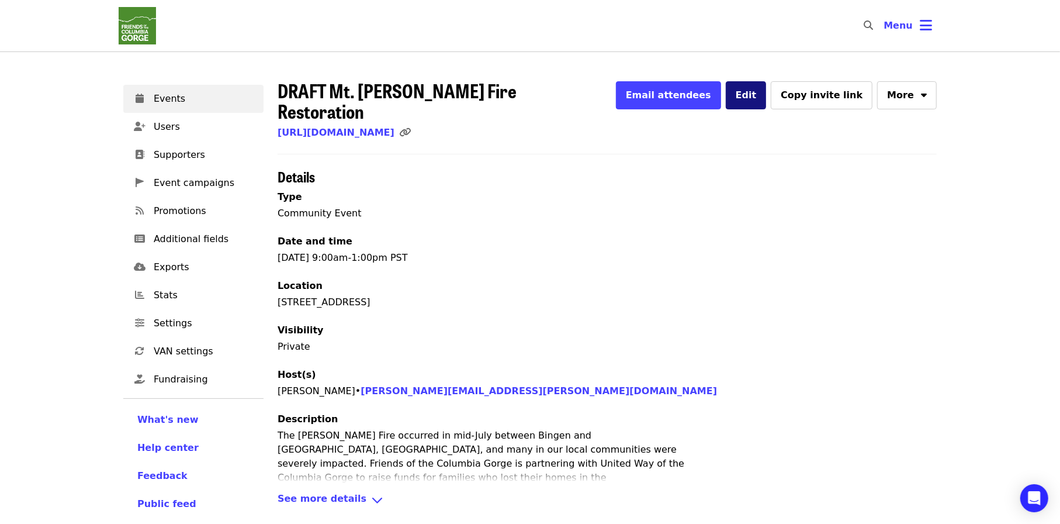
click at [757, 99] on span "Edit" at bounding box center [746, 94] width 21 height 11
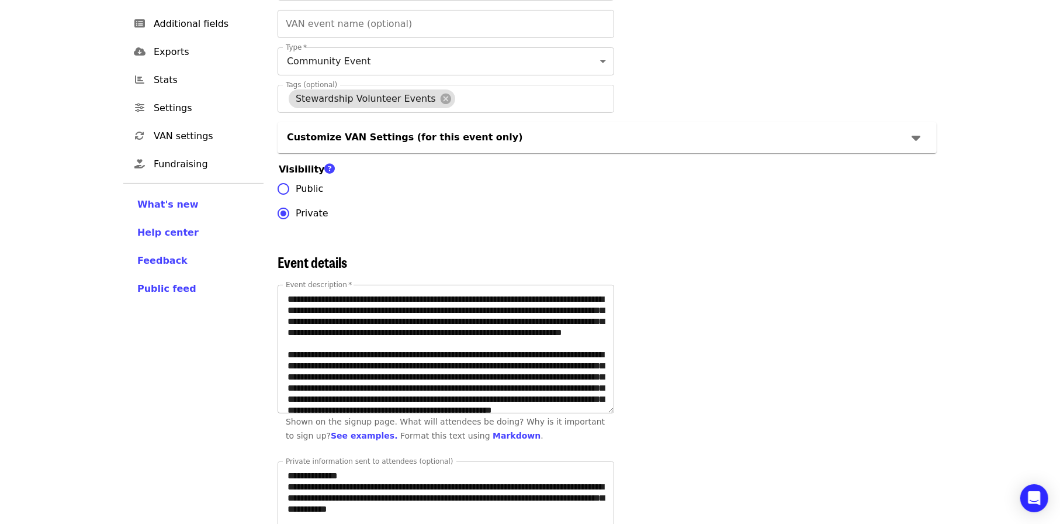
scroll to position [234, 0]
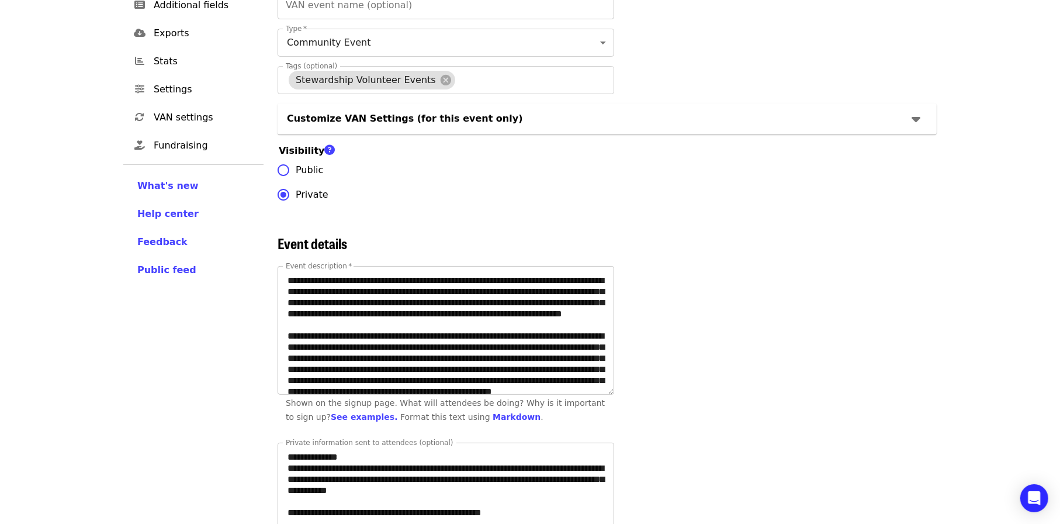
click at [421, 335] on textarea "Event description   *" at bounding box center [446, 331] width 336 height 128
click at [421, 334] on textarea "Event description   *" at bounding box center [446, 331] width 336 height 128
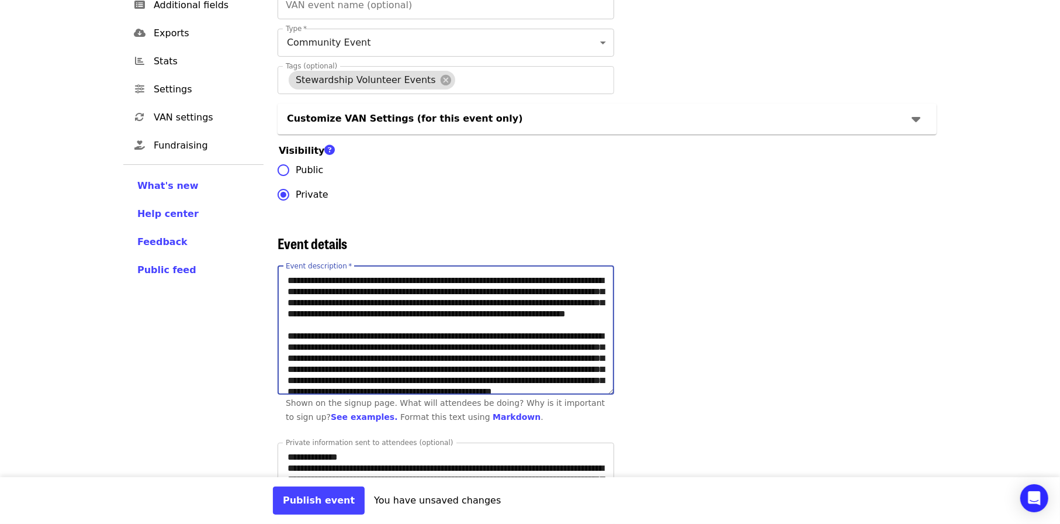
click at [563, 333] on textarea "Event description   *" at bounding box center [446, 331] width 336 height 128
paste textarea "**********"
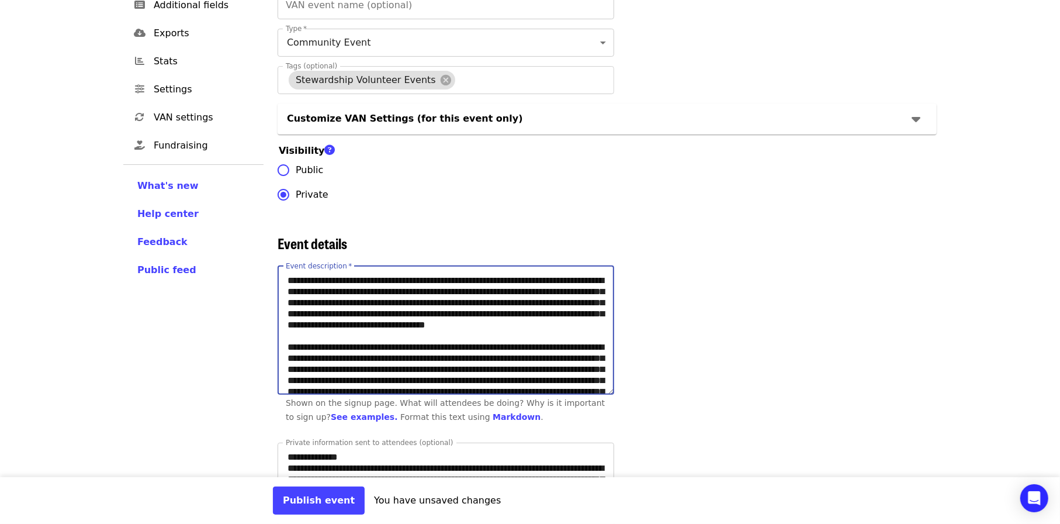
click at [475, 364] on textarea "Event description   *" at bounding box center [446, 331] width 336 height 128
type textarea "**********"
click at [282, 499] on button "Publish event" at bounding box center [319, 500] width 92 height 28
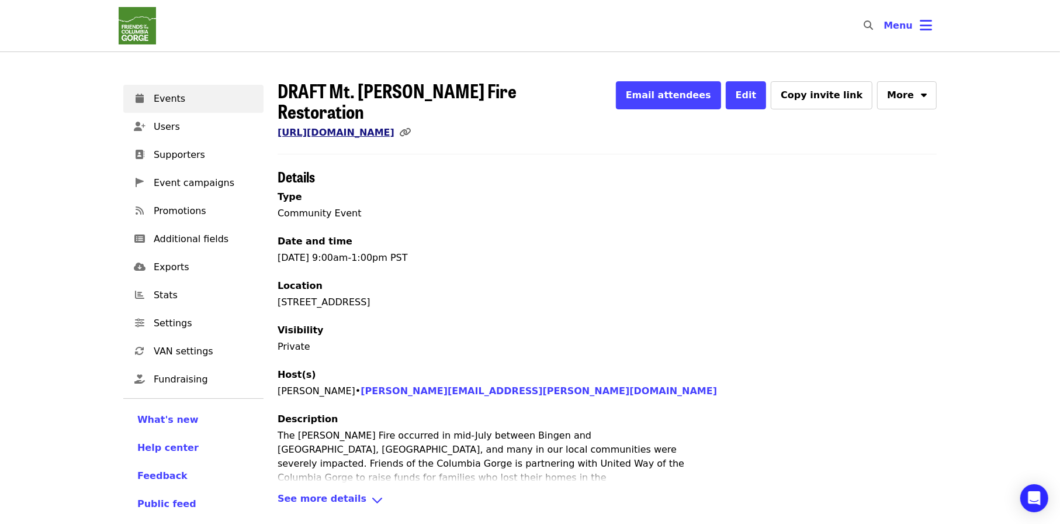
click at [395, 127] on link "https://www.mobilize.us/gorgefriends/event/849119/" at bounding box center [336, 132] width 117 height 11
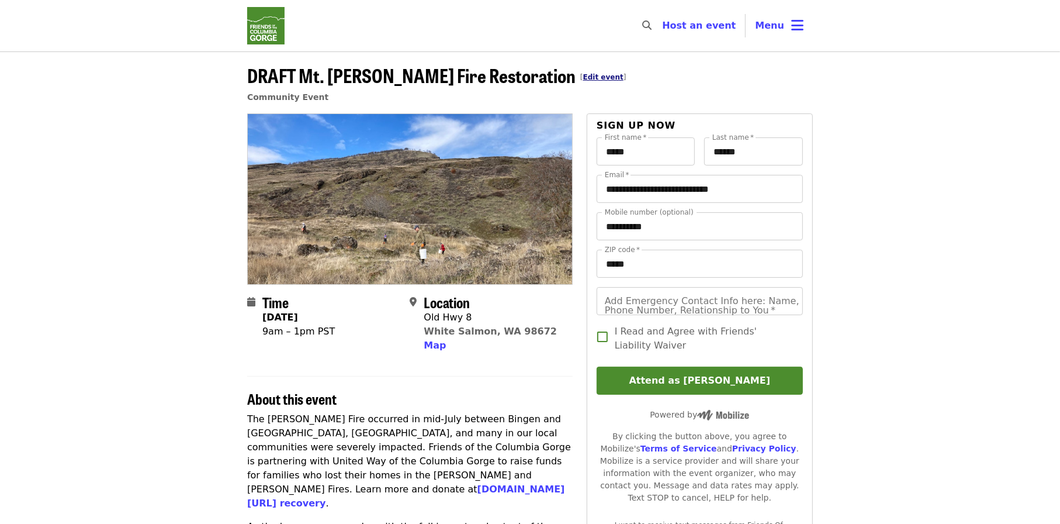
click at [583, 77] on link "Edit event" at bounding box center [603, 77] width 40 height 8
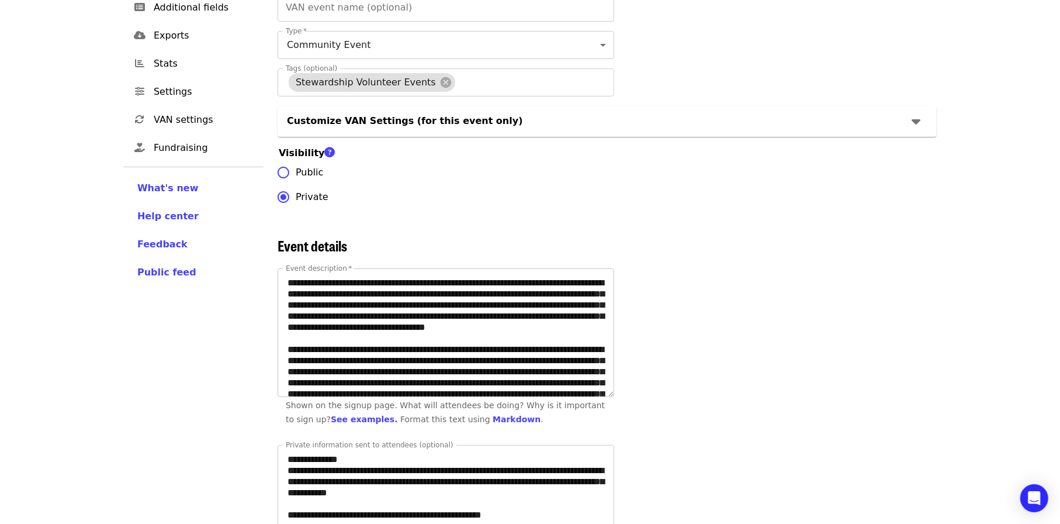
scroll to position [234, 0]
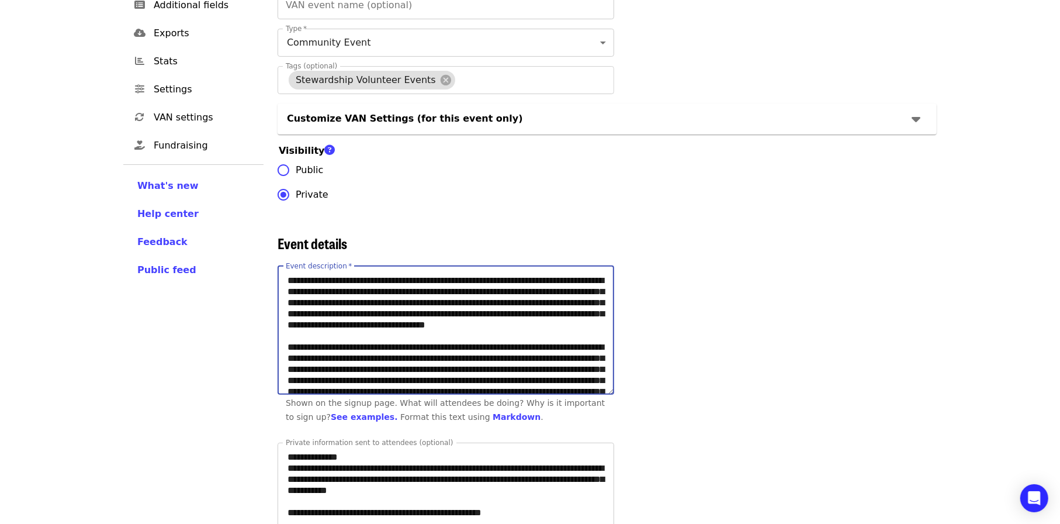
drag, startPoint x: 429, startPoint y: 288, endPoint x: 442, endPoint y: 288, distance: 13.4
click at [442, 288] on textarea "Event description   *" at bounding box center [446, 331] width 336 height 128
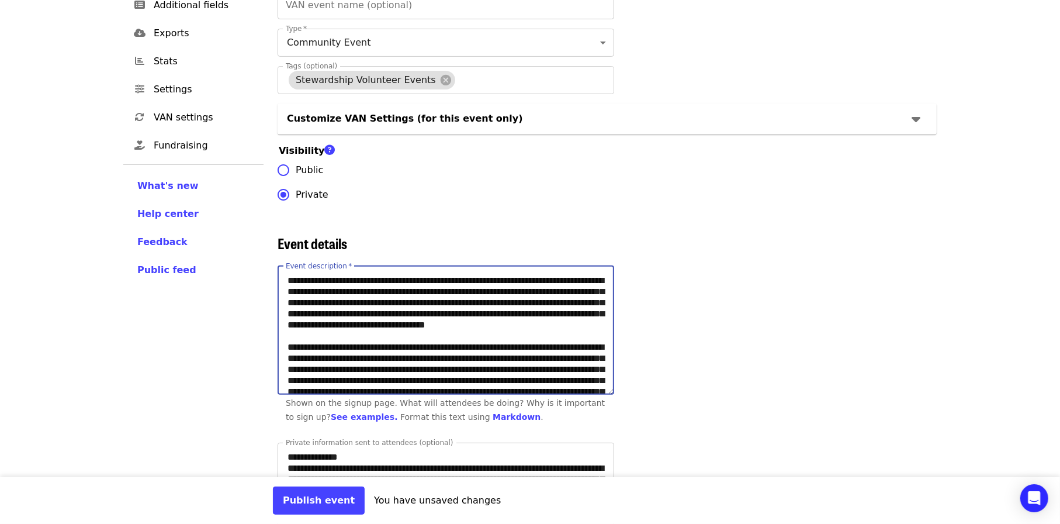
drag, startPoint x: 488, startPoint y: 288, endPoint x: 562, endPoint y: 281, distance: 74.0
click at [569, 285] on textarea "Event description   *" at bounding box center [446, 331] width 336 height 128
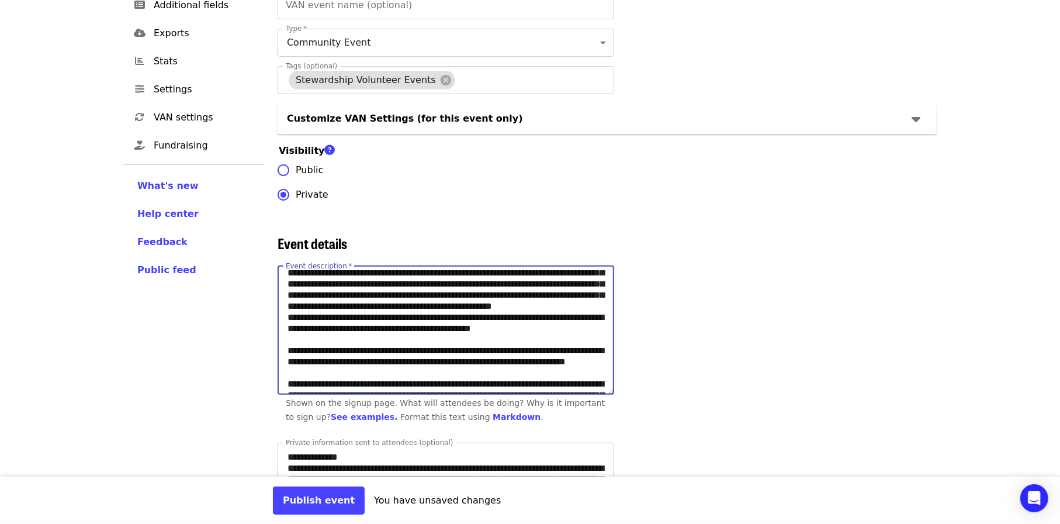
scroll to position [117, 0]
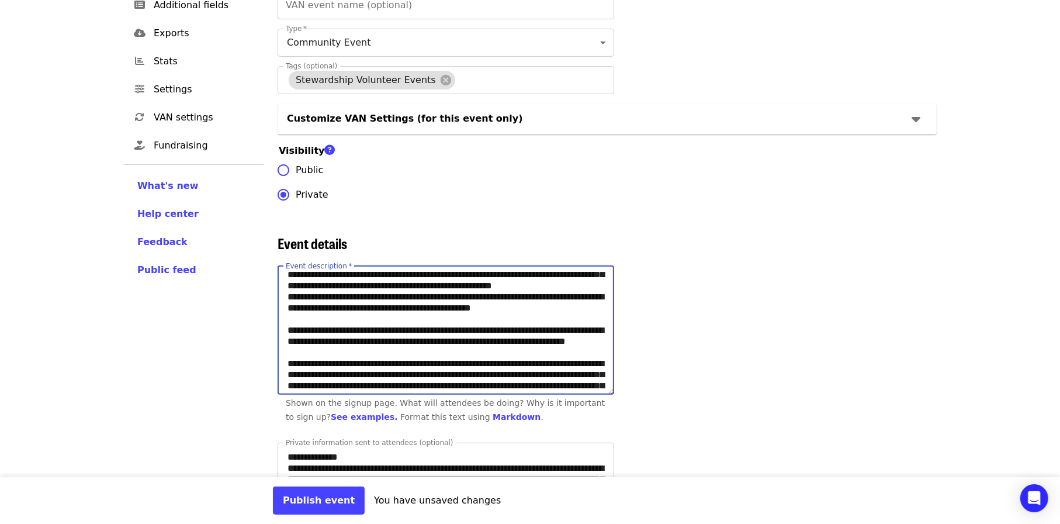
drag, startPoint x: 373, startPoint y: 382, endPoint x: 279, endPoint y: 367, distance: 95.2
click at [279, 367] on textarea "Event description   *" at bounding box center [446, 331] width 336 height 128
click at [428, 326] on textarea "Event description   *" at bounding box center [446, 331] width 336 height 128
drag, startPoint x: 289, startPoint y: 359, endPoint x: 406, endPoint y: 385, distance: 119.1
click at [405, 382] on textarea "Event description   *" at bounding box center [446, 331] width 336 height 128
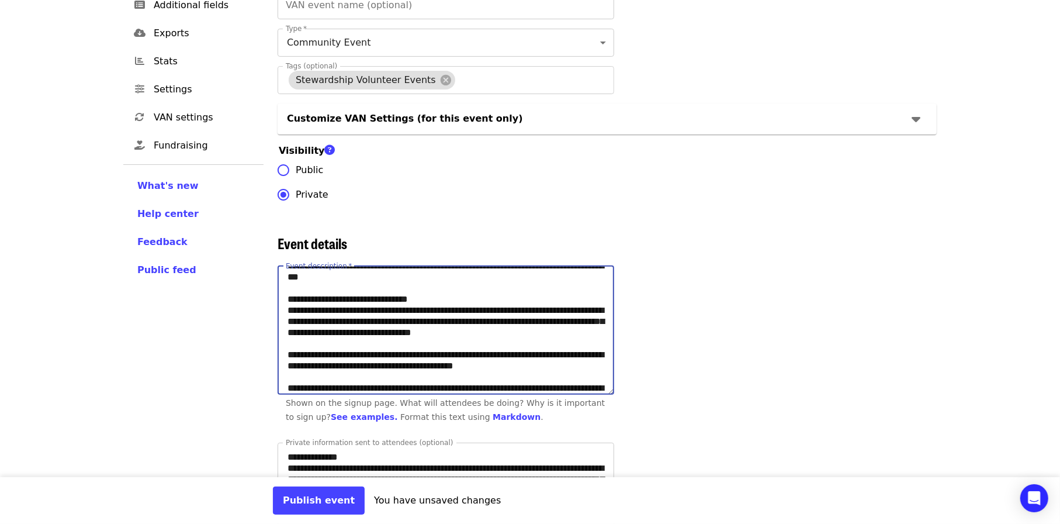
scroll to position [234, 0]
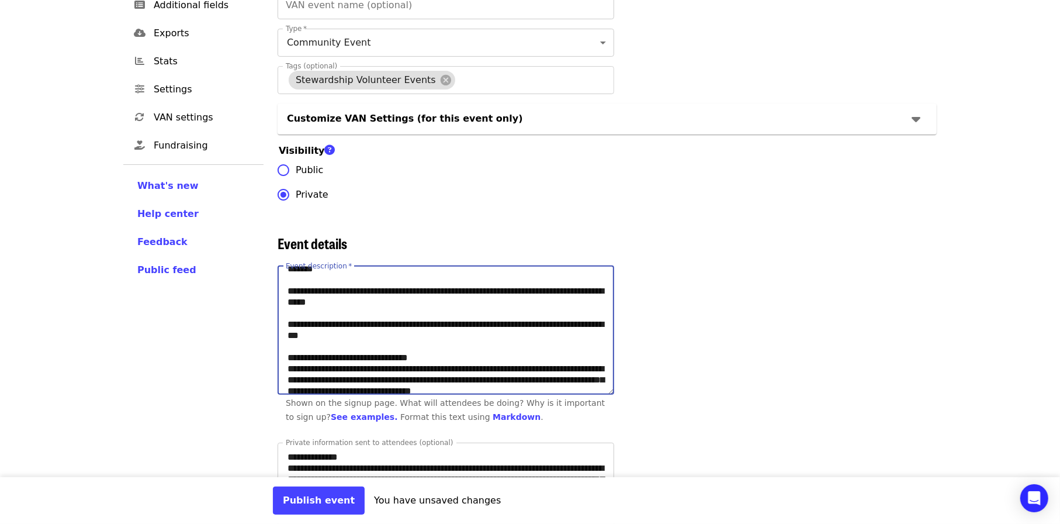
drag, startPoint x: 418, startPoint y: 368, endPoint x: 530, endPoint y: 365, distance: 111.7
click at [530, 365] on textarea "Event description   *" at bounding box center [446, 331] width 336 height 128
click at [397, 365] on textarea "Event description   *" at bounding box center [446, 331] width 336 height 128
drag, startPoint x: 386, startPoint y: 377, endPoint x: 565, endPoint y: 367, distance: 179.1
click at [565, 367] on textarea "Event description   *" at bounding box center [446, 331] width 336 height 128
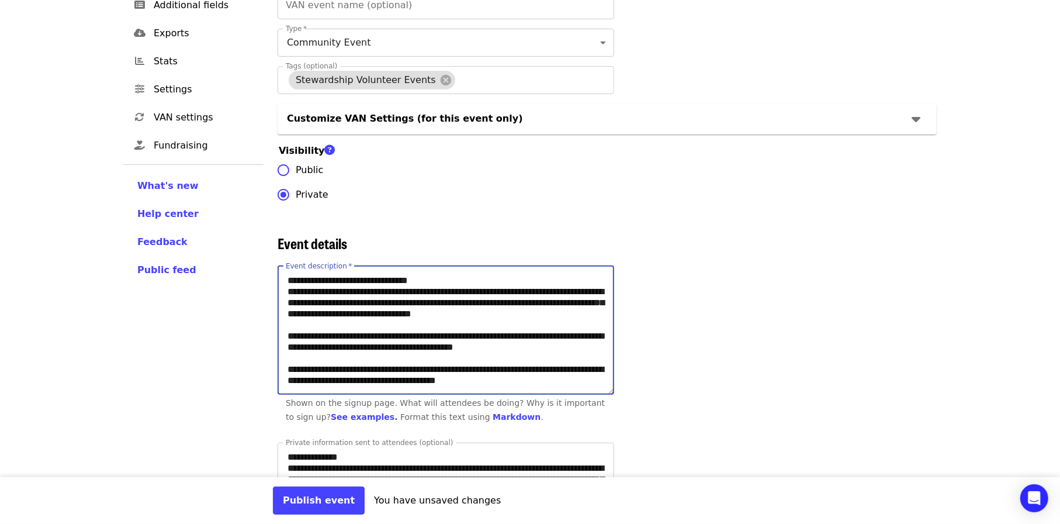
scroll to position [355, 0]
drag, startPoint x: 545, startPoint y: 355, endPoint x: 281, endPoint y: 348, distance: 264.9
click at [281, 348] on textarea "Event description   *" at bounding box center [446, 331] width 336 height 128
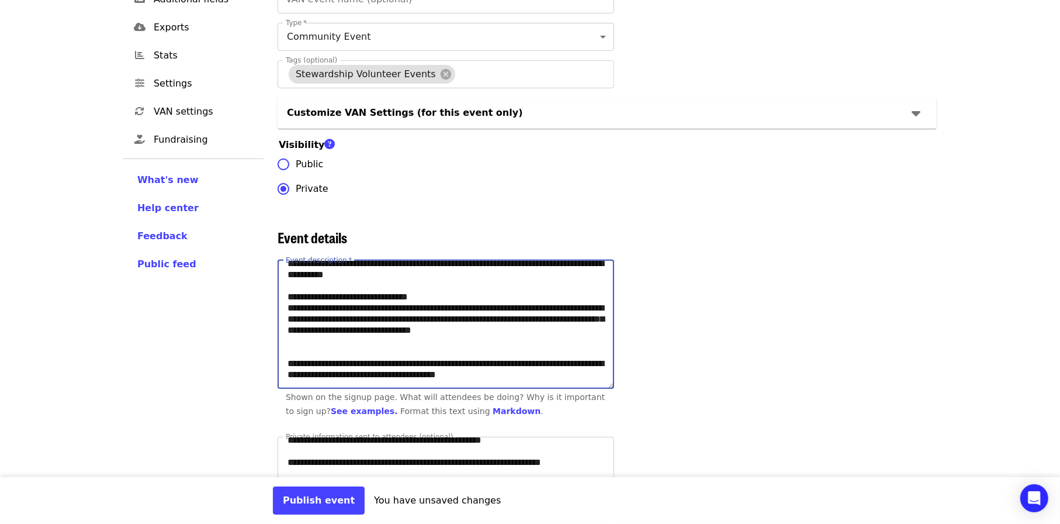
scroll to position [234, 0]
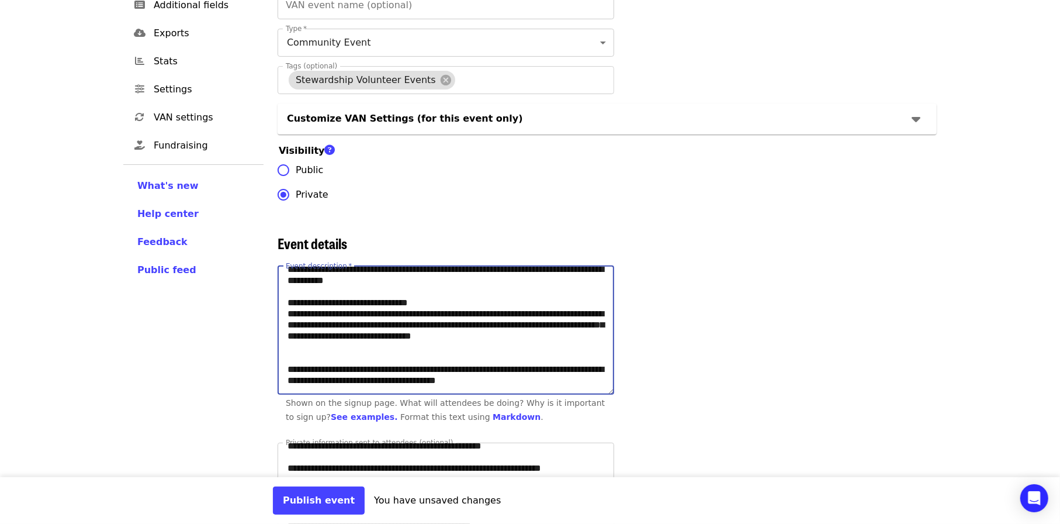
drag, startPoint x: 382, startPoint y: 376, endPoint x: 534, endPoint y: 386, distance: 152.3
click at [534, 386] on textarea "Event description   *" at bounding box center [446, 331] width 336 height 128
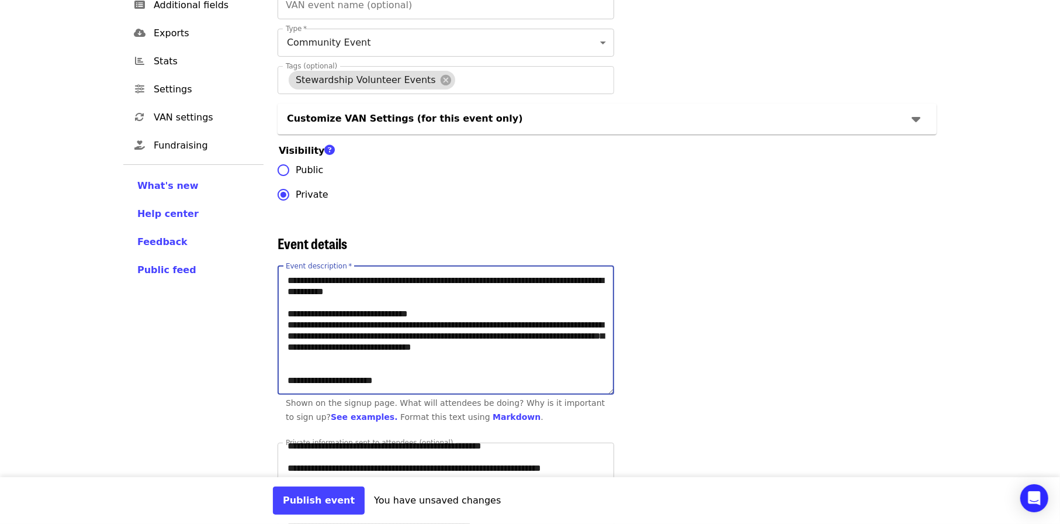
scroll to position [322, 0]
drag, startPoint x: 504, startPoint y: 387, endPoint x: 476, endPoint y: 388, distance: 27.5
click at [476, 388] on textarea "Event description   *" at bounding box center [446, 331] width 336 height 128
click at [379, 390] on textarea "Event description   *" at bounding box center [446, 331] width 336 height 128
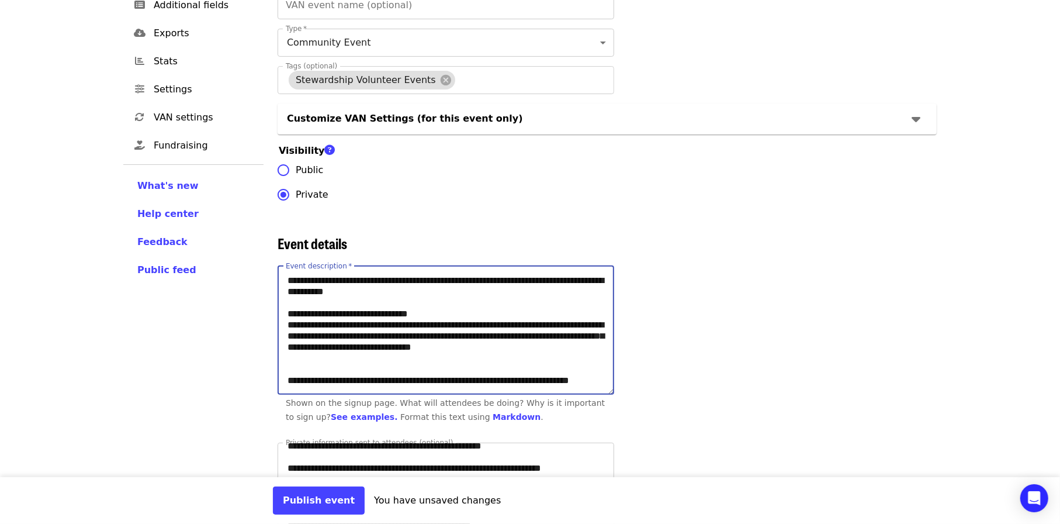
click at [354, 383] on textarea "Event description   *" at bounding box center [446, 331] width 336 height 128
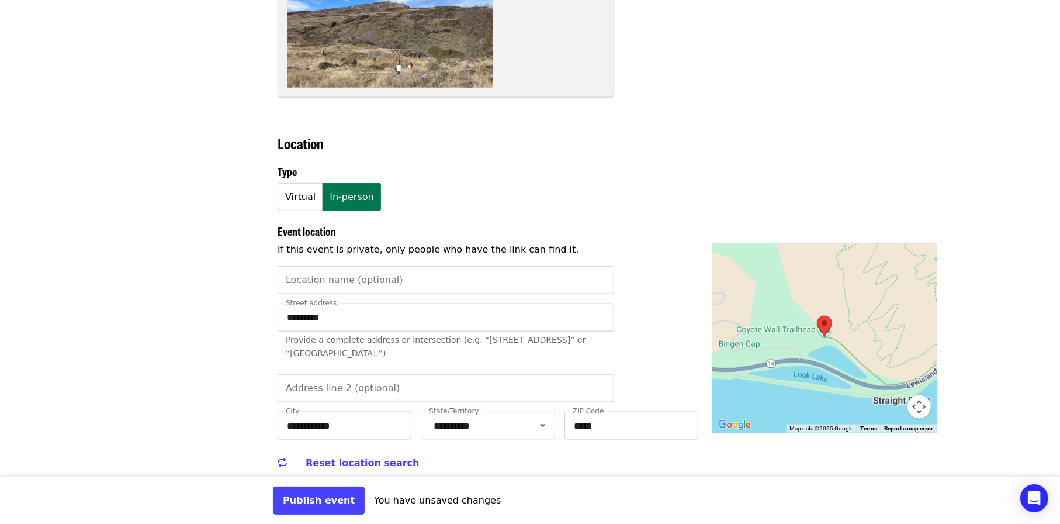
scroll to position [994, 0]
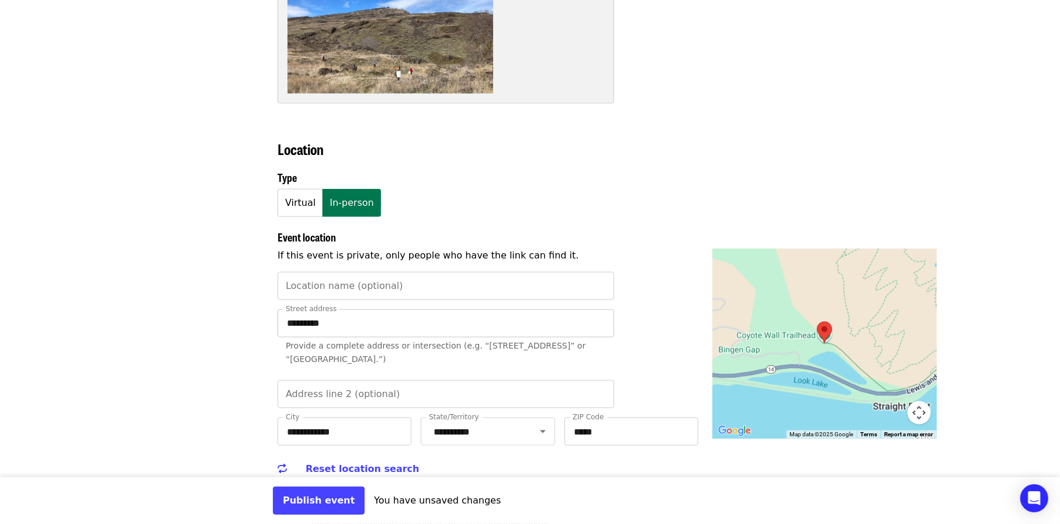
type textarea "**********"
drag, startPoint x: 344, startPoint y: 316, endPoint x: 286, endPoint y: 318, distance: 57.9
click at [287, 317] on input "*********" at bounding box center [446, 323] width 337 height 28
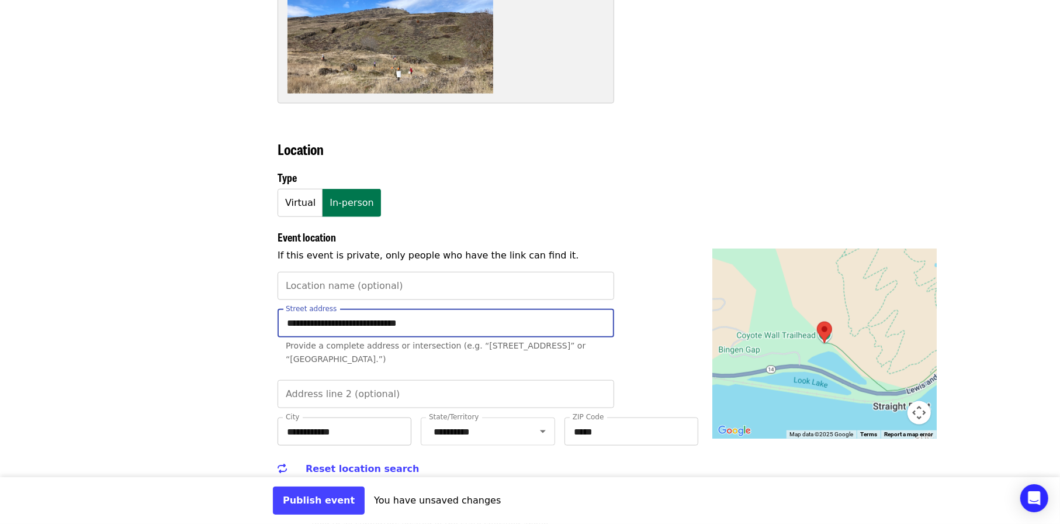
type input "**********"
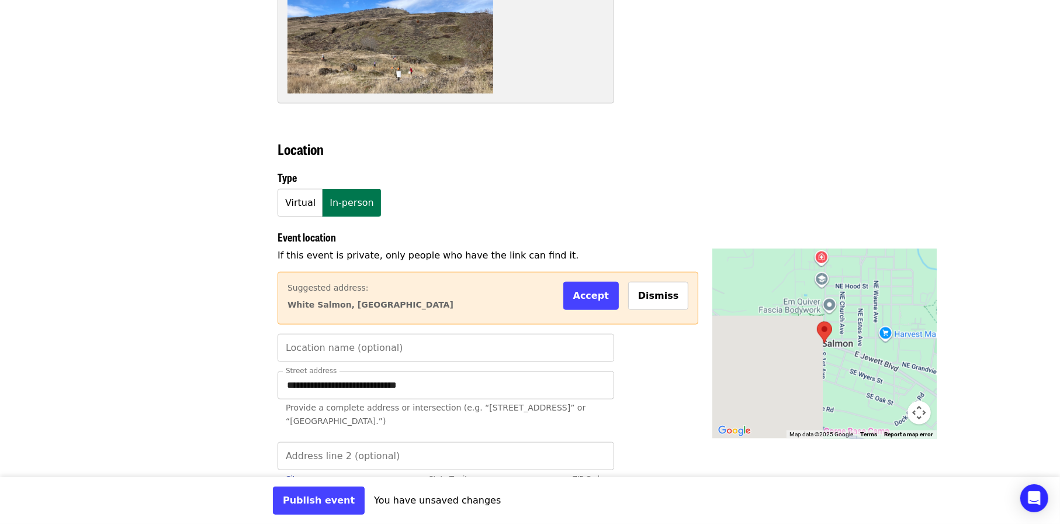
drag, startPoint x: 353, startPoint y: 424, endPoint x: 281, endPoint y: 426, distance: 71.9
click at [281, 426] on div "**********" at bounding box center [495, 454] width 435 height 413
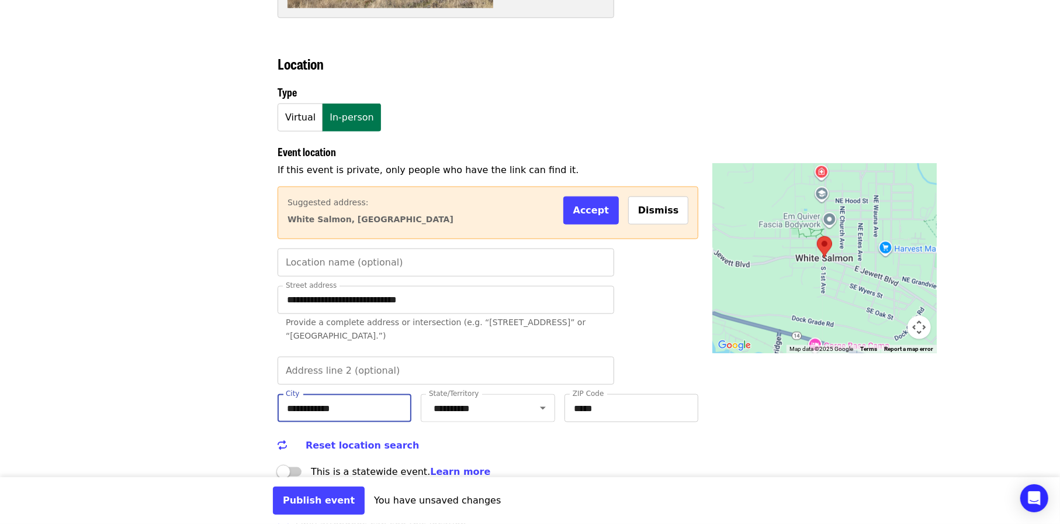
scroll to position [1111, 0]
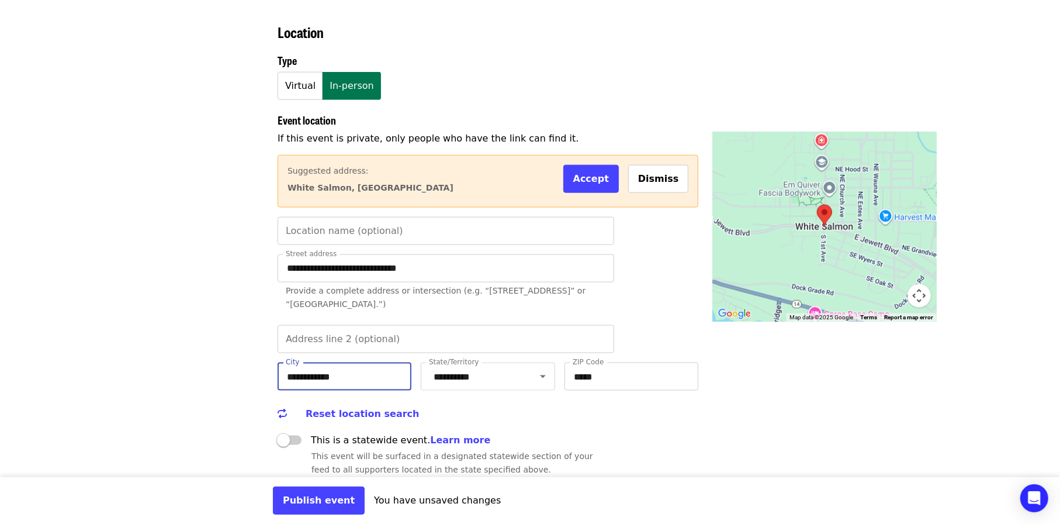
drag, startPoint x: 351, startPoint y: 370, endPoint x: 286, endPoint y: 364, distance: 65.2
click at [286, 364] on input "**********" at bounding box center [345, 376] width 134 height 28
type input "**********"
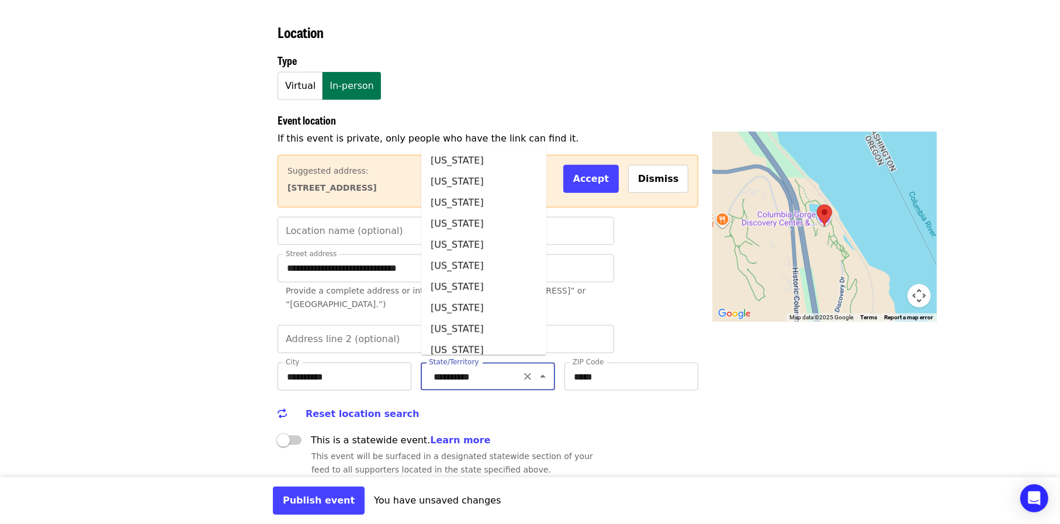
drag, startPoint x: 494, startPoint y: 370, endPoint x: 411, endPoint y: 365, distance: 83.2
click at [411, 365] on div "**********" at bounding box center [488, 380] width 421 height 37
type input "**********"
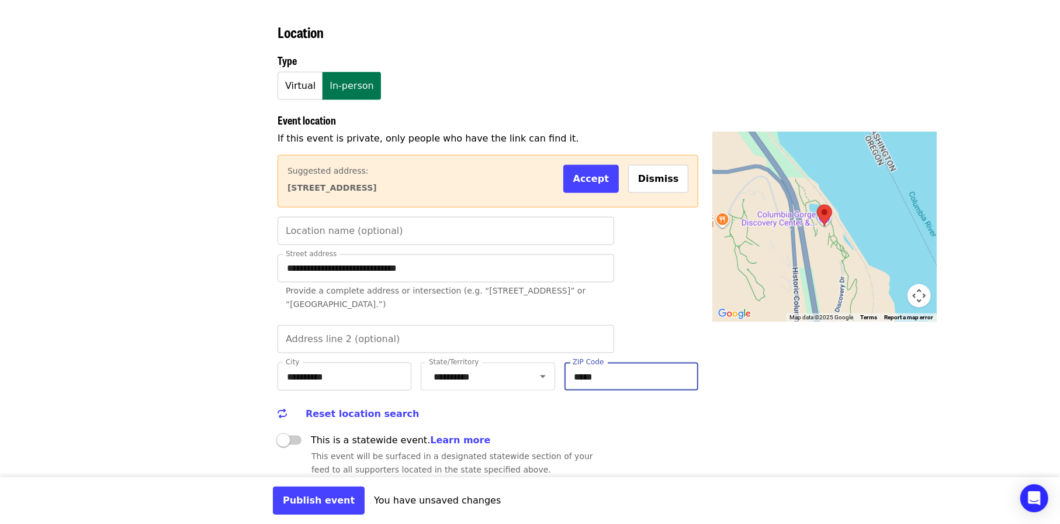
drag, startPoint x: 607, startPoint y: 371, endPoint x: 573, endPoint y: 365, distance: 33.8
click at [573, 365] on input "*****" at bounding box center [632, 376] width 134 height 28
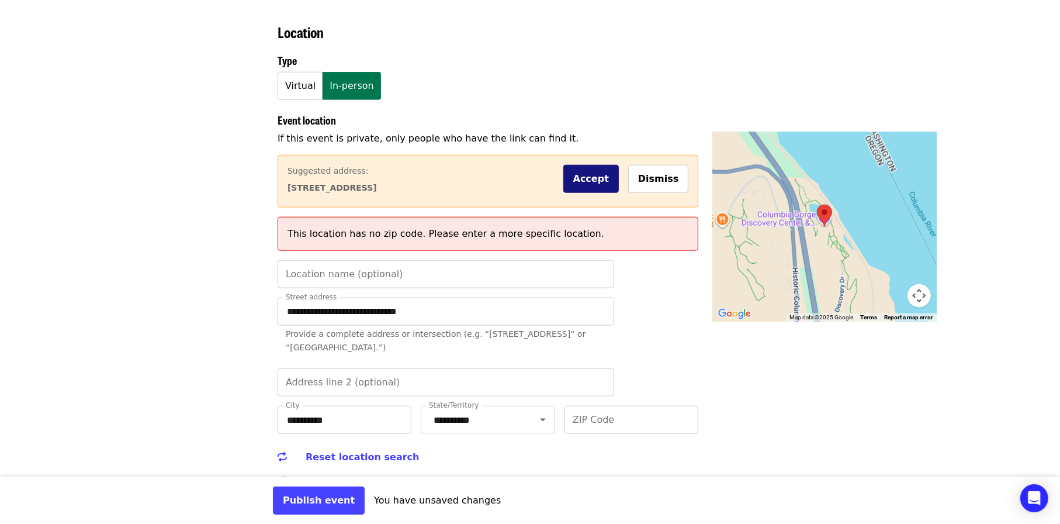
click at [601, 168] on button "Accept" at bounding box center [591, 179] width 56 height 28
type input "**********"
type input "******"
type input "*****"
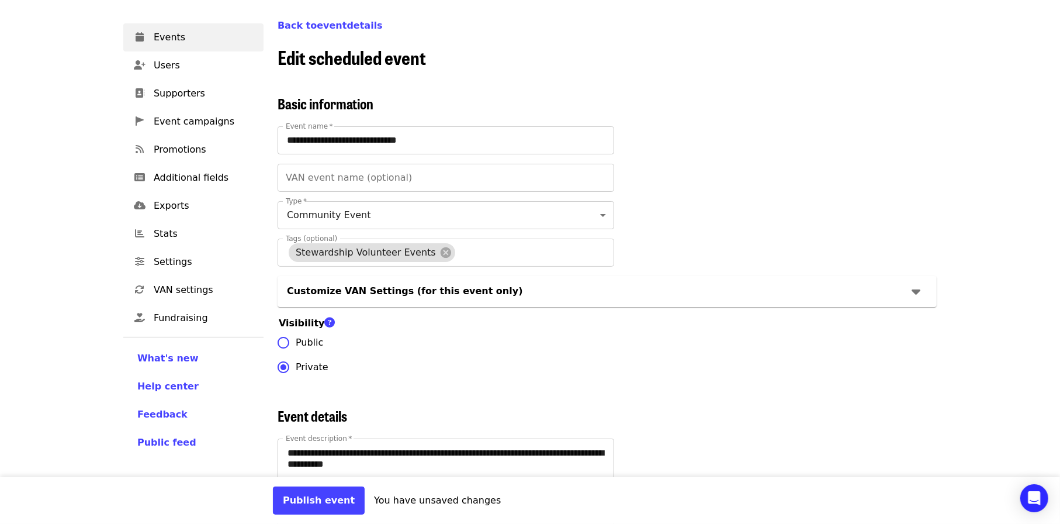
scroll to position [58, 0]
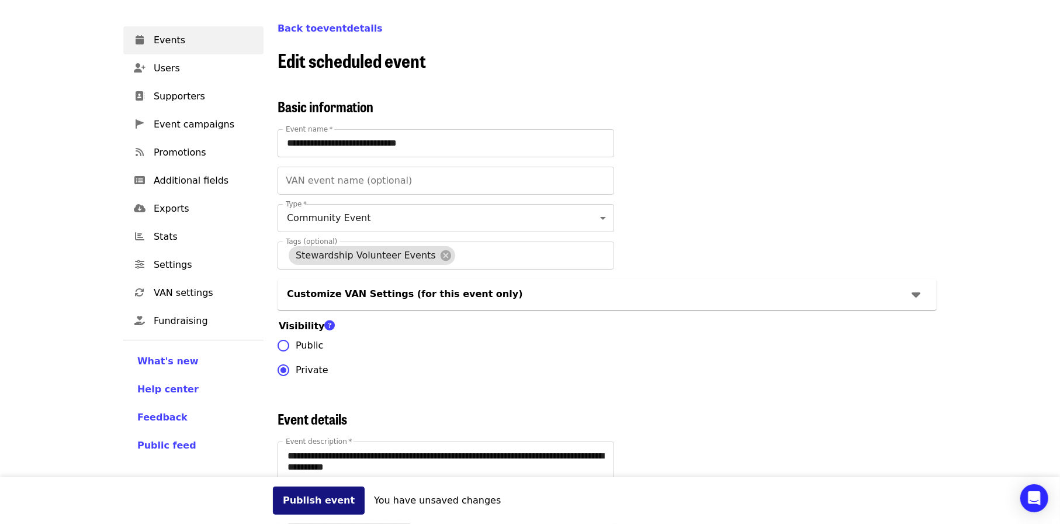
click at [295, 505] on button "Publish event" at bounding box center [319, 500] width 92 height 28
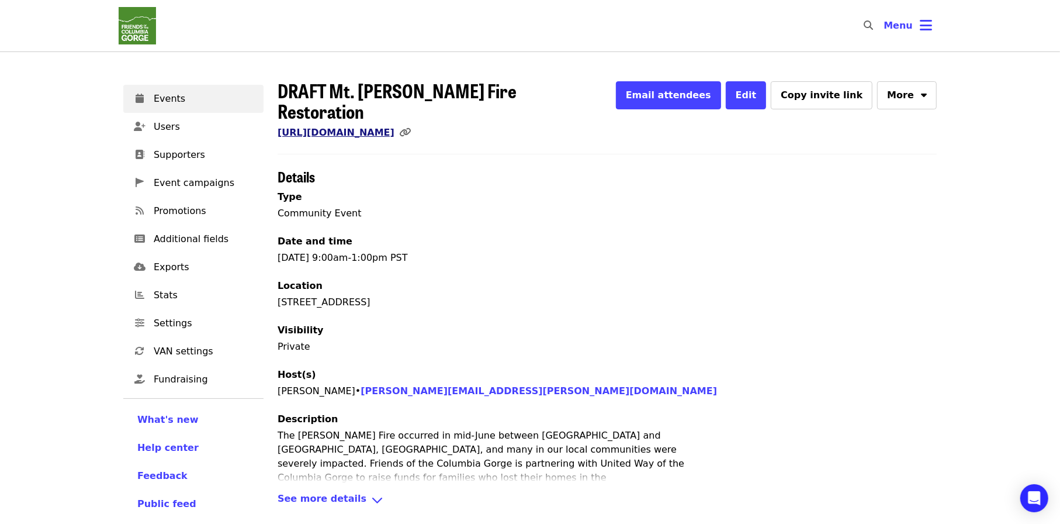
click at [395, 127] on link "https://www.mobilize.us/gorgefriends/event/849119/" at bounding box center [336, 132] width 117 height 11
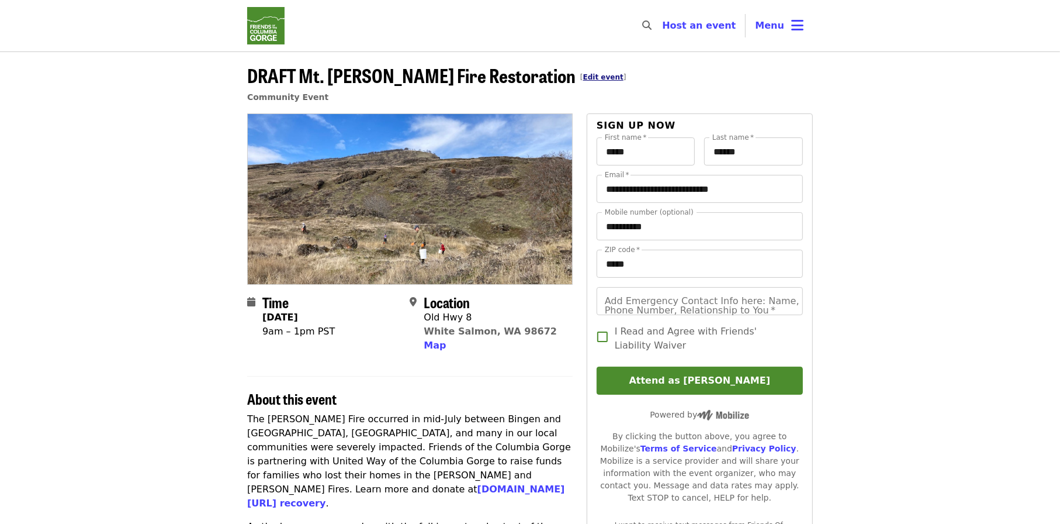
click at [583, 78] on link "Edit event" at bounding box center [603, 77] width 40 height 8
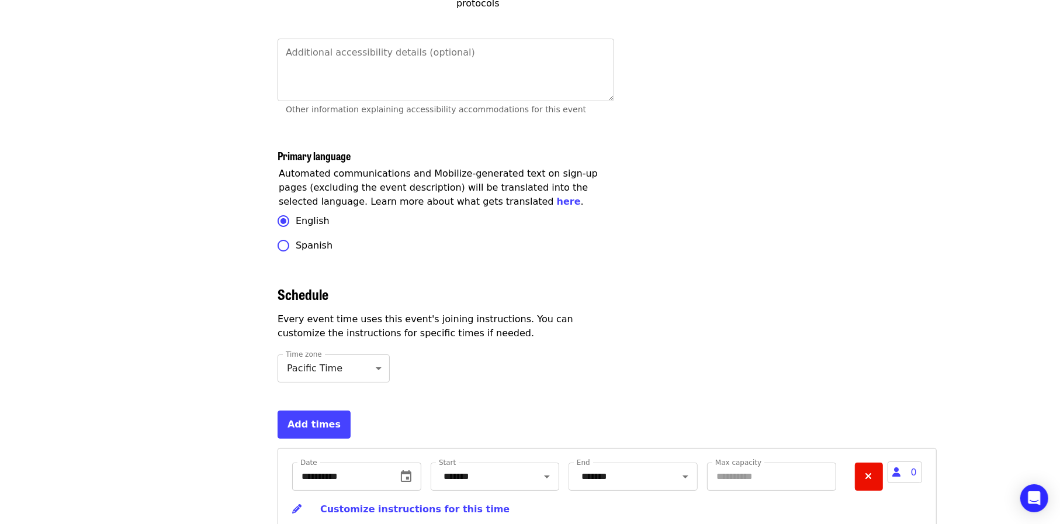
scroll to position [3624, 0]
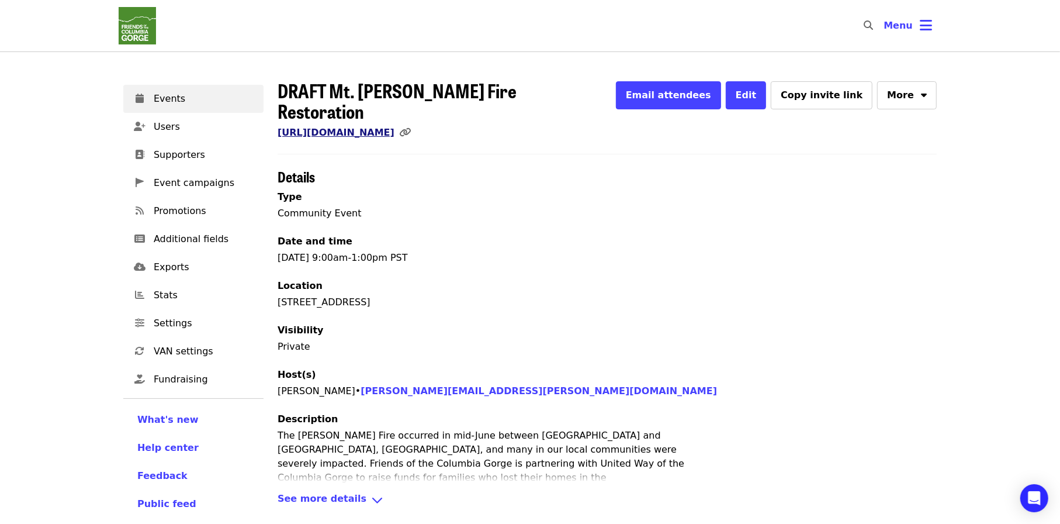
click at [395, 127] on link "https://www.mobilize.us/gorgefriends/event/849119/" at bounding box center [336, 132] width 117 height 11
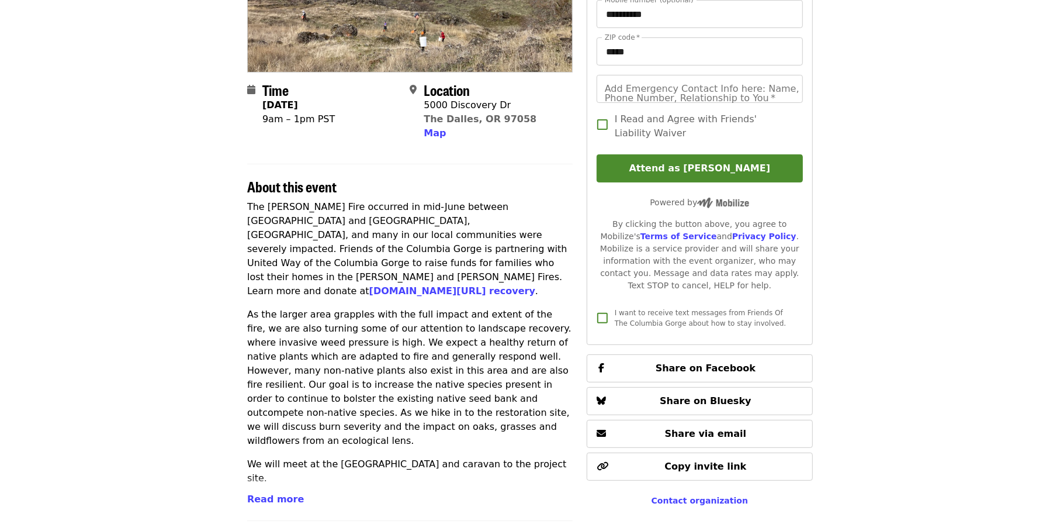
scroll to position [234, 0]
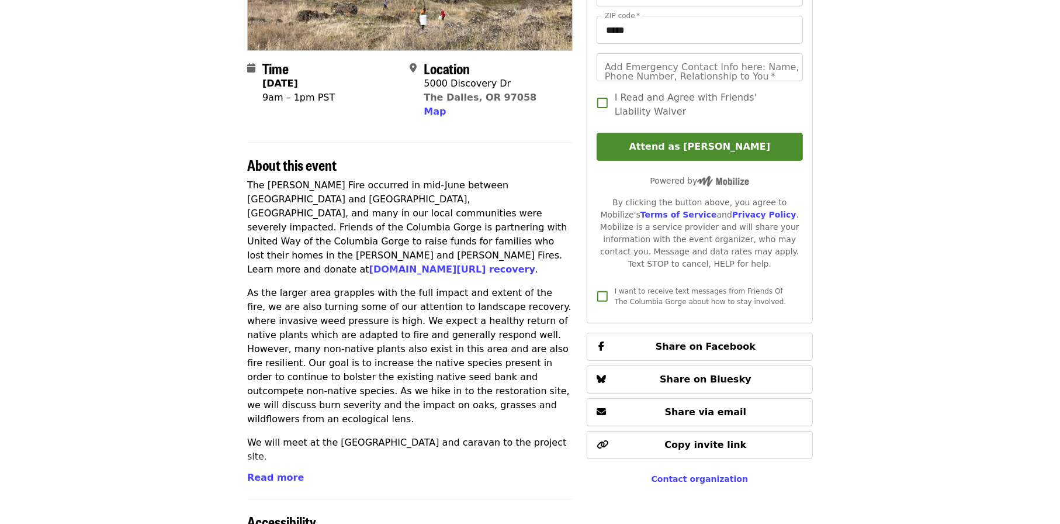
click at [265, 479] on span "Read more" at bounding box center [275, 477] width 57 height 11
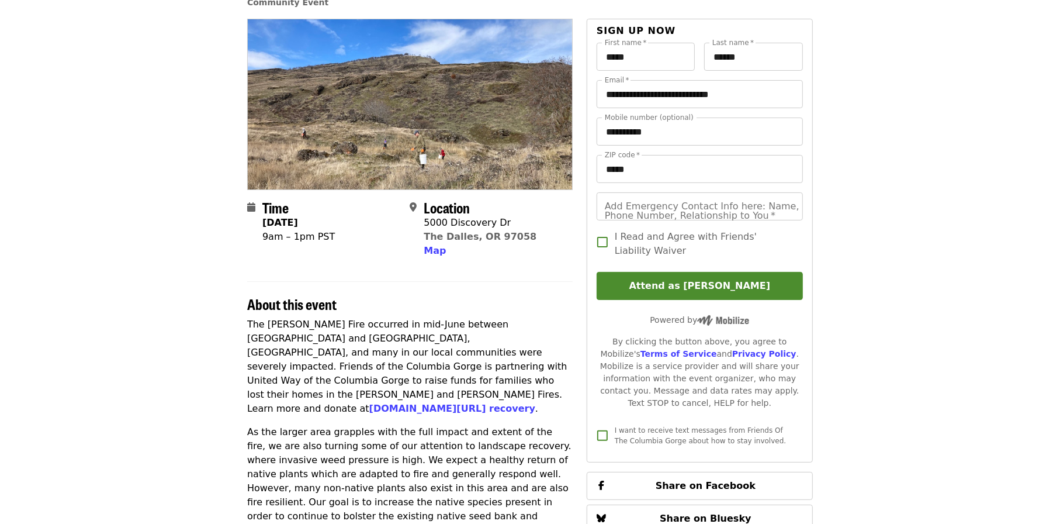
scroll to position [58, 0]
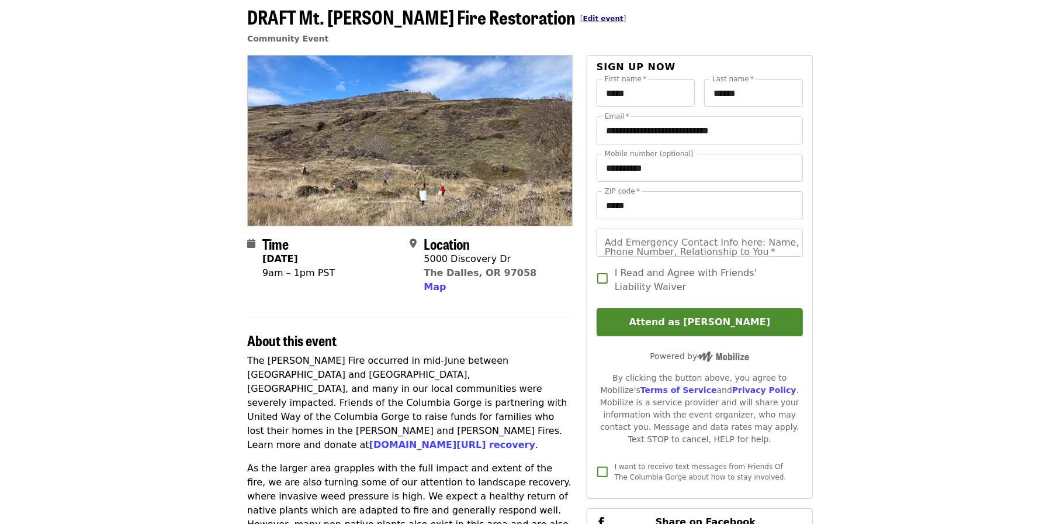
click at [583, 15] on link "Edit event" at bounding box center [603, 19] width 40 height 8
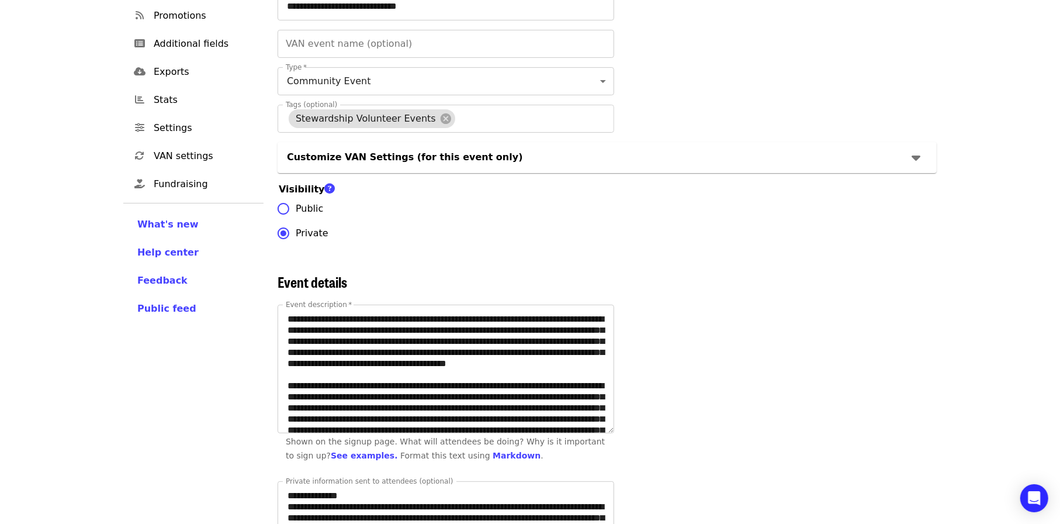
scroll to position [234, 0]
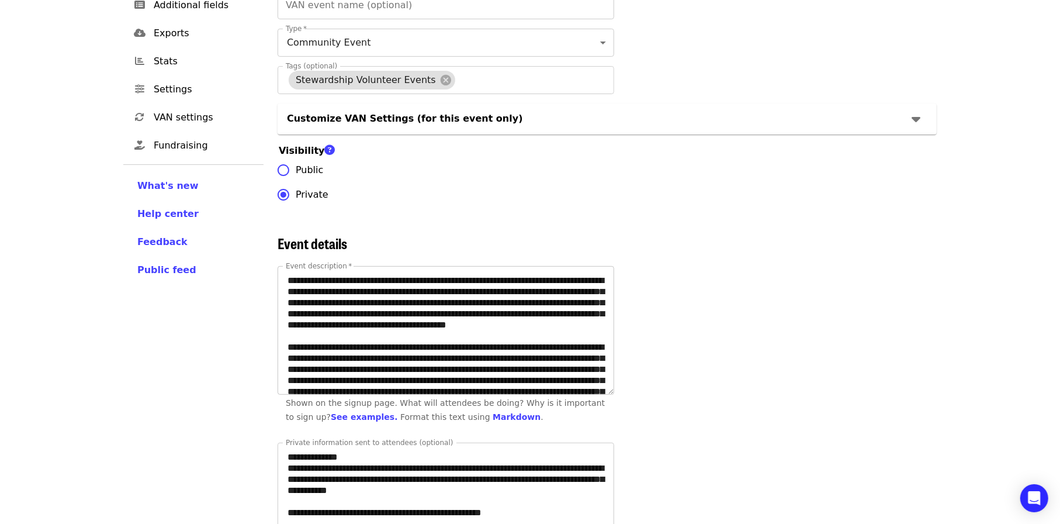
click at [538, 379] on textarea "Event description   *" at bounding box center [446, 331] width 336 height 128
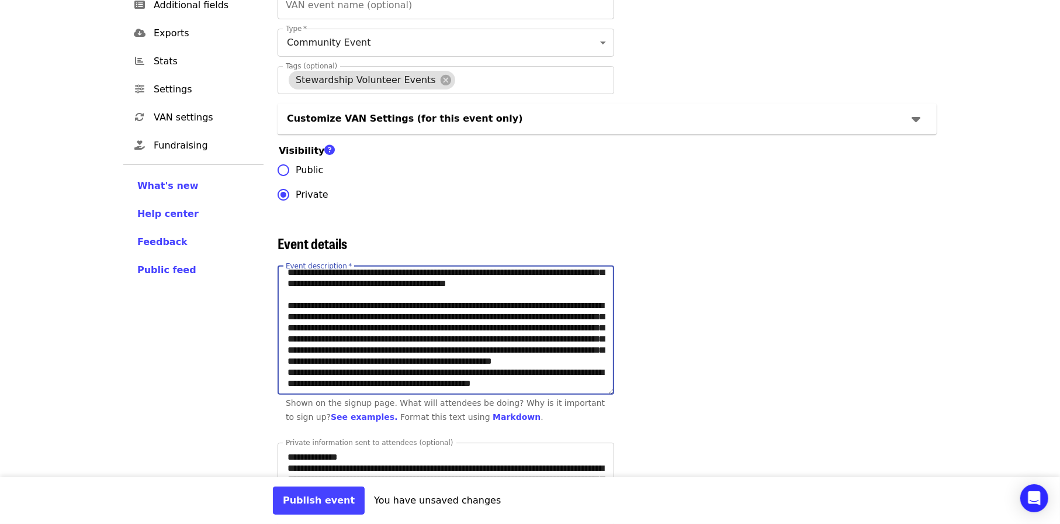
scroll to position [58, 0]
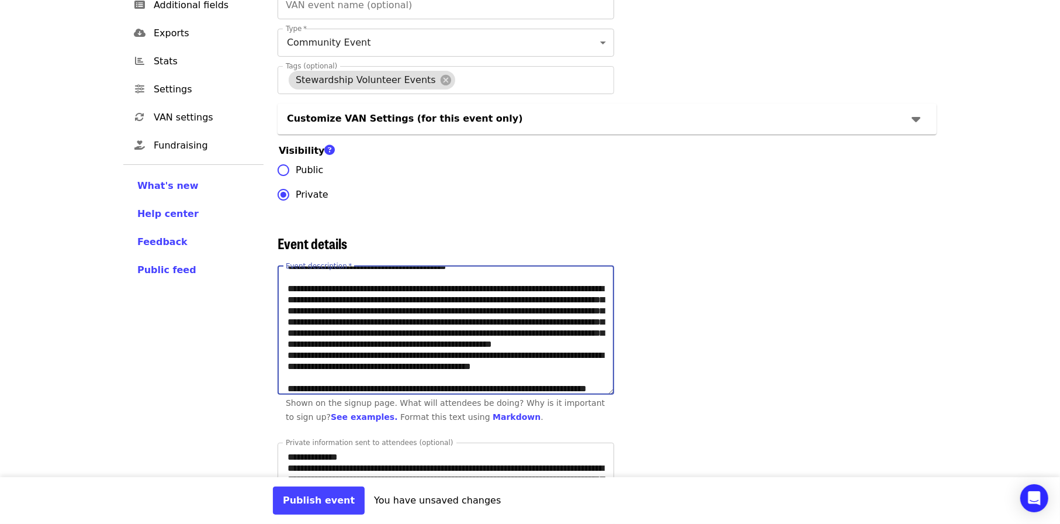
click at [339, 352] on textarea "Event description   *" at bounding box center [446, 331] width 336 height 128
click at [361, 354] on textarea "Event description   *" at bounding box center [446, 331] width 336 height 128
click at [444, 350] on textarea "Event description   *" at bounding box center [446, 331] width 336 height 128
paste textarea "**********"
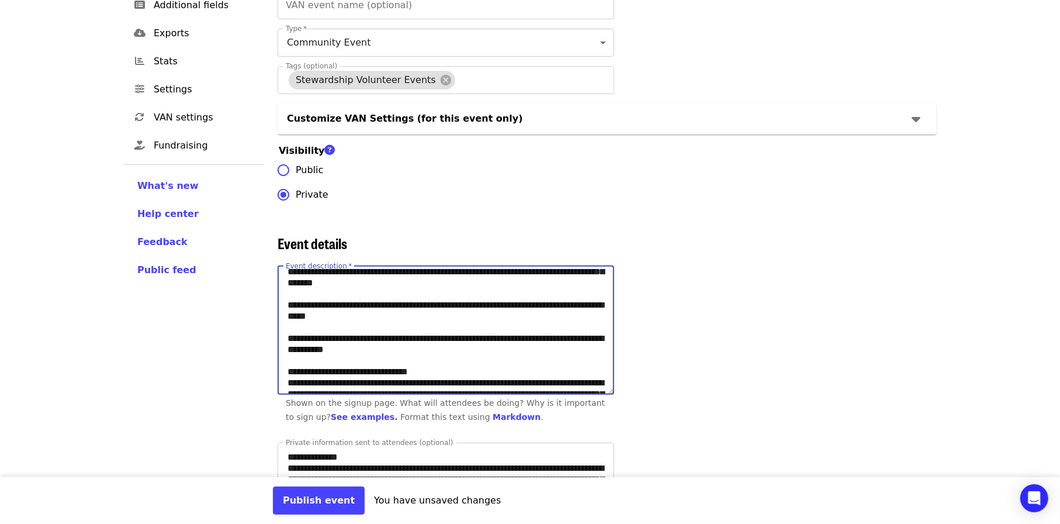
scroll to position [234, 0]
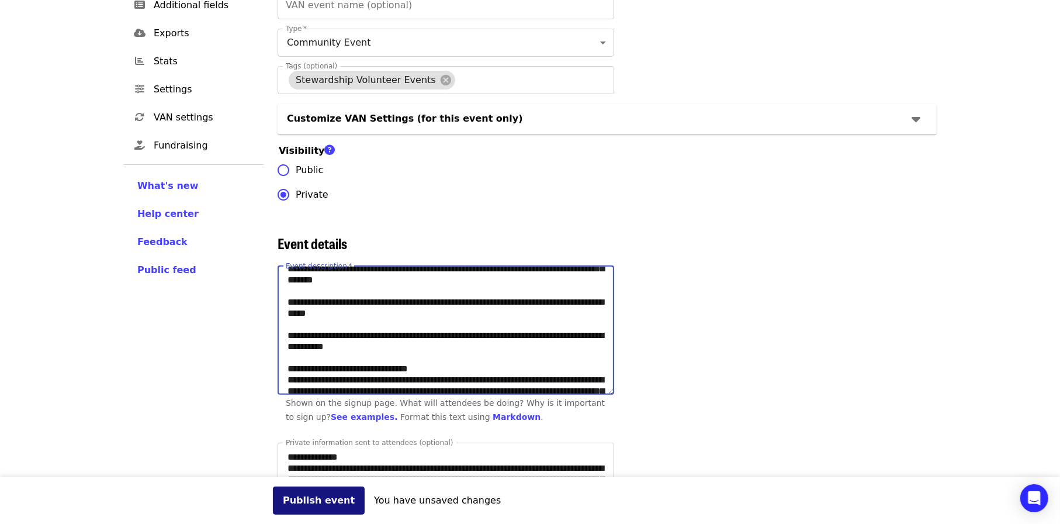
type textarea "**********"
click at [304, 499] on button "Publish event" at bounding box center [319, 500] width 92 height 28
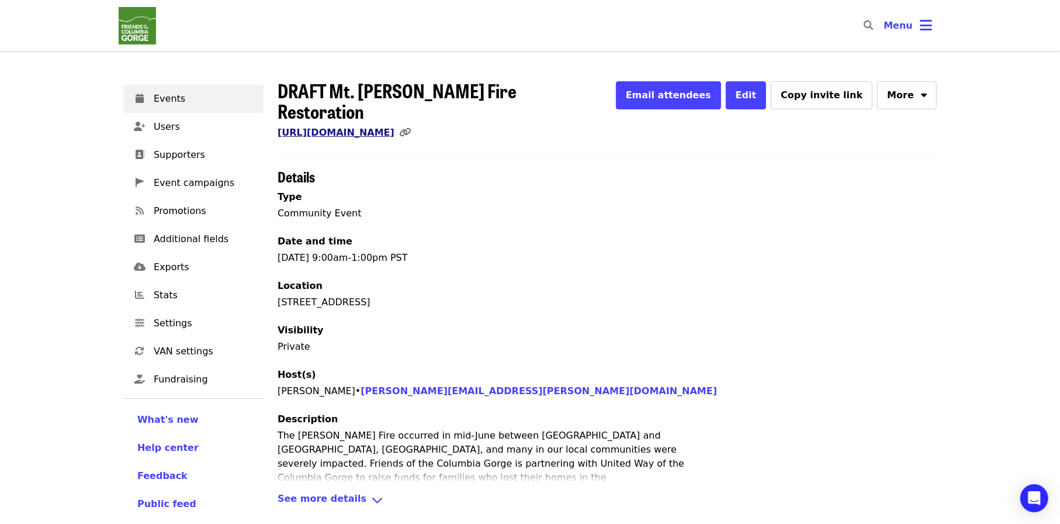
click at [372, 127] on link "https://www.mobilize.us/gorgefriends/event/849119/" at bounding box center [336, 132] width 117 height 11
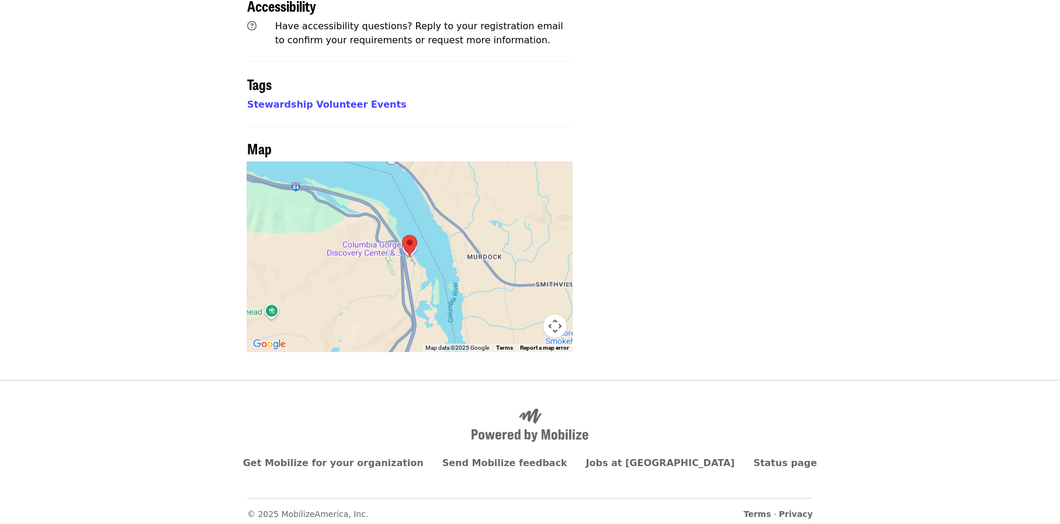
scroll to position [755, 0]
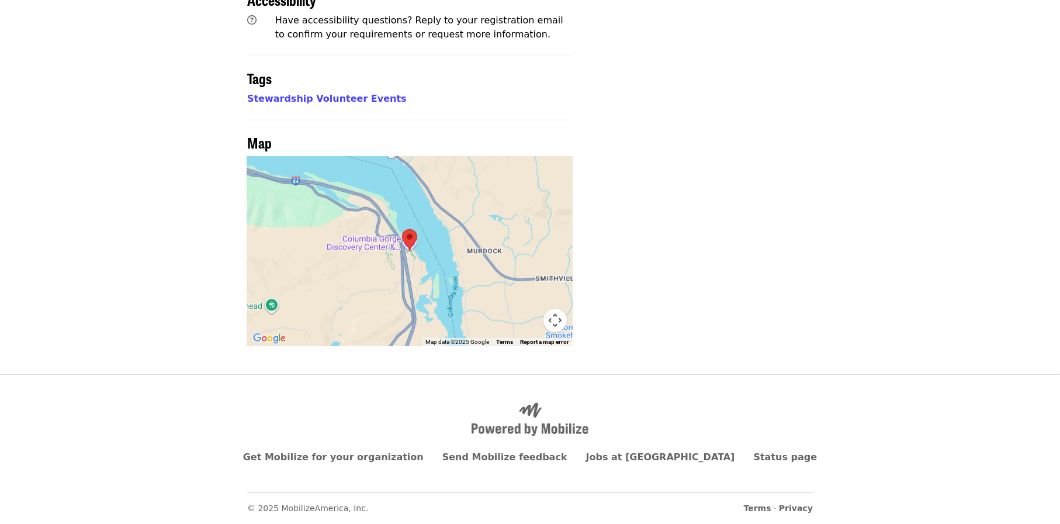
click at [553, 317] on button "Map camera controls" at bounding box center [555, 320] width 23 height 23
click at [402, 229] on area at bounding box center [402, 229] width 0 height 0
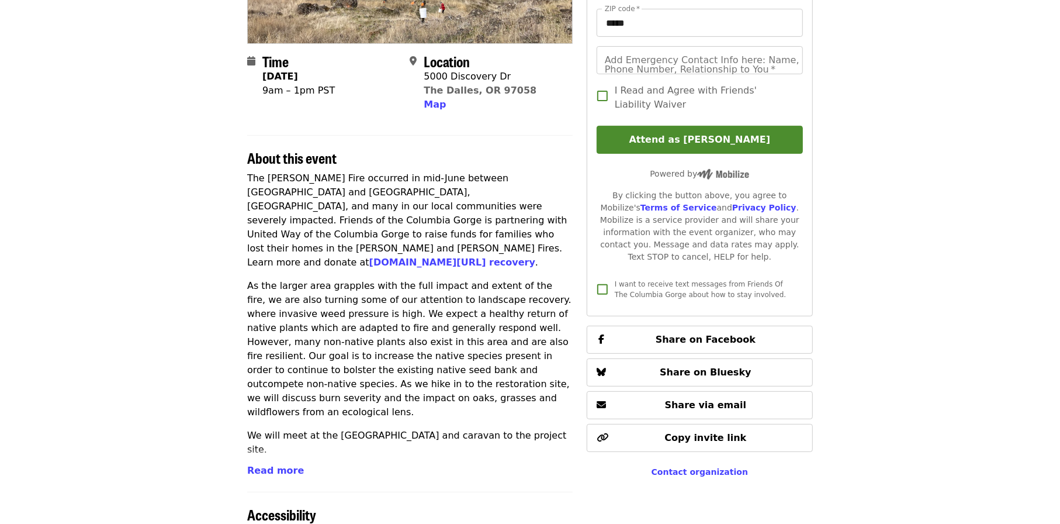
scroll to position [0, 0]
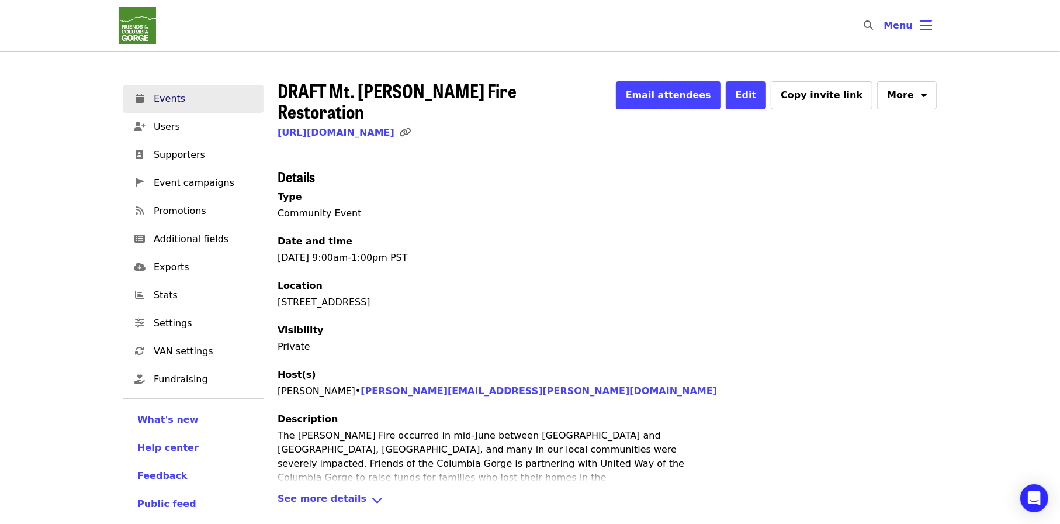
click at [174, 96] on span "Events" at bounding box center [204, 99] width 101 height 14
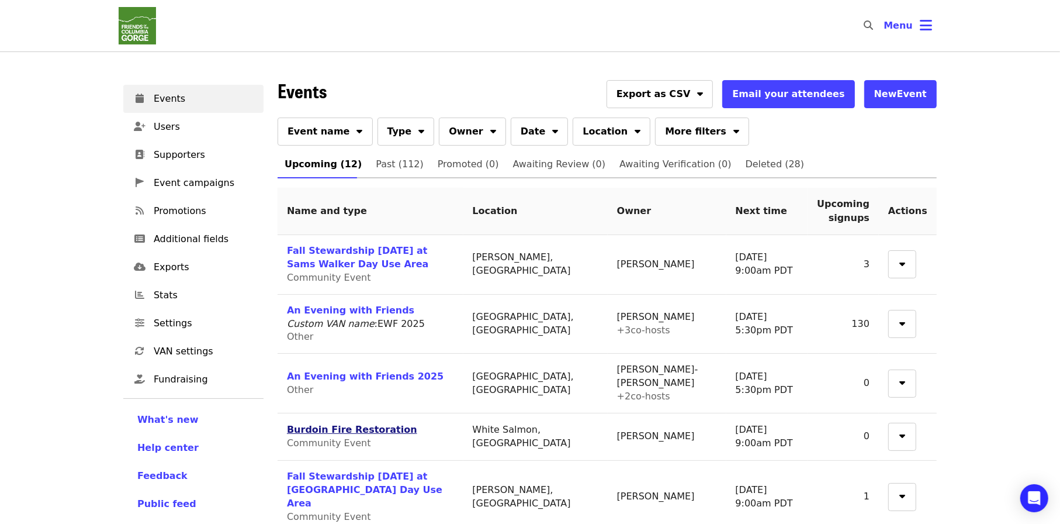
click at [374, 430] on link "Burdoin Fire Restoration" at bounding box center [352, 429] width 130 height 11
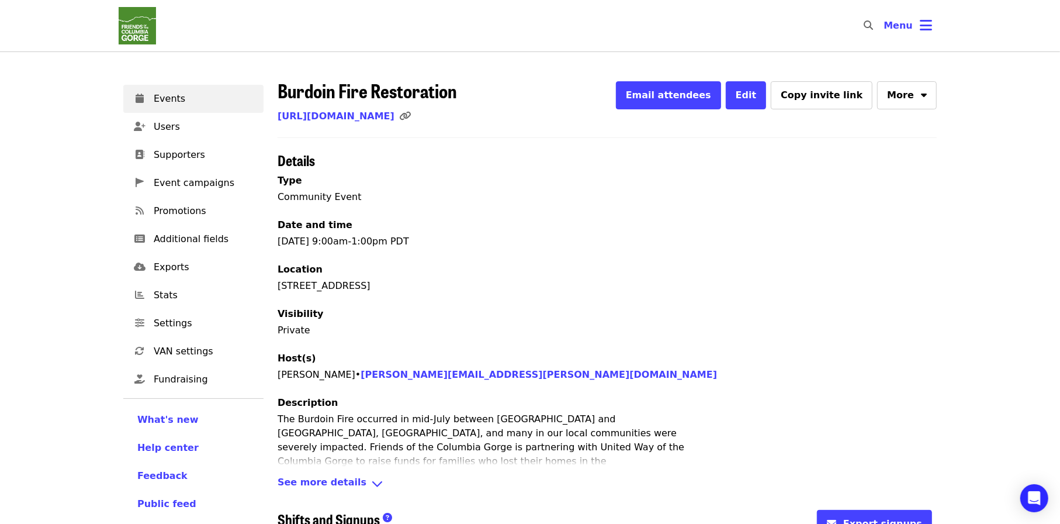
click at [350, 479] on span "See more details" at bounding box center [322, 483] width 89 height 17
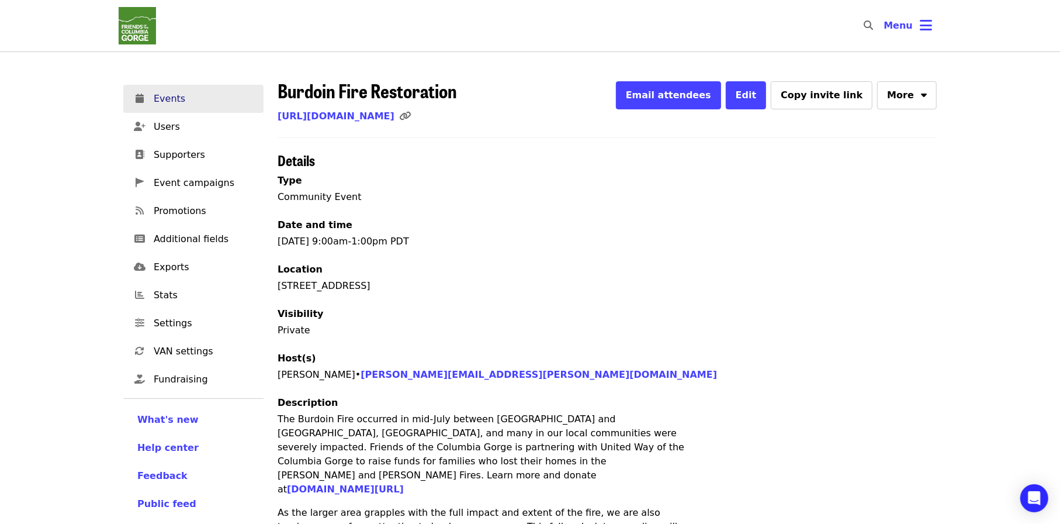
click at [167, 101] on span "Events" at bounding box center [204, 99] width 101 height 14
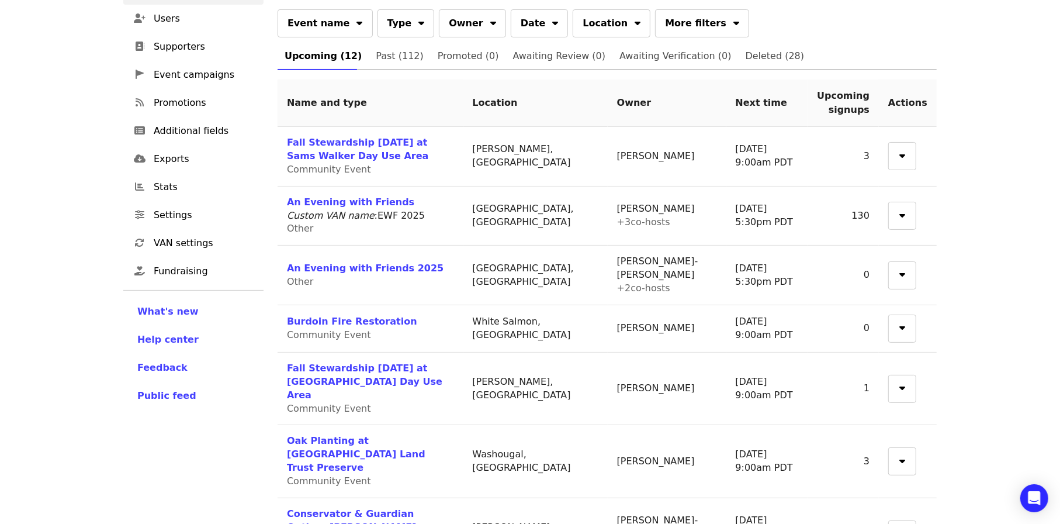
scroll to position [117, 0]
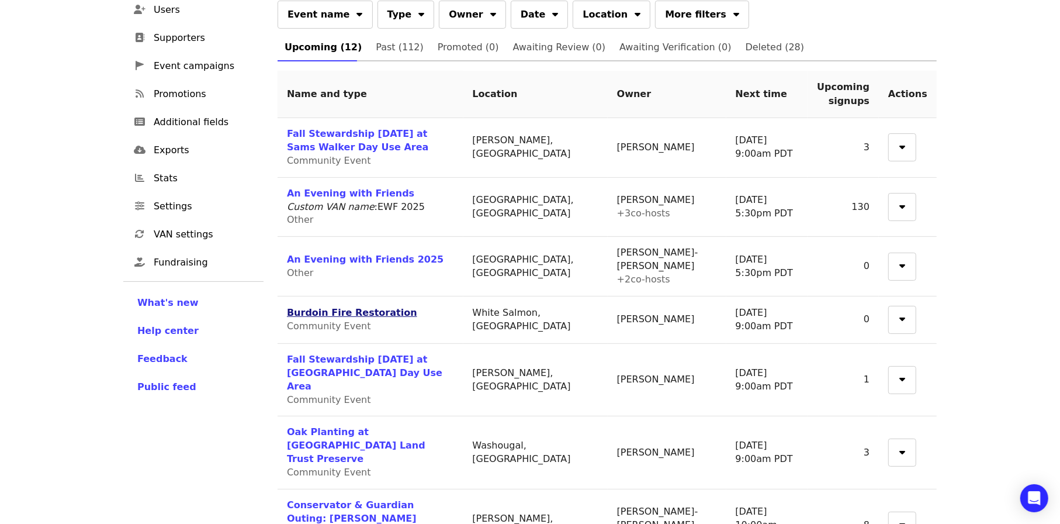
click at [348, 316] on link "Burdoin Fire Restoration" at bounding box center [352, 312] width 130 height 11
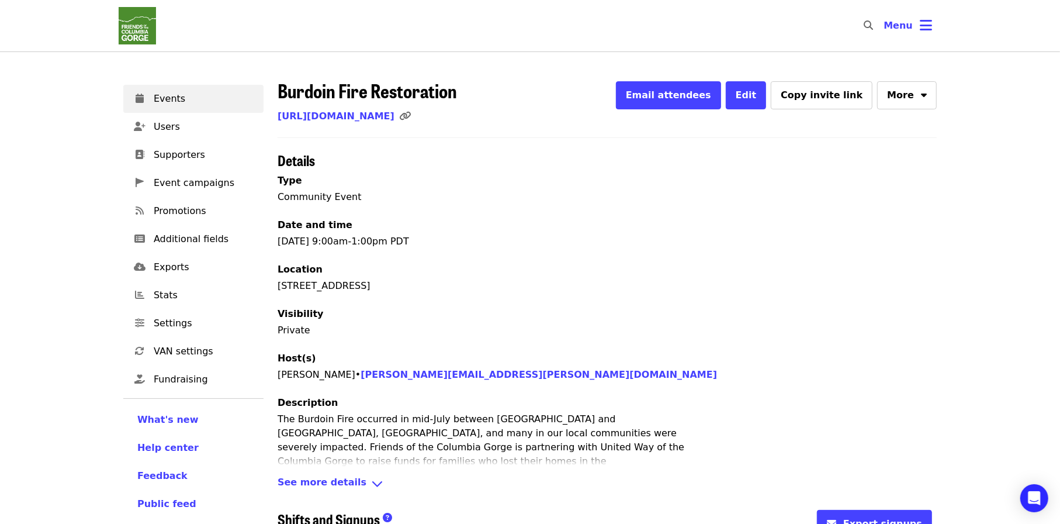
click at [371, 483] on icon "angle-down icon" at bounding box center [377, 483] width 12 height 17
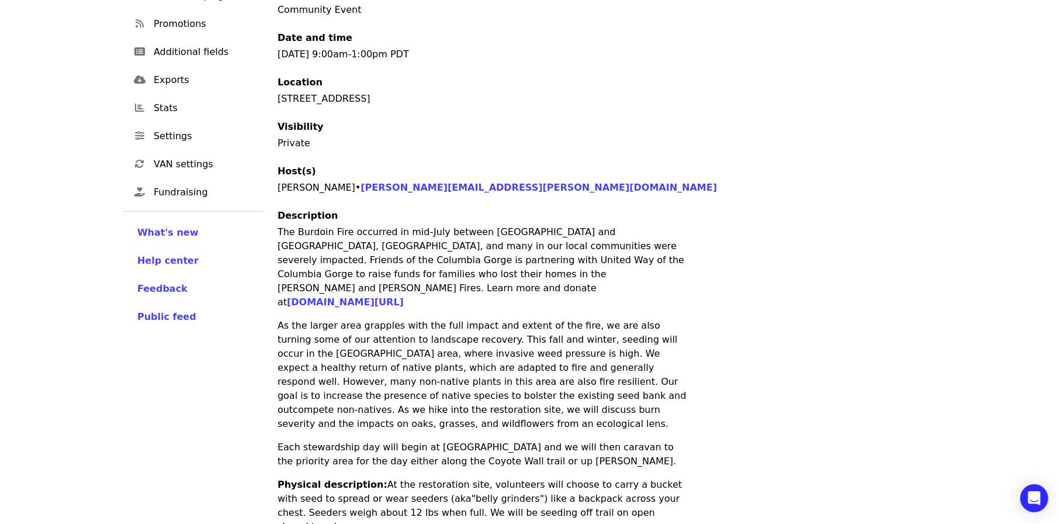
scroll to position [58, 0]
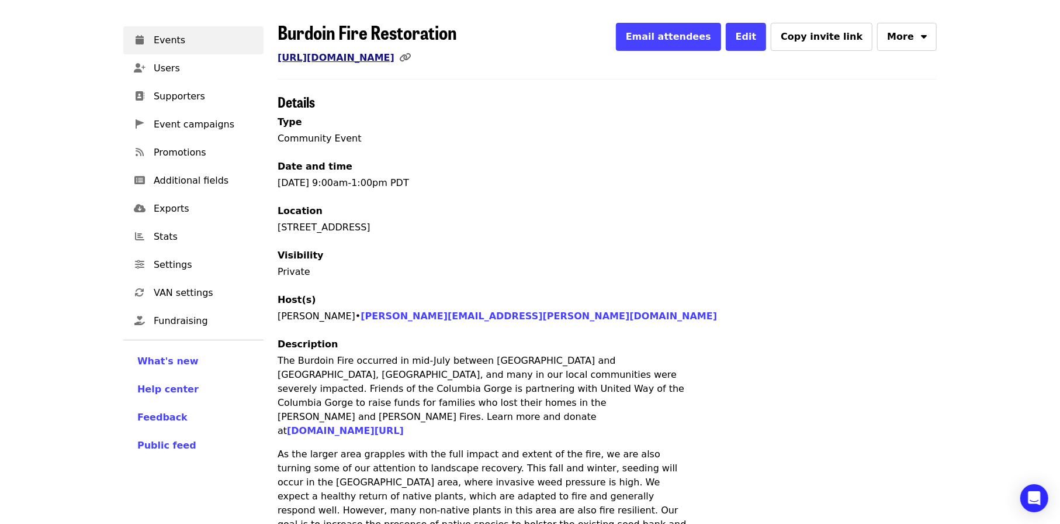
click at [384, 54] on link "https://www.mobilize.us/gorgefriends/event/847408/" at bounding box center [336, 57] width 117 height 11
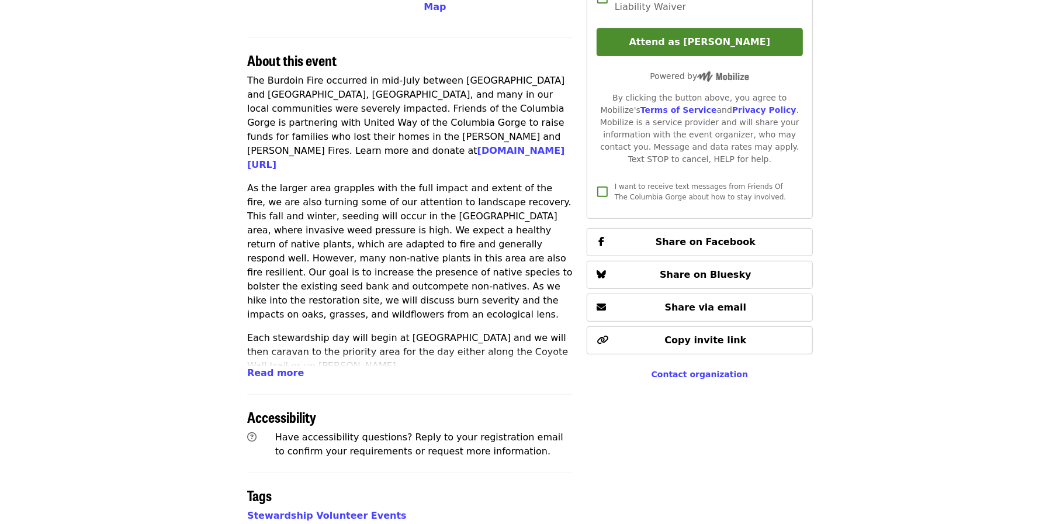
scroll to position [351, 0]
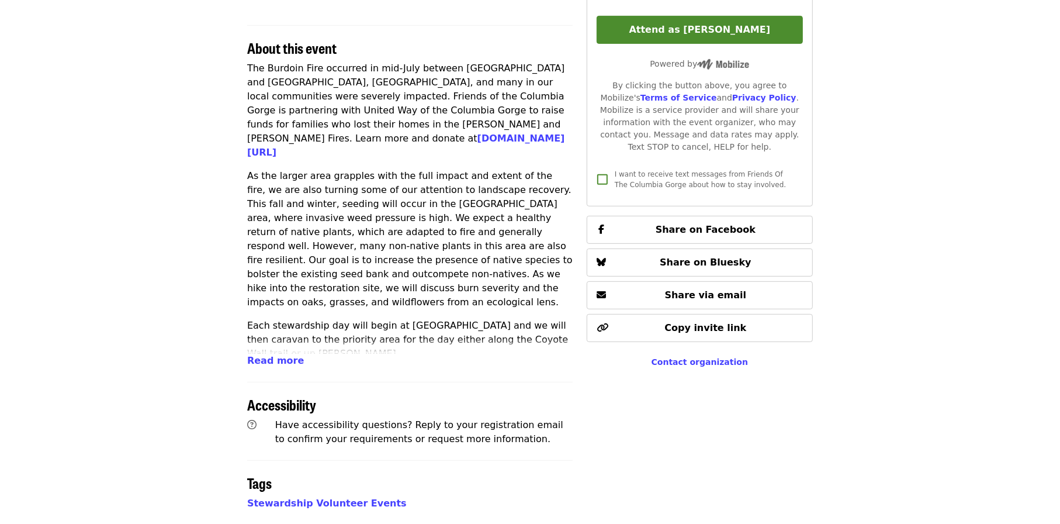
click at [267, 360] on span "Read more" at bounding box center [275, 360] width 57 height 11
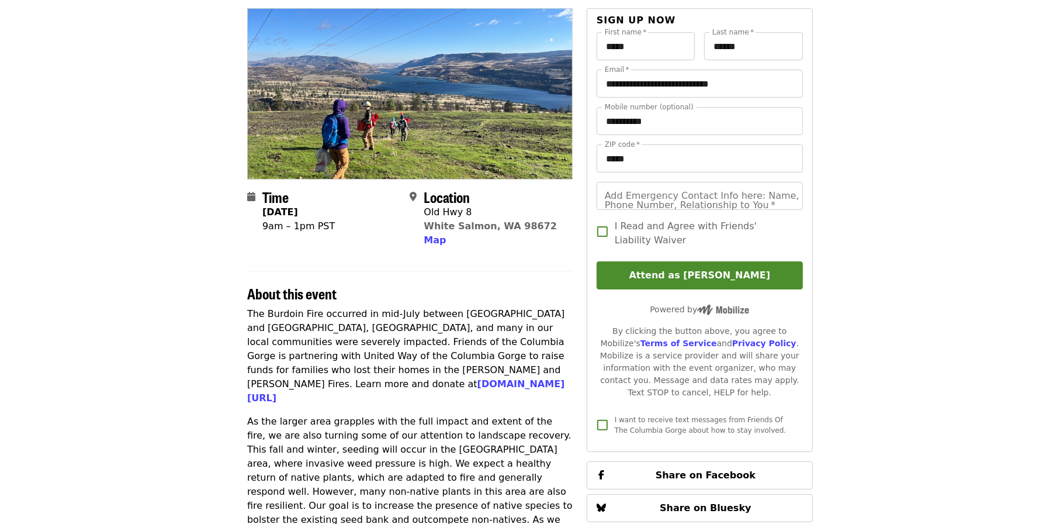
scroll to position [0, 0]
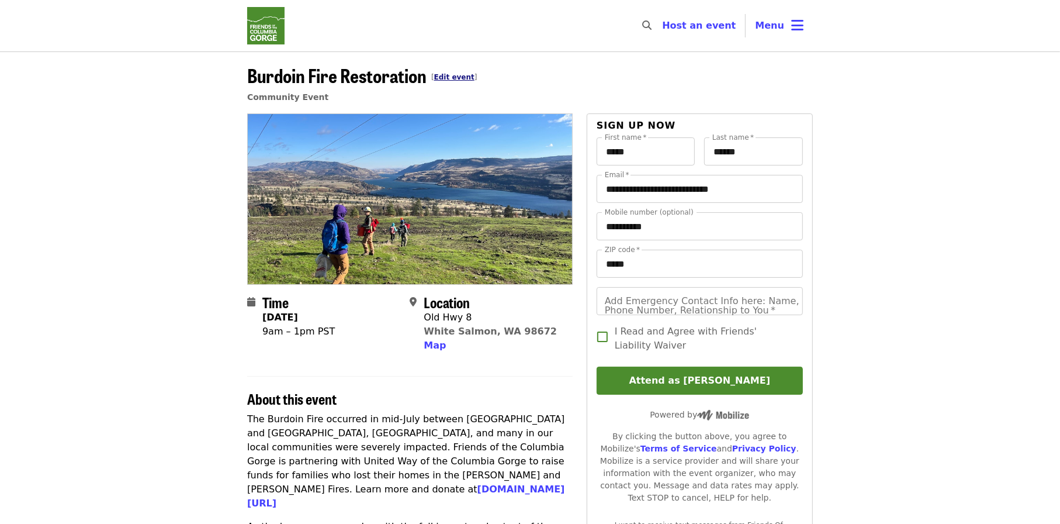
click at [461, 79] on link "Edit event" at bounding box center [454, 77] width 40 height 8
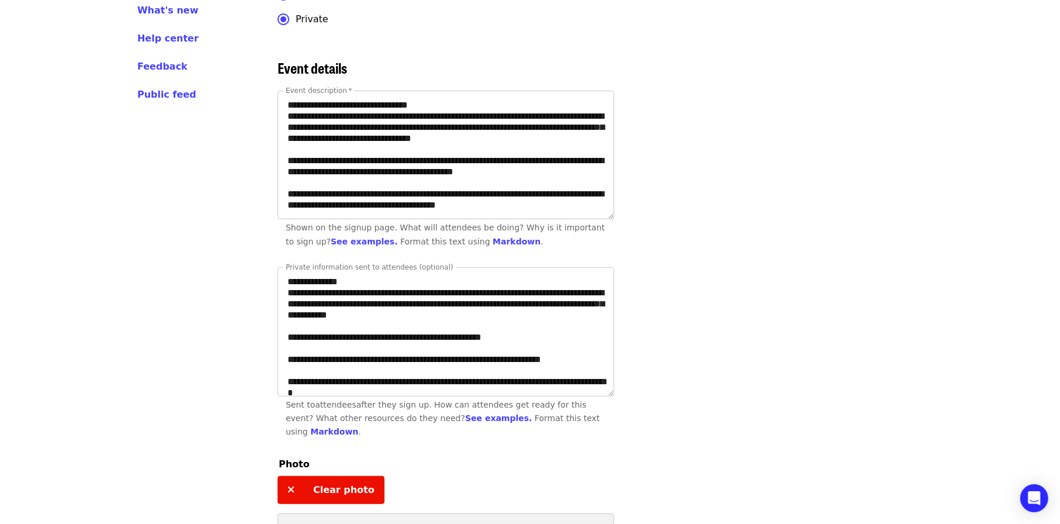
scroll to position [377, 0]
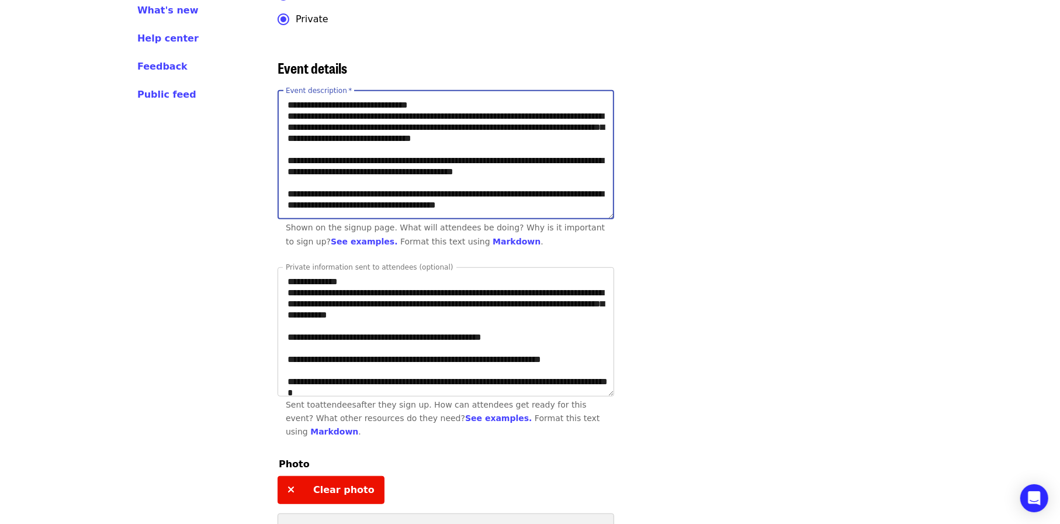
drag, startPoint x: 359, startPoint y: 213, endPoint x: 271, endPoint y: 223, distance: 88.3
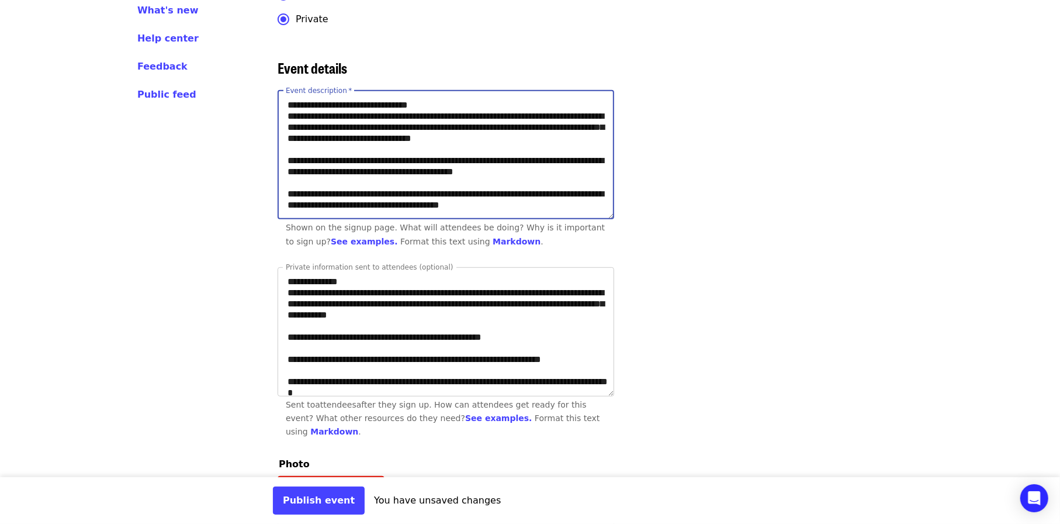
drag, startPoint x: 420, startPoint y: 214, endPoint x: 531, endPoint y: 217, distance: 111.1
click at [531, 217] on textarea "Event description   *" at bounding box center [446, 155] width 336 height 128
type textarea "**********"
click at [320, 502] on button "Publish event" at bounding box center [319, 500] width 92 height 28
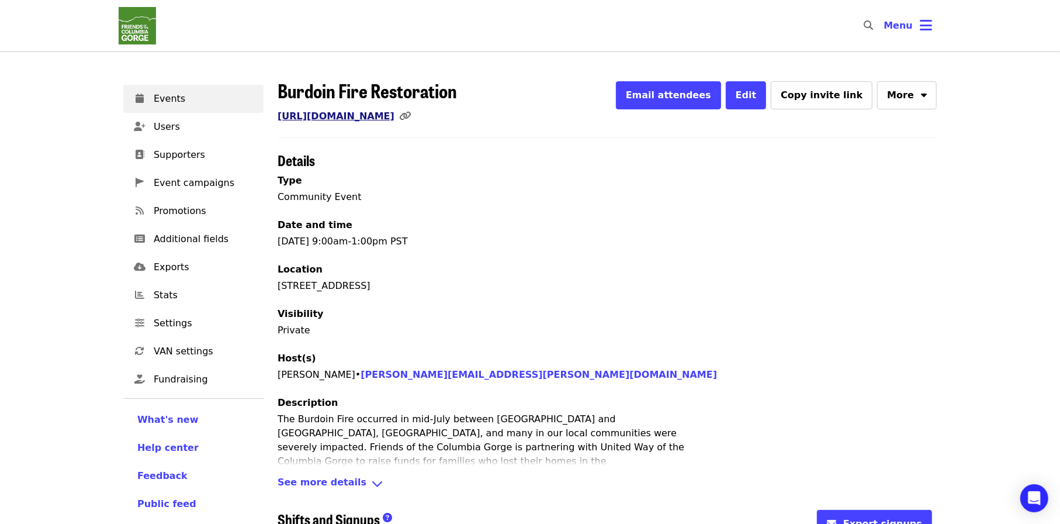
click at [343, 112] on link "[URL][DOMAIN_NAME]" at bounding box center [336, 115] width 117 height 11
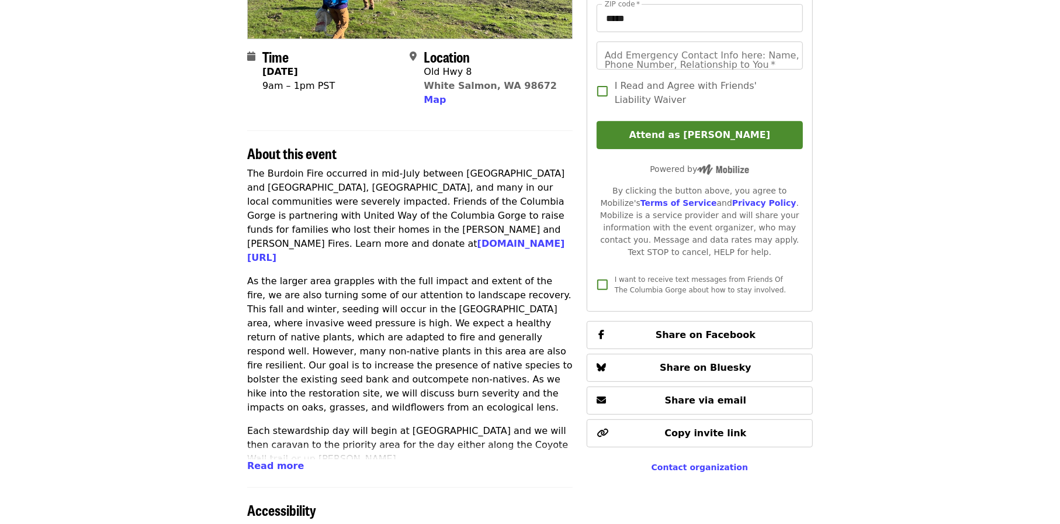
scroll to position [409, 0]
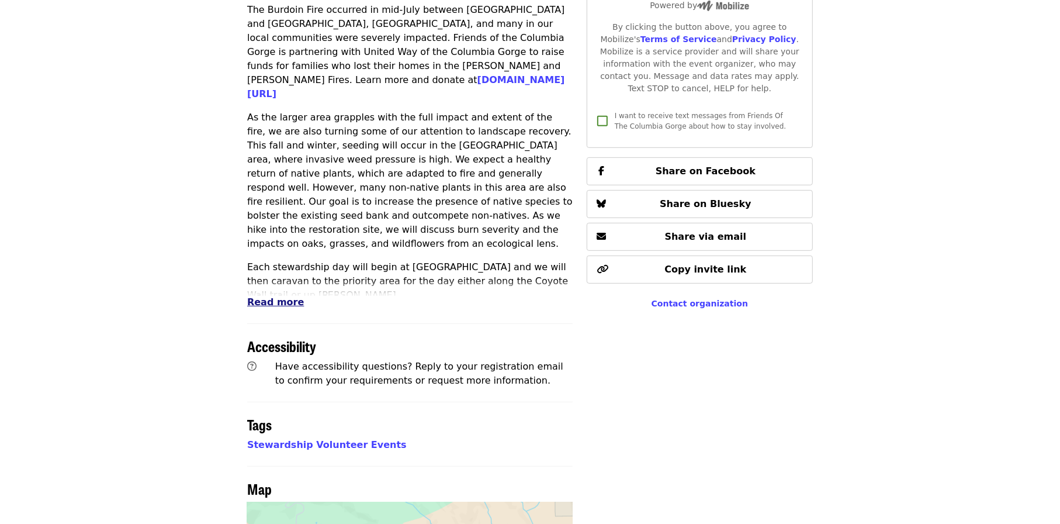
click at [291, 303] on span "Read more" at bounding box center [275, 301] width 57 height 11
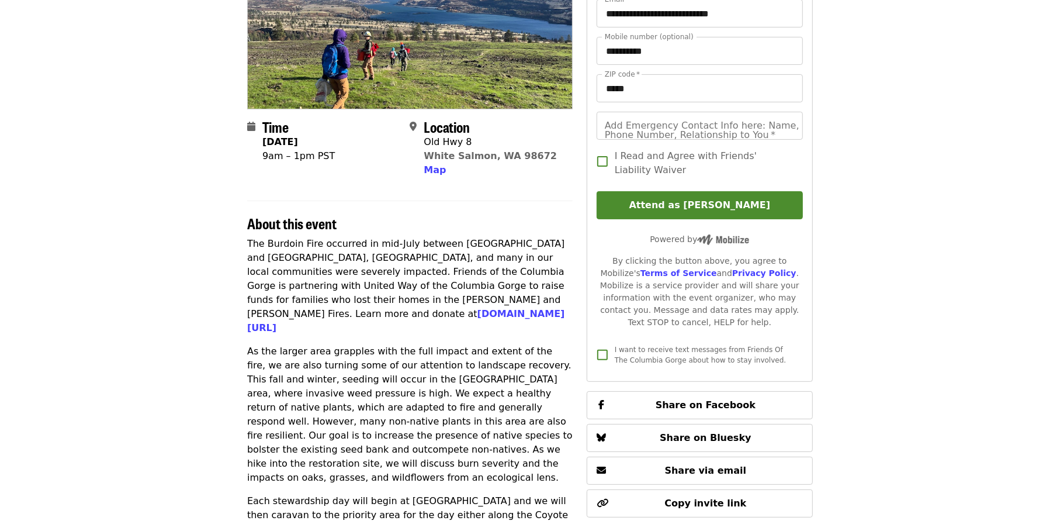
scroll to position [0, 0]
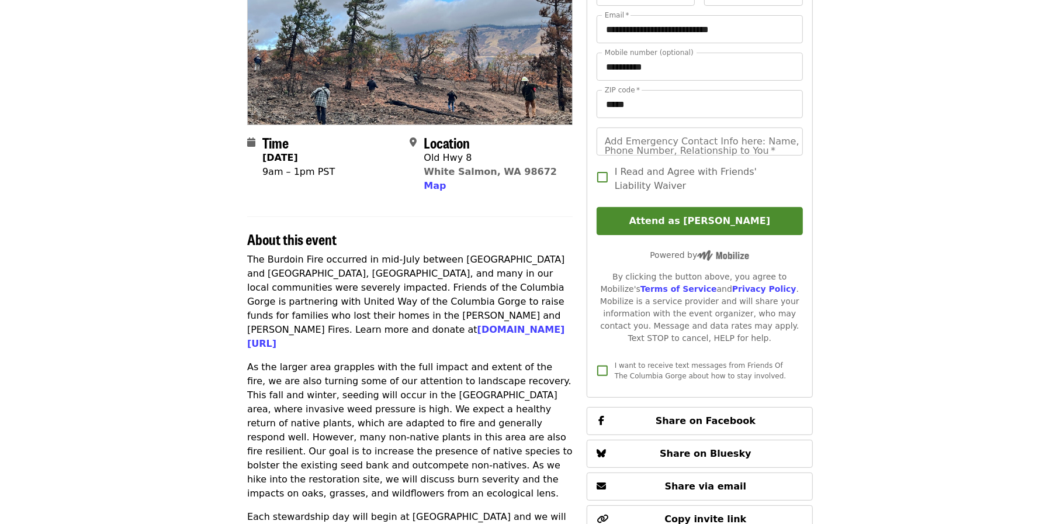
scroll to position [175, 0]
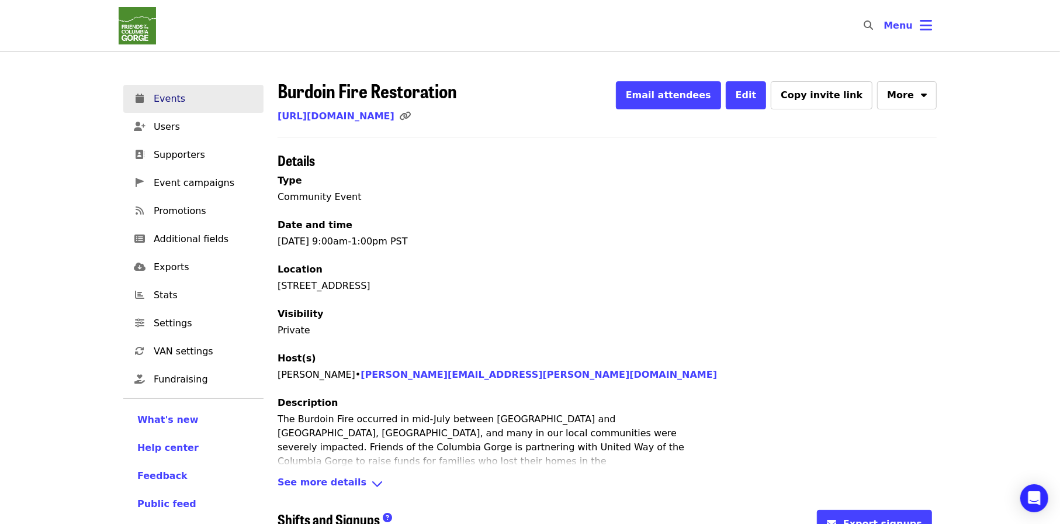
click at [169, 90] on link "Events" at bounding box center [193, 99] width 140 height 28
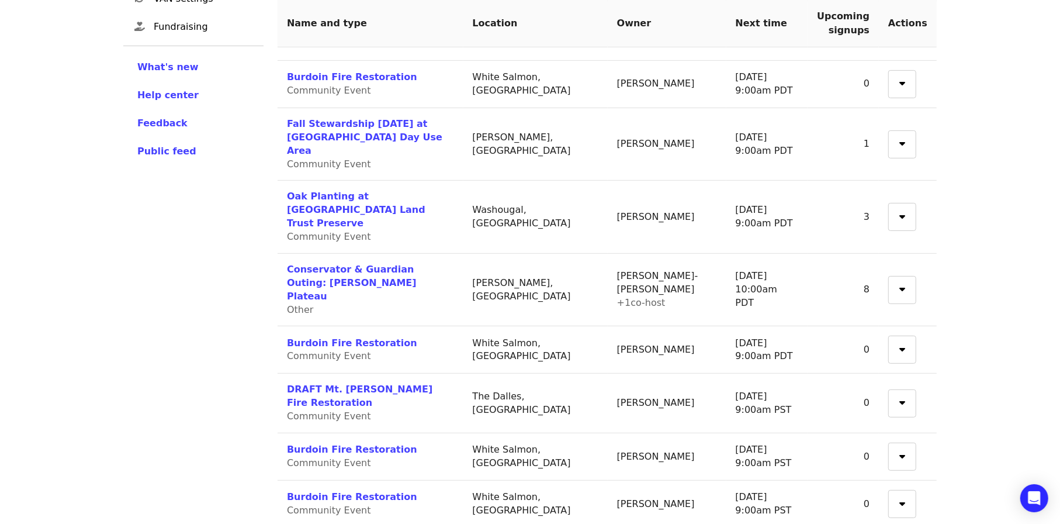
scroll to position [355, 0]
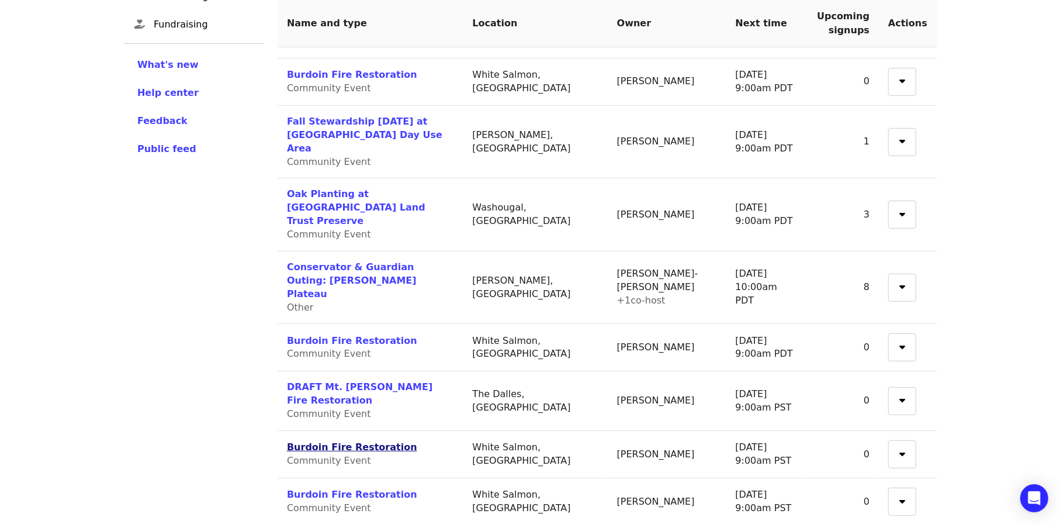
click at [374, 441] on link "Burdoin Fire Restoration" at bounding box center [352, 446] width 130 height 11
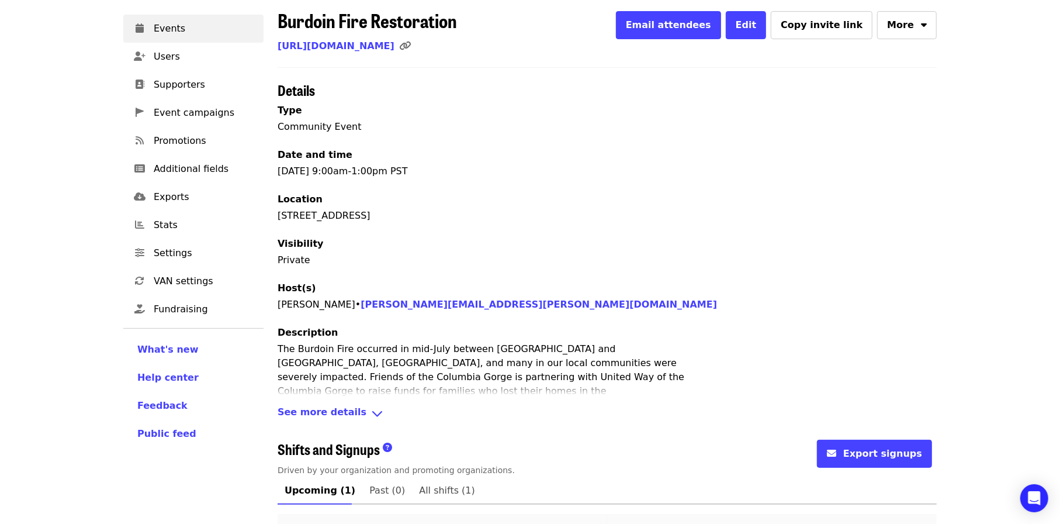
scroll to position [186, 0]
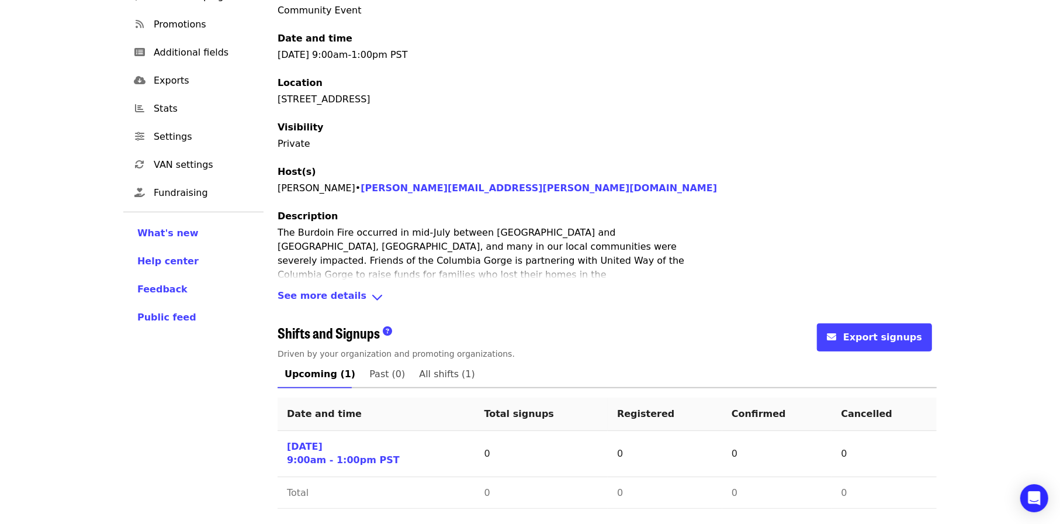
click at [350, 298] on span "See more details" at bounding box center [322, 297] width 89 height 17
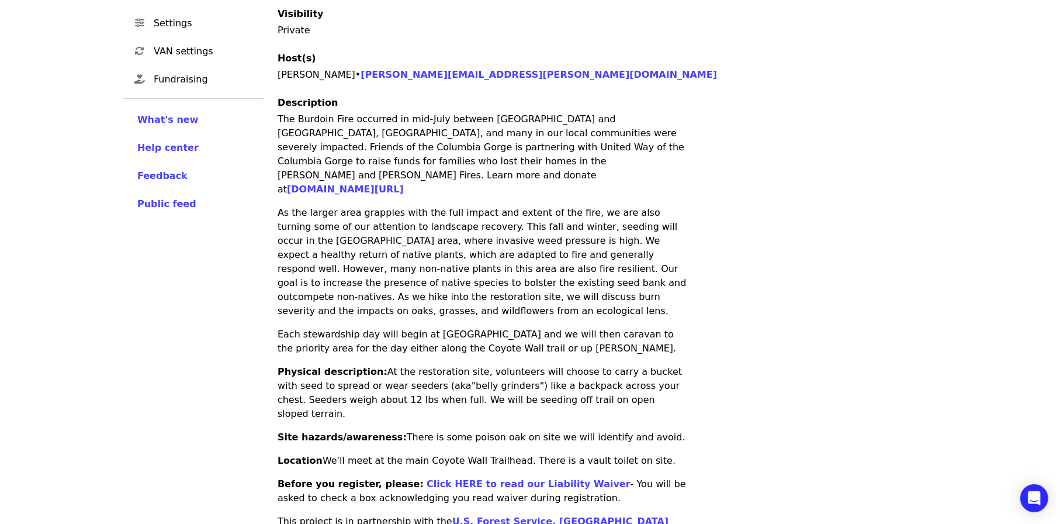
scroll to position [70, 0]
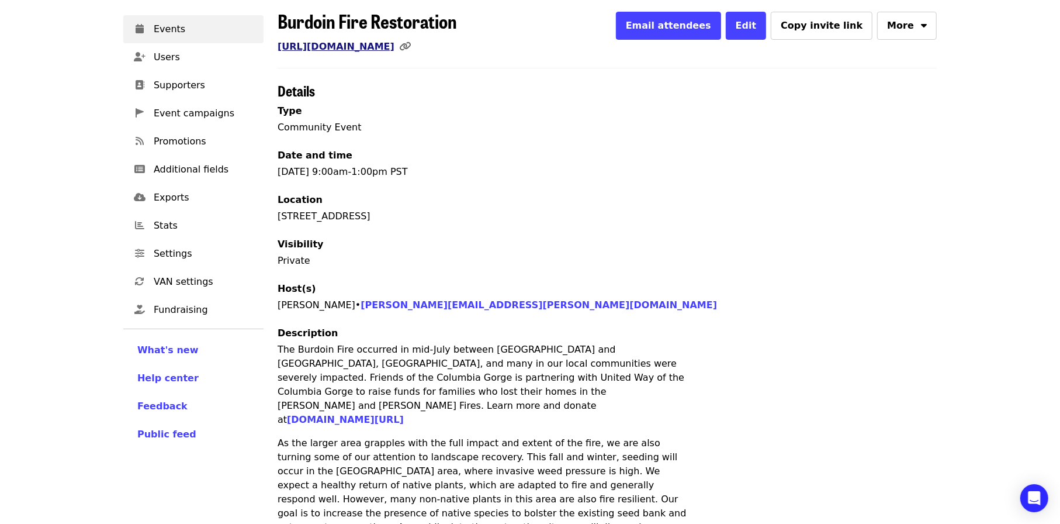
click at [395, 46] on link "[URL][DOMAIN_NAME]" at bounding box center [336, 46] width 117 height 11
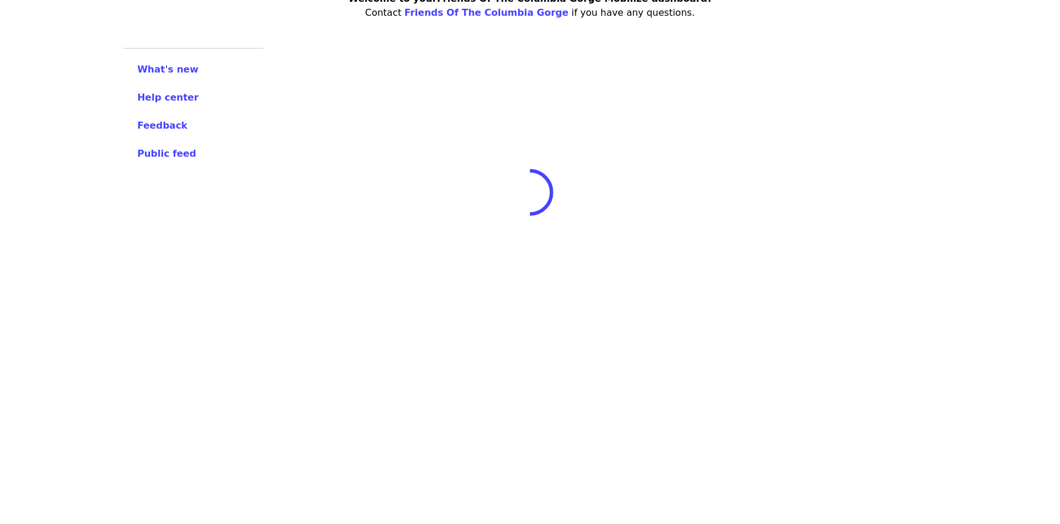
scroll to position [32, 0]
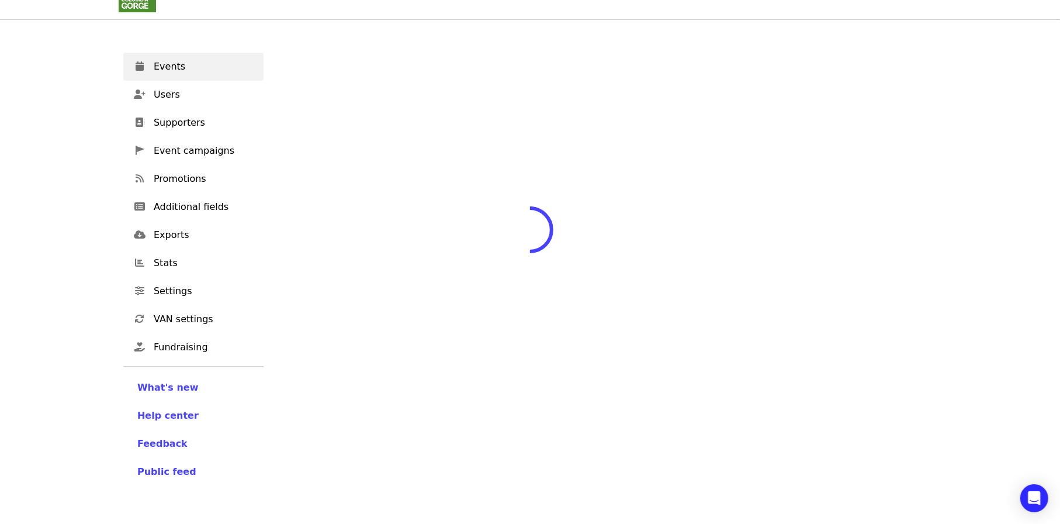
scroll to position [101, 0]
